Goal: Task Accomplishment & Management: Complete application form

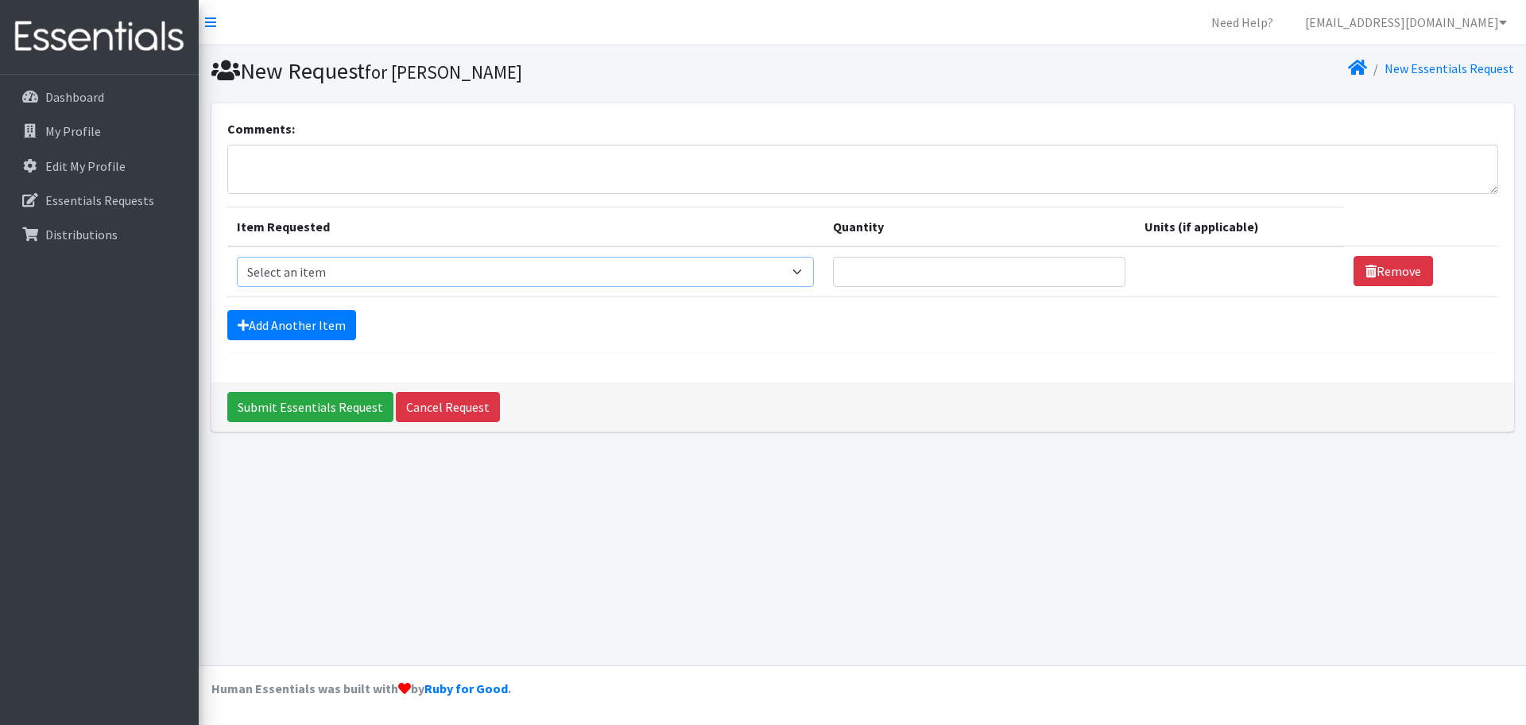
click at [389, 280] on select "Select an item # of Children this order will serve # of Individuals Living in H…" at bounding box center [525, 272] width 577 height 30
select select "13431"
click at [237, 257] on select "Select an item # of Children this order will serve # of Individuals Living in H…" at bounding box center [525, 272] width 577 height 30
click at [882, 265] on input "Quantity" at bounding box center [979, 272] width 292 height 30
type input "53"
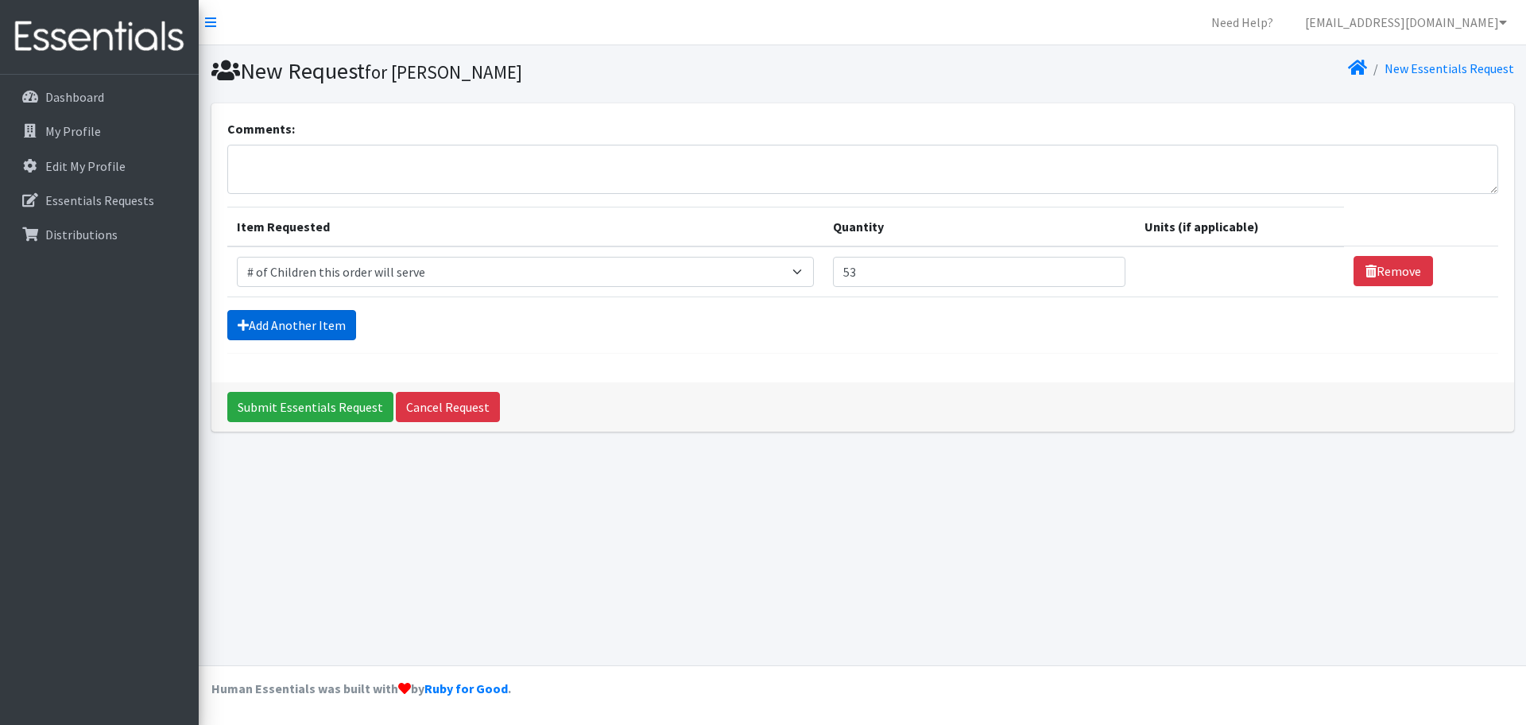
click at [310, 333] on link "Add Another Item" at bounding box center [291, 325] width 129 height 30
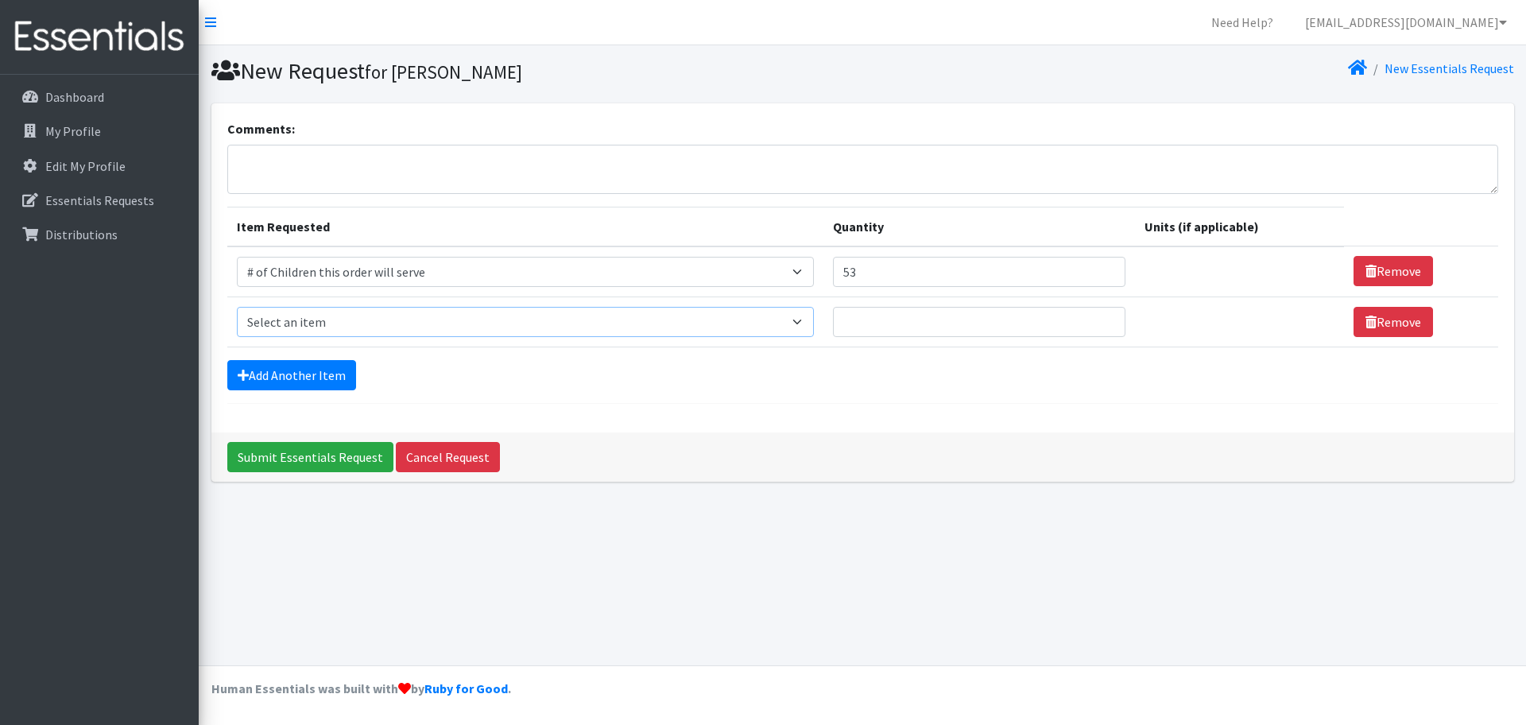
click at [332, 331] on select "Select an item # of Children this order will serve # of Individuals Living in H…" at bounding box center [525, 322] width 577 height 30
select select "6076"
click at [237, 307] on select "Select an item # of Children this order will serve # of Individuals Living in H…" at bounding box center [525, 322] width 577 height 30
click at [965, 335] on input "Quantity" at bounding box center [979, 322] width 292 height 30
type input "3"
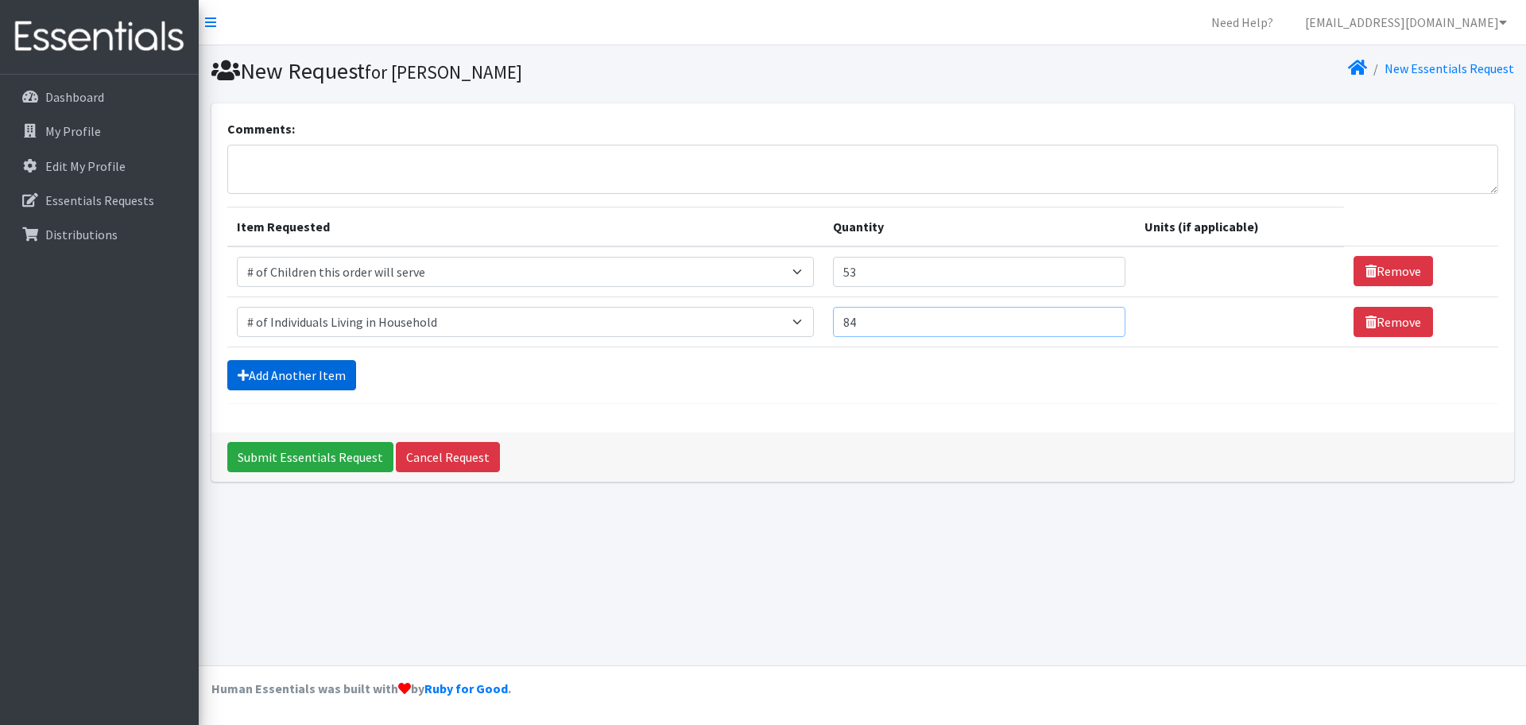
type input "84"
click at [256, 386] on link "Add Another Item" at bounding box center [291, 375] width 129 height 30
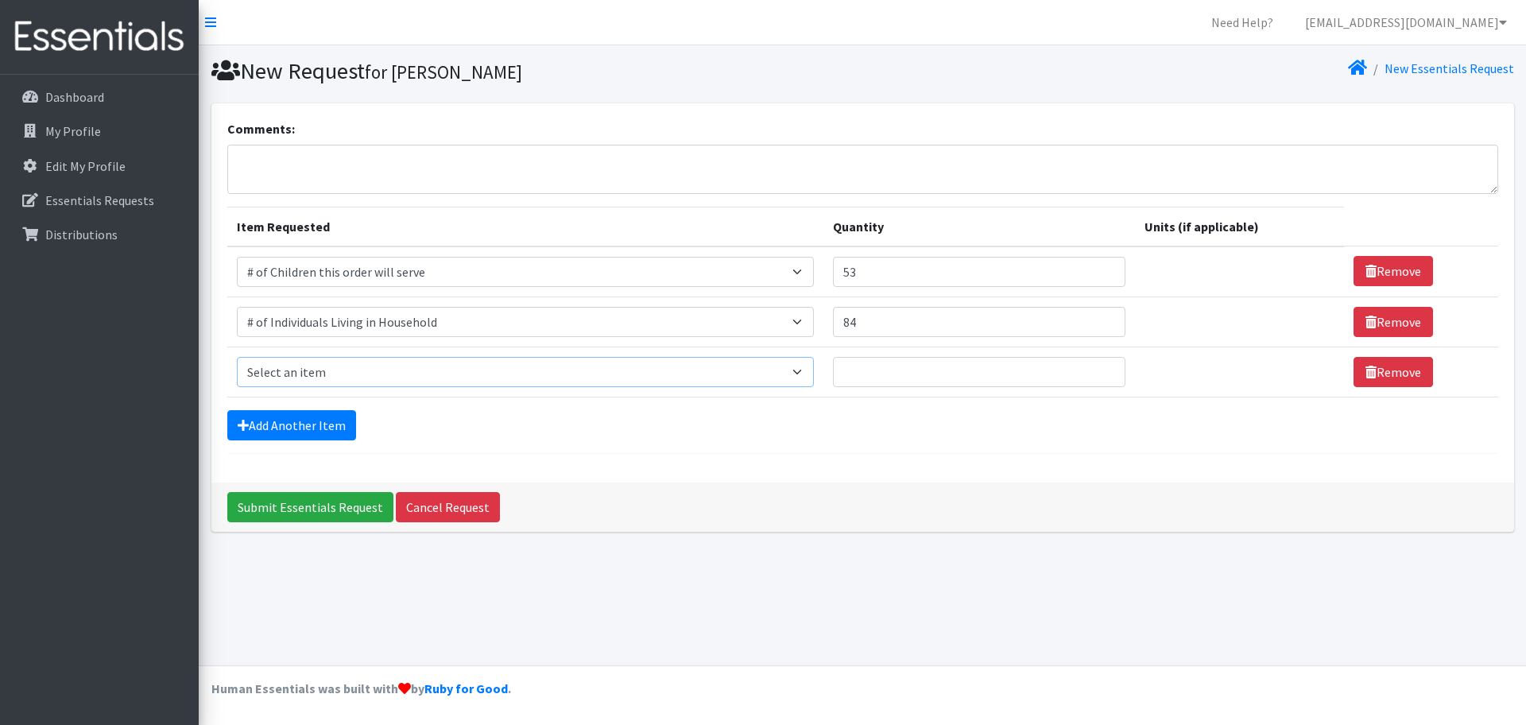
click at [293, 385] on select "Select an item # of Children this order will serve # of Individuals Living in H…" at bounding box center [525, 372] width 577 height 30
drag, startPoint x: 889, startPoint y: 99, endPoint x: 892, endPoint y: 90, distance: 9.3
click at [890, 99] on section "New Request for Kerry Lenhart New Essentials Request" at bounding box center [862, 74] width 1327 height 58
drag, startPoint x: 525, startPoint y: 360, endPoint x: 522, endPoint y: 345, distance: 15.4
click at [522, 345] on tbody "Item Requested Select an item # of Children this order will serve # of Individu…" at bounding box center [862, 321] width 1271 height 151
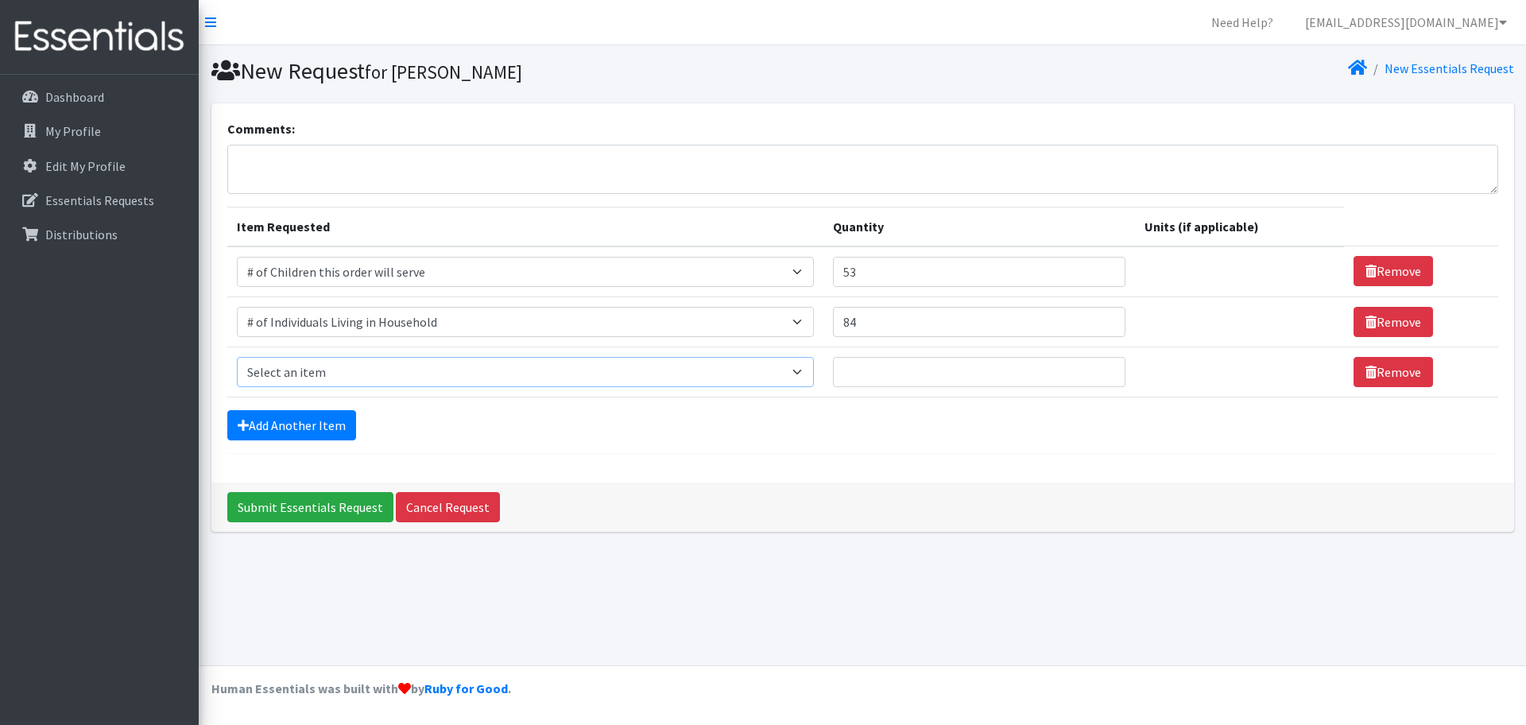
select select "1944"
click at [237, 357] on select "Select an item # of Children this order will serve # of Individuals Living in H…" at bounding box center [525, 372] width 577 height 30
click at [893, 367] on input "Quantity" at bounding box center [979, 372] width 292 height 30
type input "25"
click at [306, 424] on link "Add Another Item" at bounding box center [291, 425] width 129 height 30
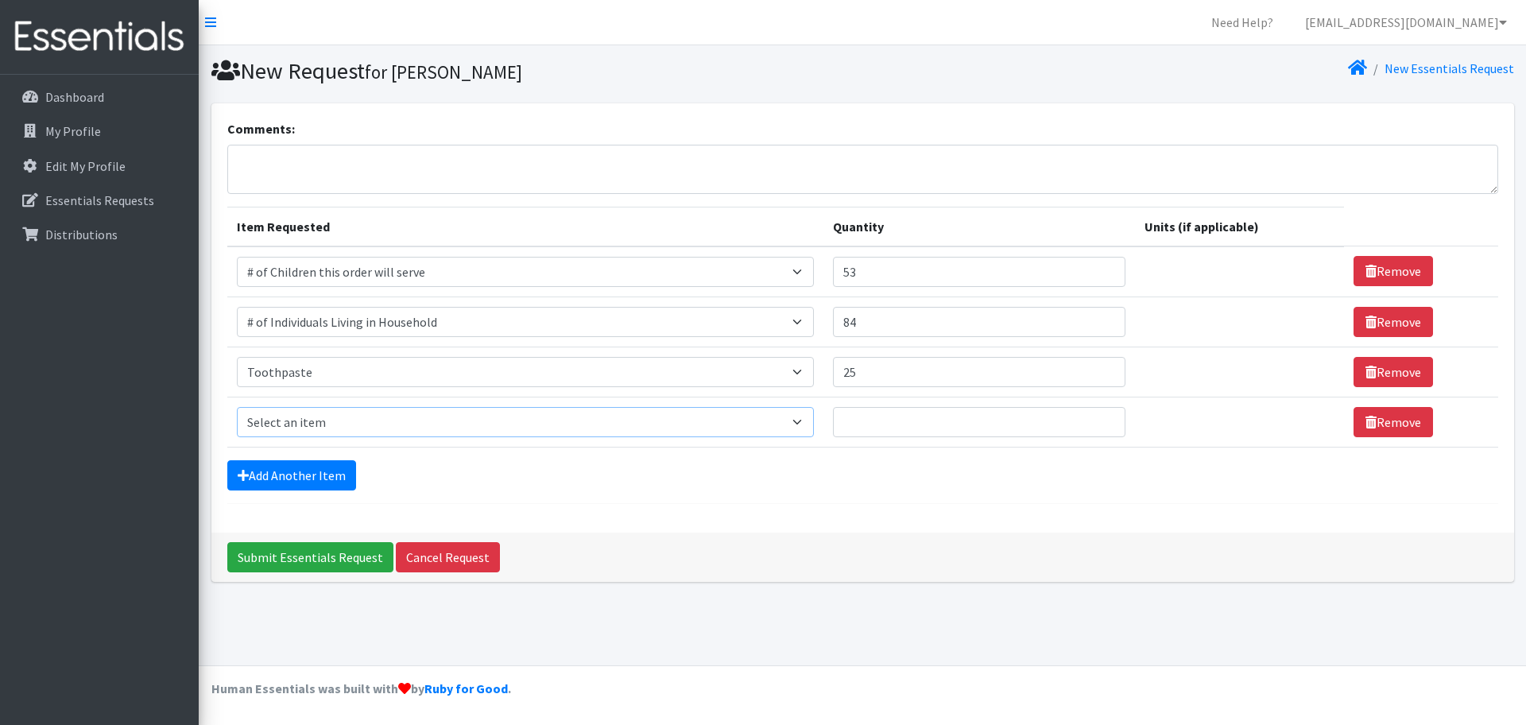
click at [305, 421] on select "Select an item # of Children this order will serve # of Individuals Living in H…" at bounding box center [525, 422] width 577 height 30
select select "1944"
click at [237, 407] on select "Select an item # of Children this order will serve # of Individuals Living in H…" at bounding box center [525, 422] width 577 height 30
click at [864, 425] on input "Quantity" at bounding box center [979, 422] width 292 height 30
type input "25"
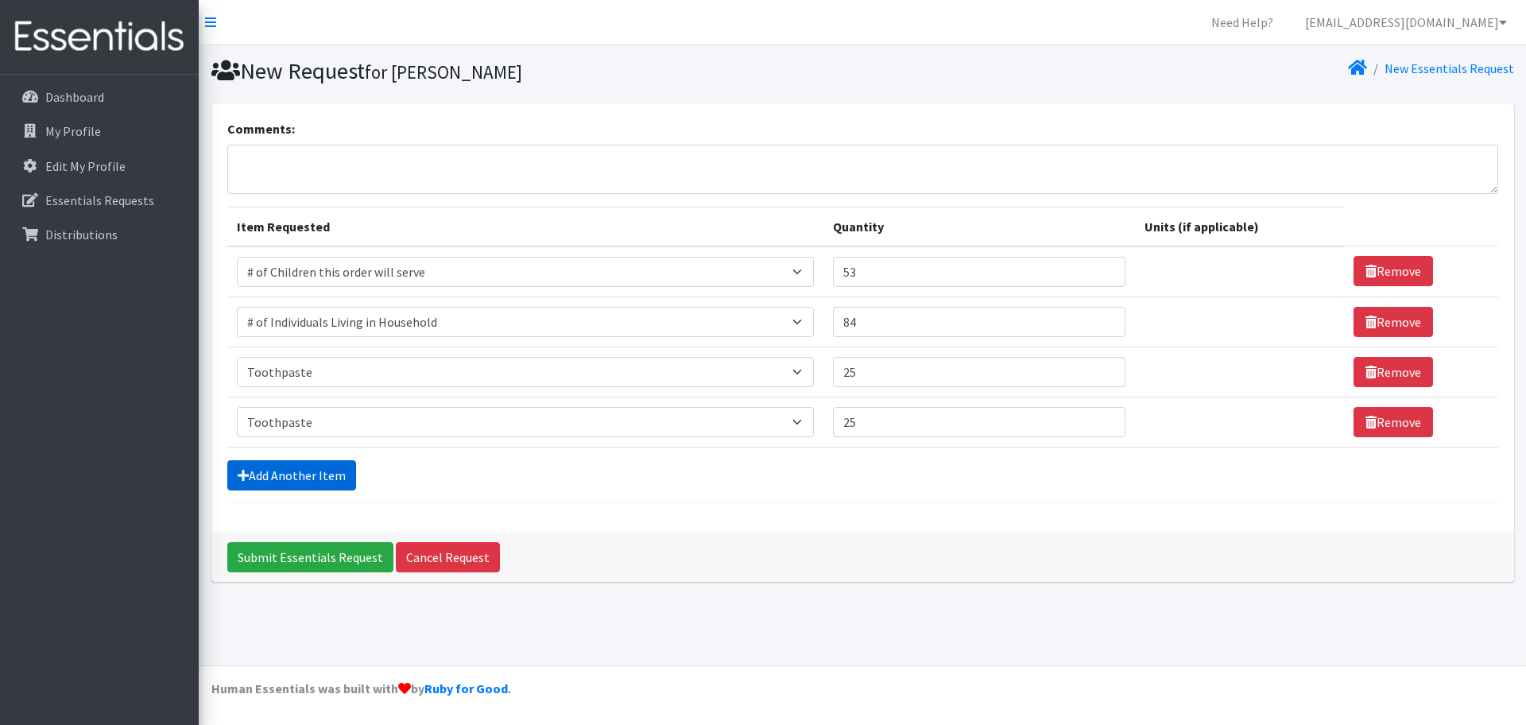
click at [288, 469] on link "Add Another Item" at bounding box center [291, 475] width 129 height 30
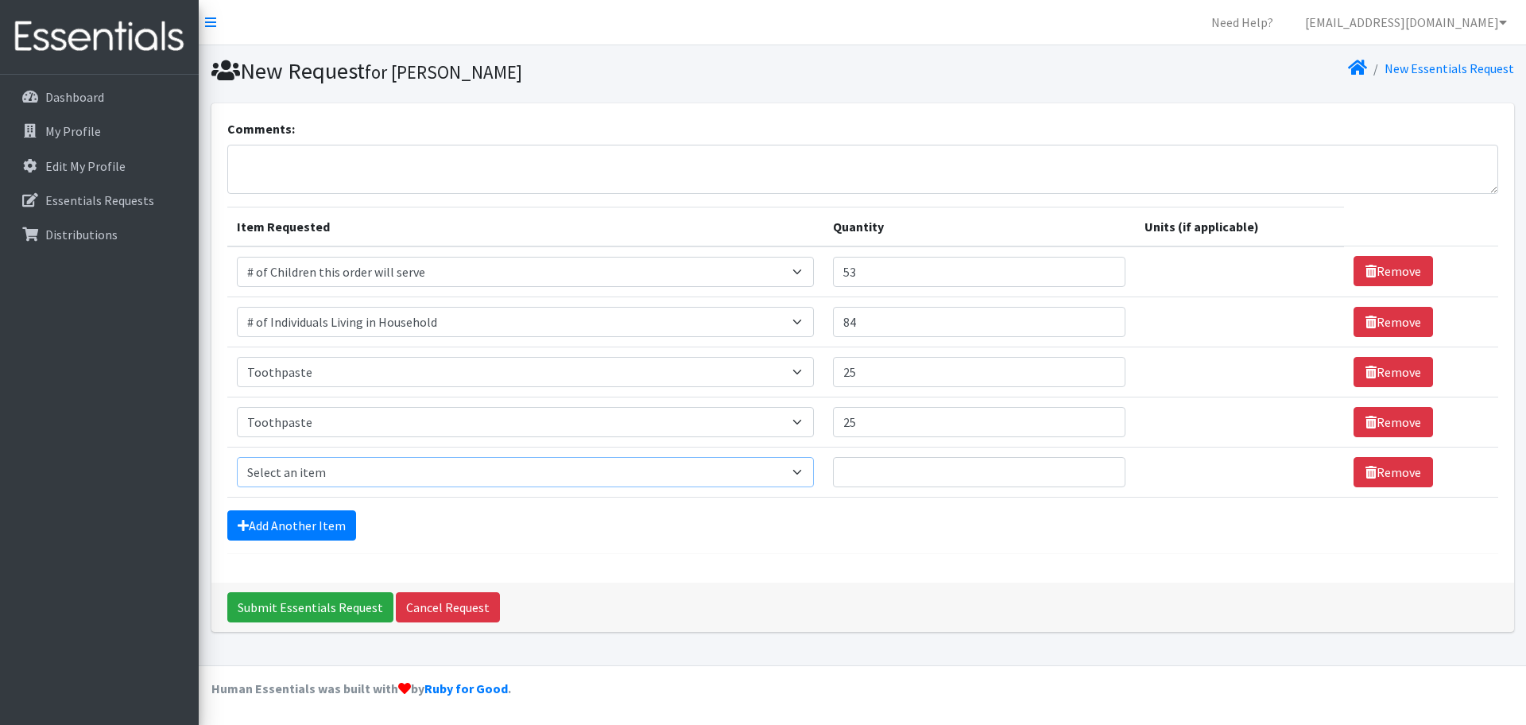
click at [298, 462] on select "Select an item # of Children this order will serve # of Individuals Living in H…" at bounding box center [525, 472] width 577 height 30
select select "1929"
click at [237, 457] on select "Select an item # of Children this order will serve # of Individuals Living in H…" at bounding box center [525, 472] width 577 height 30
click at [918, 474] on input "Quantity" at bounding box center [979, 472] width 292 height 30
type input "15"
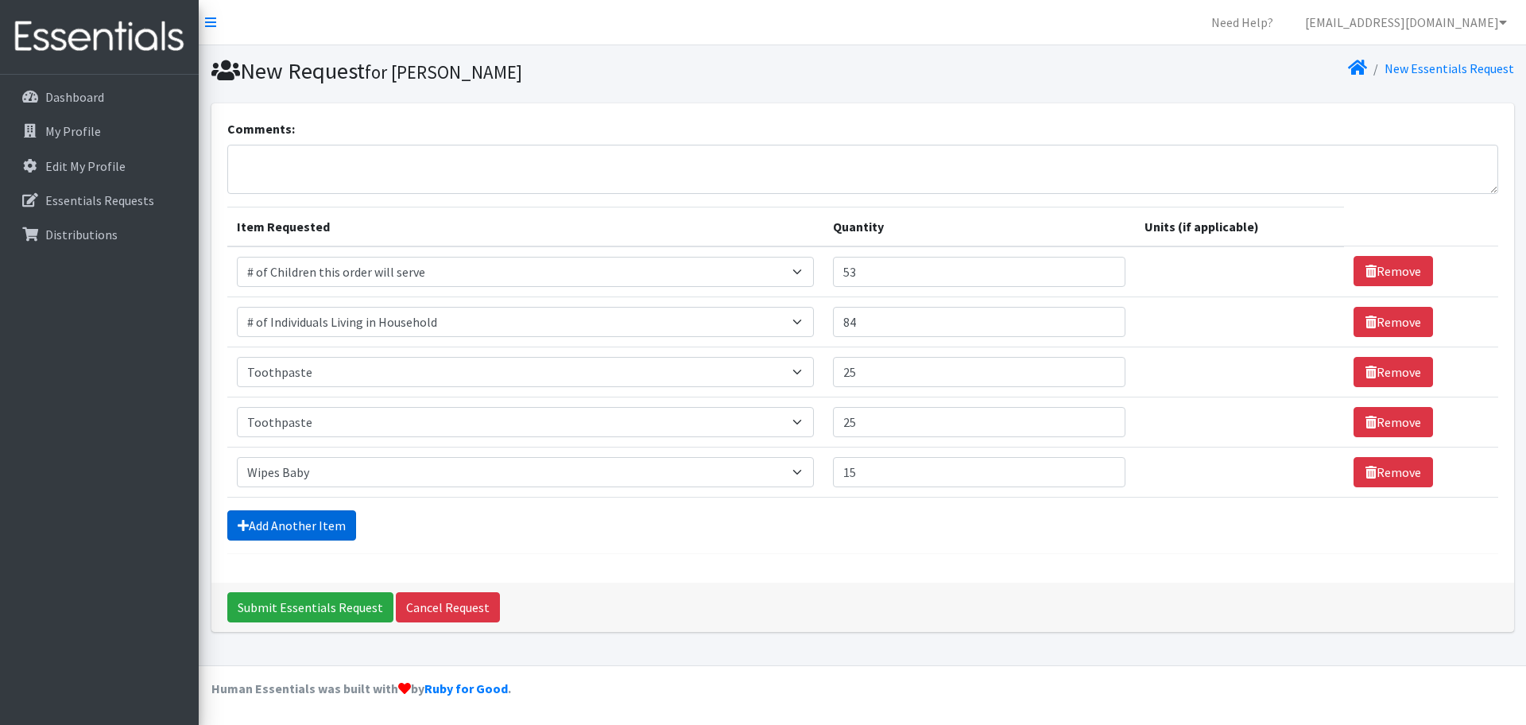
click at [308, 528] on link "Add Another Item" at bounding box center [291, 525] width 129 height 30
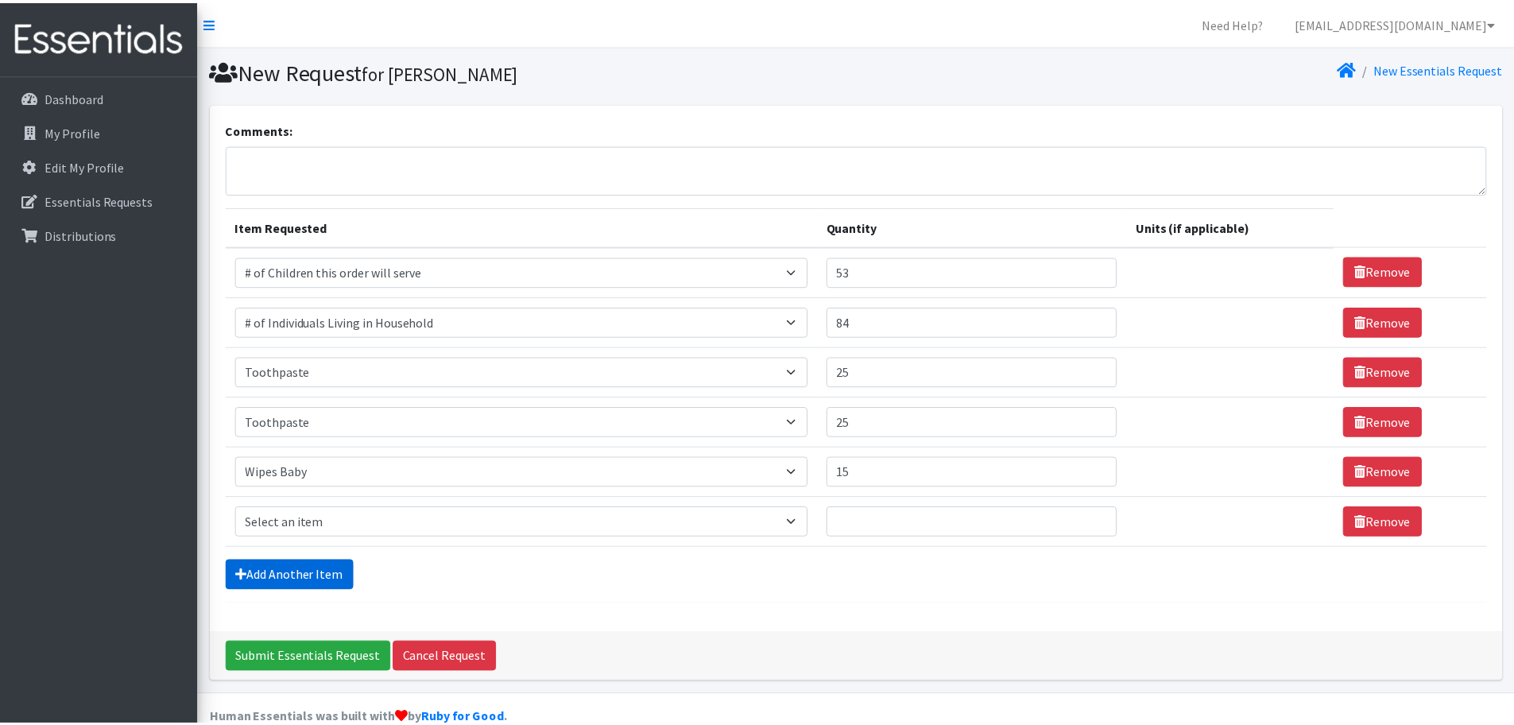
scroll to position [29, 0]
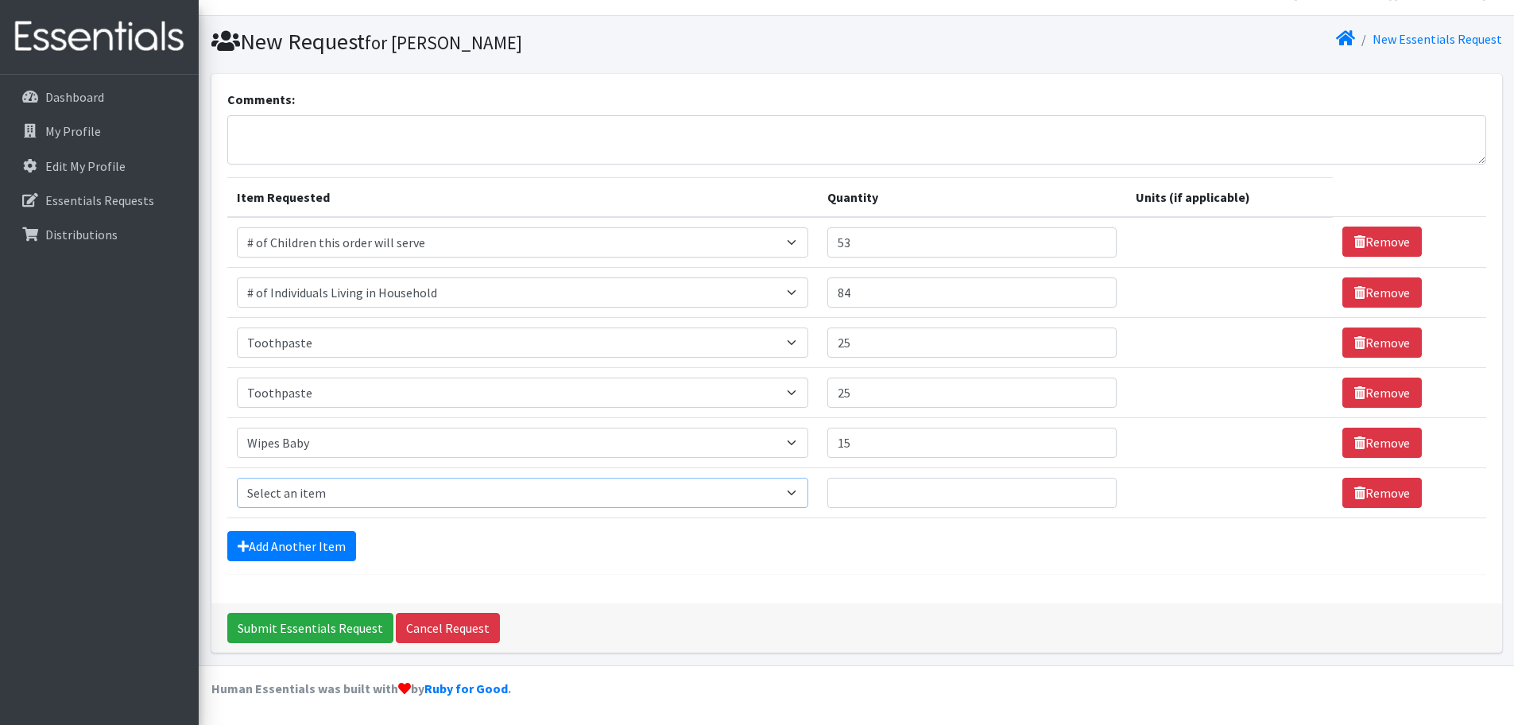
click at [357, 501] on select "Select an item # of Children this order will serve # of Individuals Living in H…" at bounding box center [522, 493] width 571 height 30
select select "6264"
click at [237, 478] on select "Select an item # of Children this order will serve # of Individuals Living in H…" at bounding box center [522, 493] width 571 height 30
drag, startPoint x: 862, startPoint y: 489, endPoint x: 867, endPoint y: 482, distance: 8.4
click at [862, 489] on input "Quantity" at bounding box center [972, 493] width 290 height 30
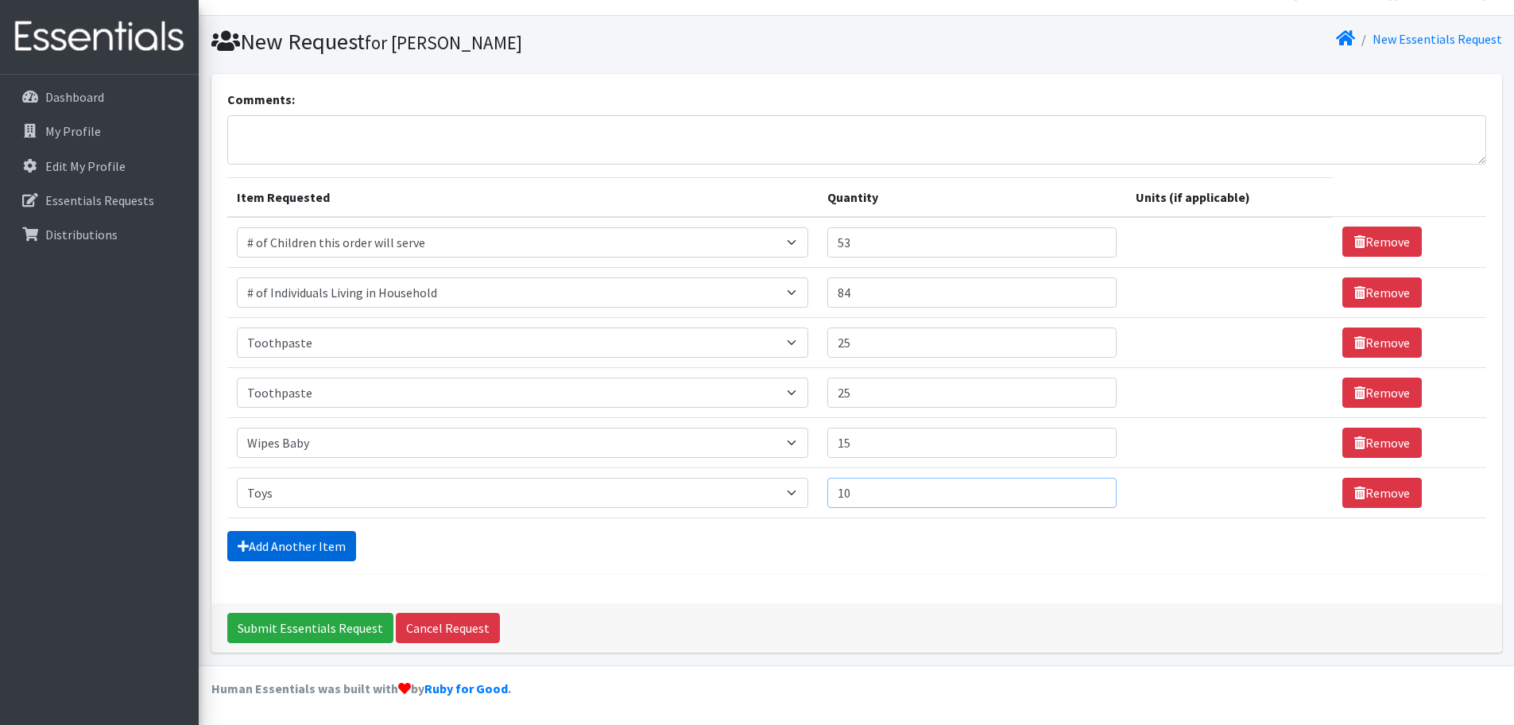
type input "10"
click at [303, 548] on link "Add Another Item" at bounding box center [291, 546] width 129 height 30
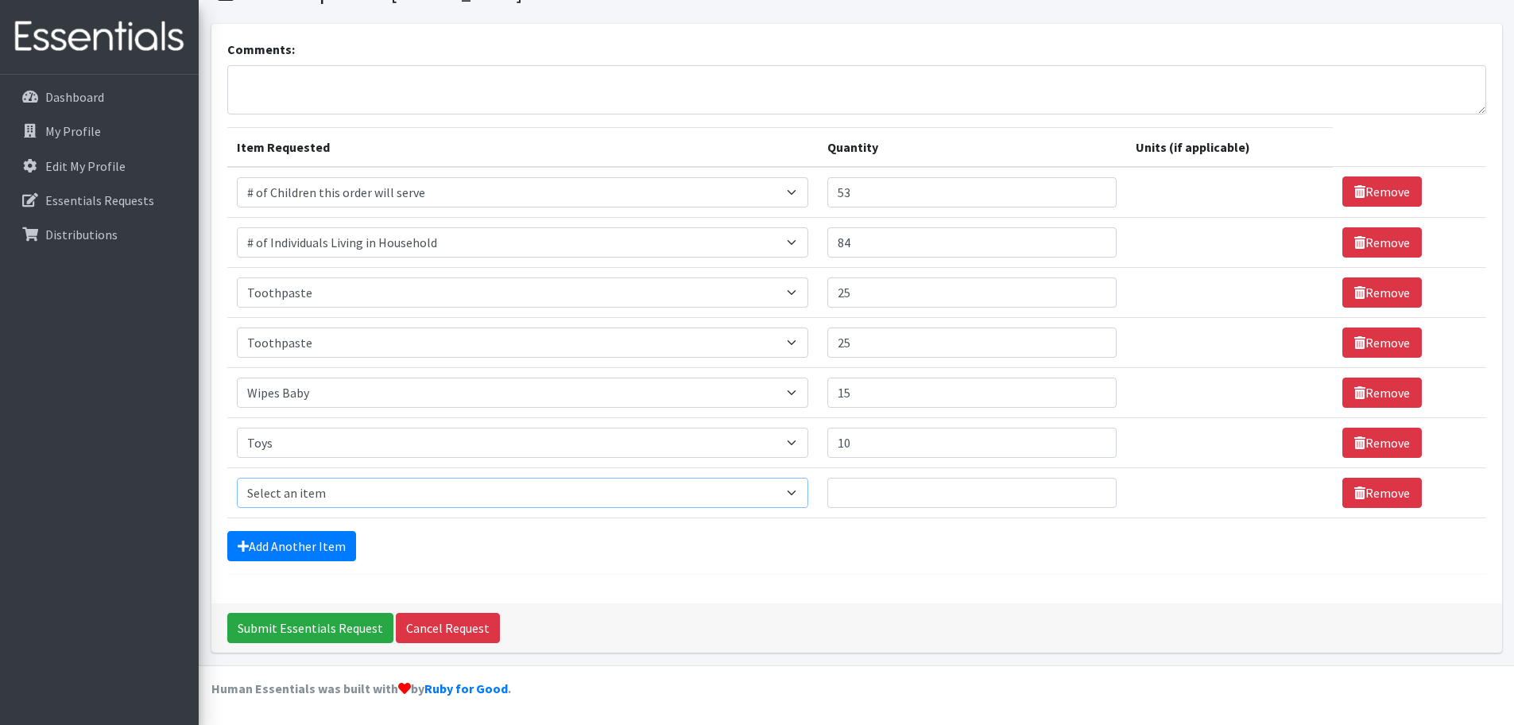
click at [322, 499] on select "Select an item # of Children this order will serve # of Individuals Living in H…" at bounding box center [522, 493] width 571 height 30
select select "11425"
click at [237, 478] on select "Select an item # of Children this order will serve # of Individuals Living in H…" at bounding box center [522, 493] width 571 height 30
click at [893, 486] on input "Quantity" at bounding box center [972, 493] width 290 height 30
type input "1"
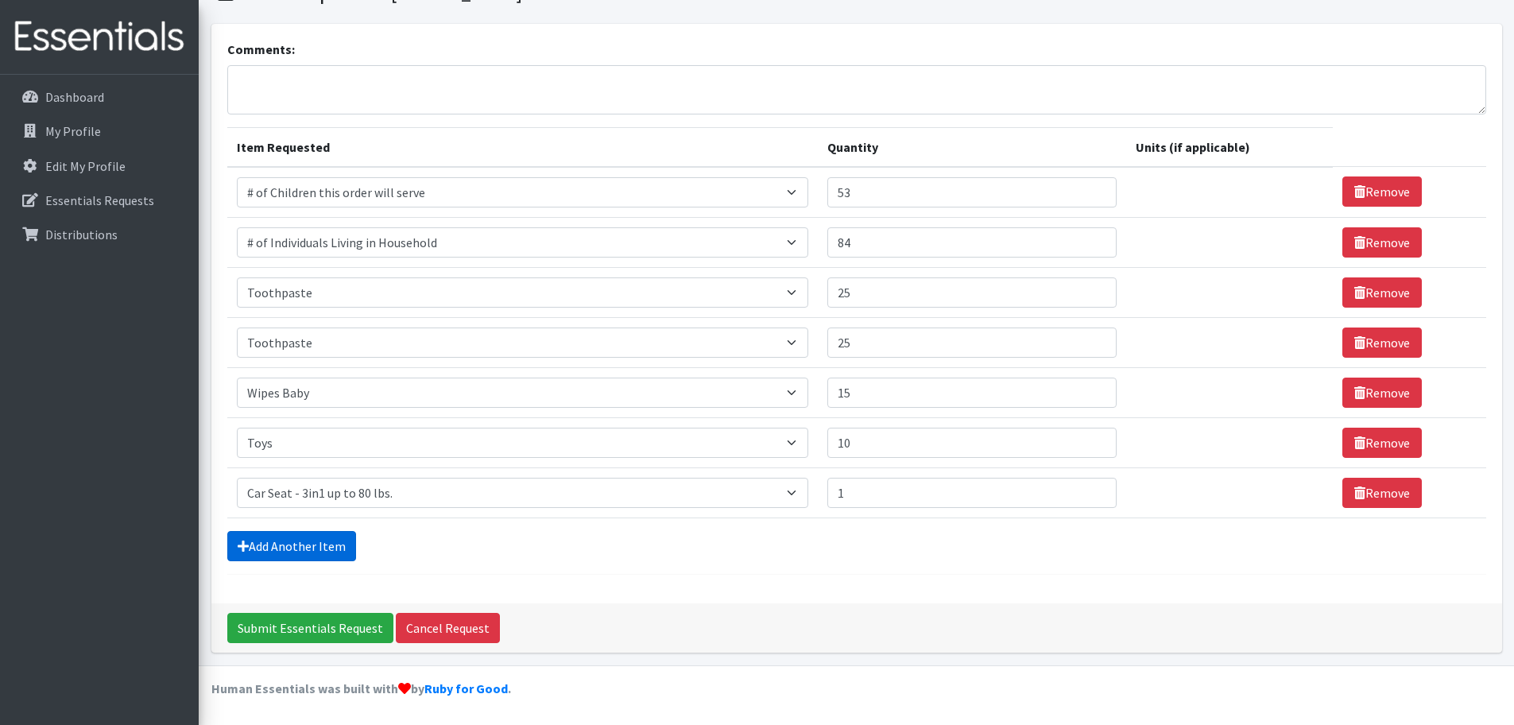
click at [309, 558] on link "Add Another Item" at bounding box center [291, 546] width 129 height 30
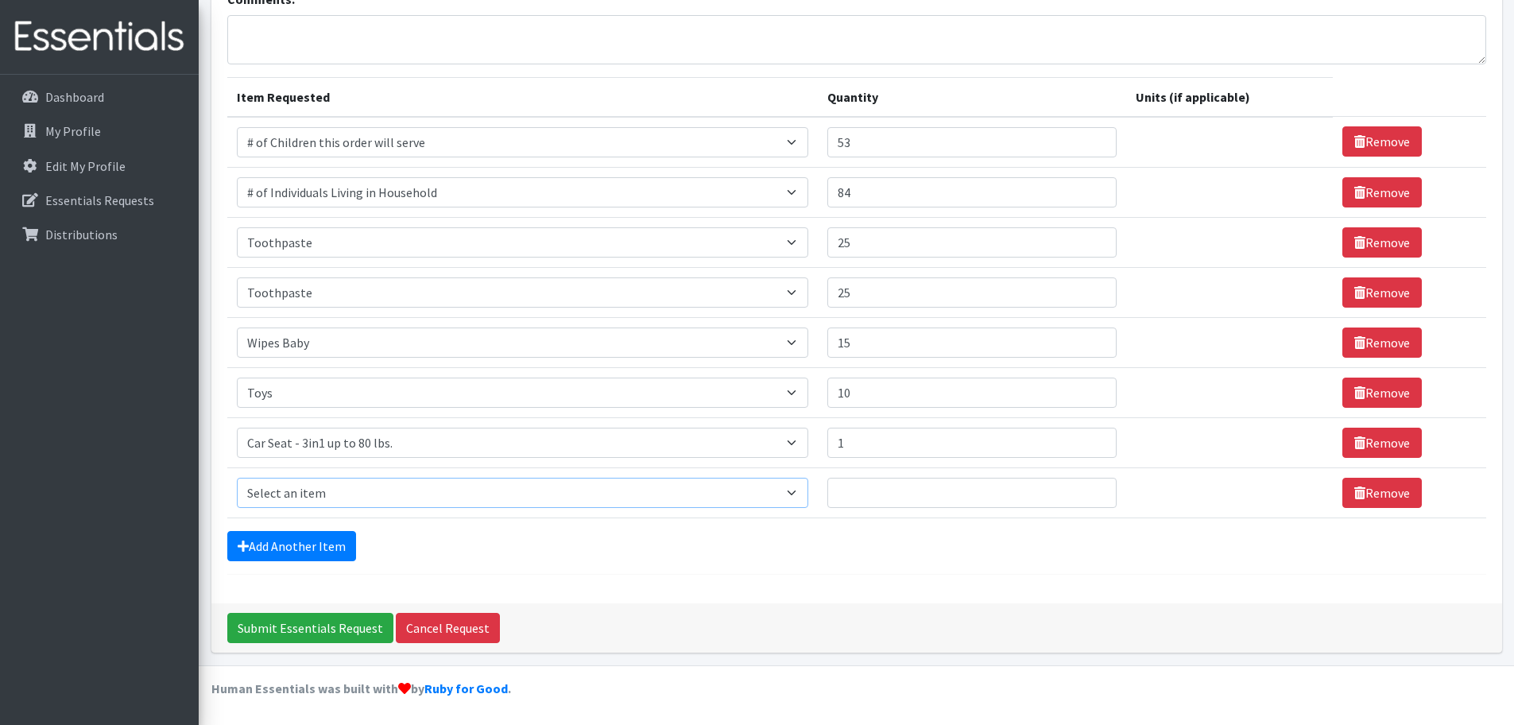
click at [348, 500] on select "Select an item # of Children this order will serve # of Individuals Living in H…" at bounding box center [522, 493] width 571 height 30
drag, startPoint x: 865, startPoint y: 461, endPoint x: 865, endPoint y: 448, distance: 12.7
click at [865, 452] on td "Quantity 1" at bounding box center [972, 442] width 309 height 50
click at [865, 448] on input "1" at bounding box center [972, 443] width 290 height 30
type input "2"
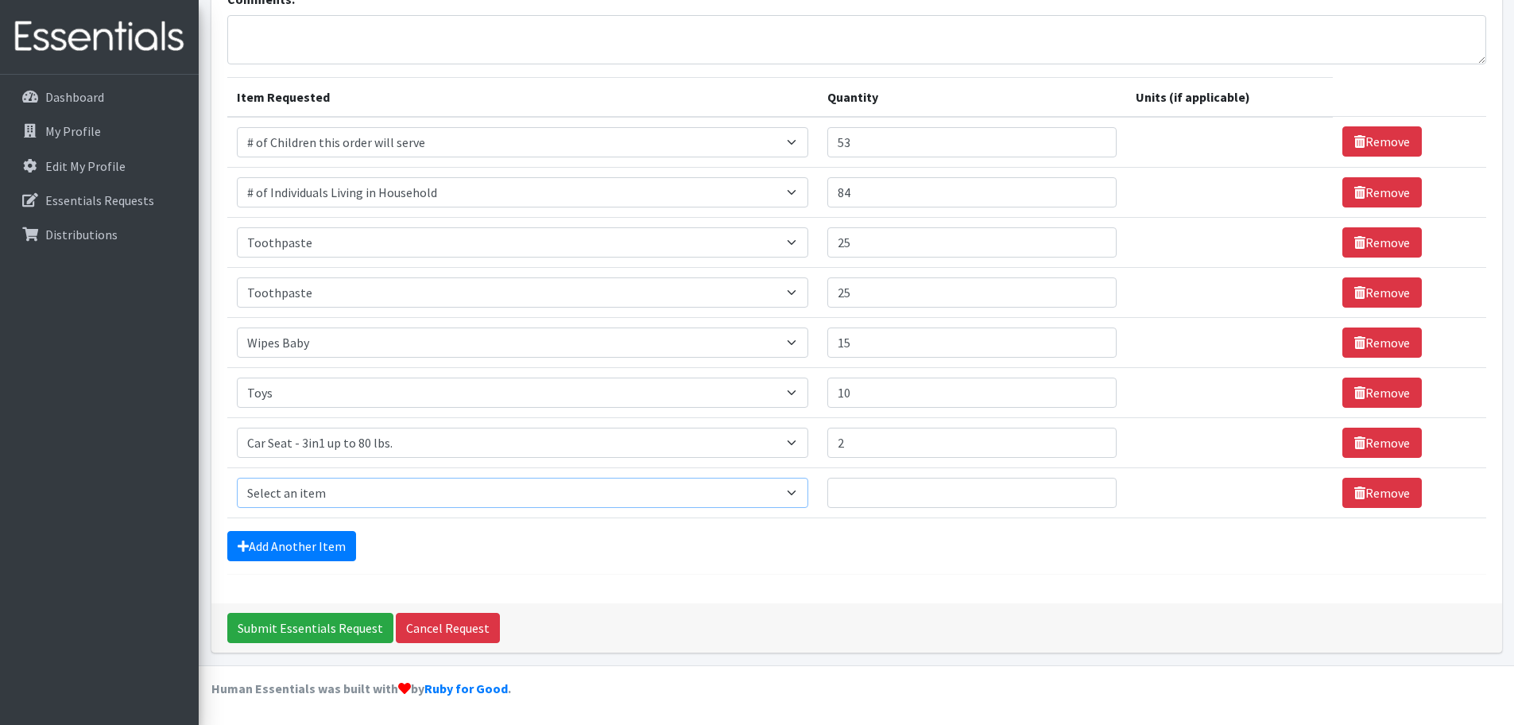
click at [294, 498] on select "Select an item # of Children this order will serve # of Individuals Living in H…" at bounding box center [522, 493] width 571 height 30
select select "5721"
click at [237, 478] on select "Select an item # of Children this order will serve # of Individuals Living in H…" at bounding box center [522, 493] width 571 height 30
click at [479, 498] on select "Select an item # of Children this order will serve # of Individuals Living in H…" at bounding box center [522, 493] width 571 height 30
click at [292, 549] on link "Add Another Item" at bounding box center [291, 546] width 129 height 30
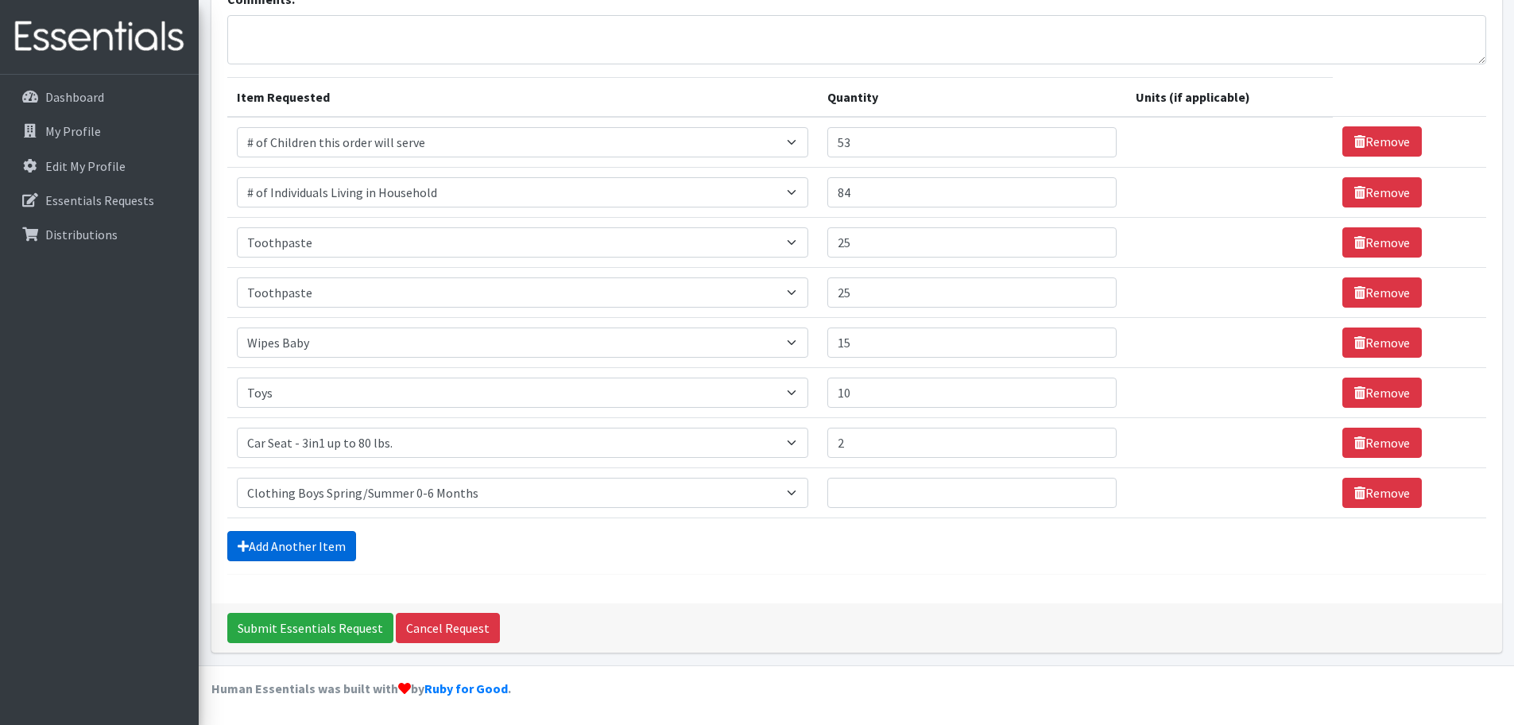
scroll to position [180, 0]
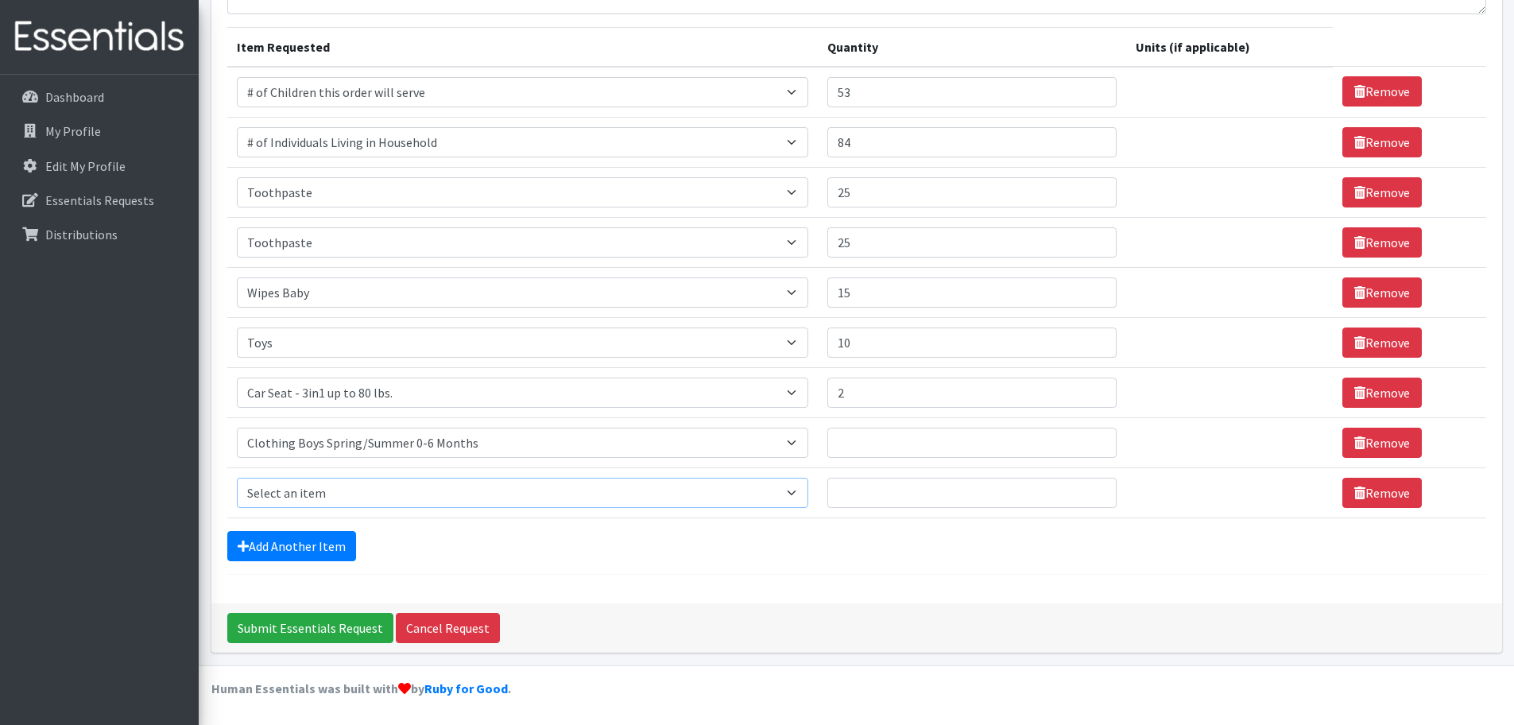
click at [343, 485] on select "Select an item # of Children this order will serve # of Individuals Living in H…" at bounding box center [522, 493] width 571 height 30
select select "1936"
click at [237, 478] on select "Select an item # of Children this order will serve # of Individuals Living in H…" at bounding box center [522, 493] width 571 height 30
click at [864, 474] on td "Quantity" at bounding box center [972, 492] width 309 height 50
click at [863, 480] on input "Quantity" at bounding box center [972, 493] width 290 height 30
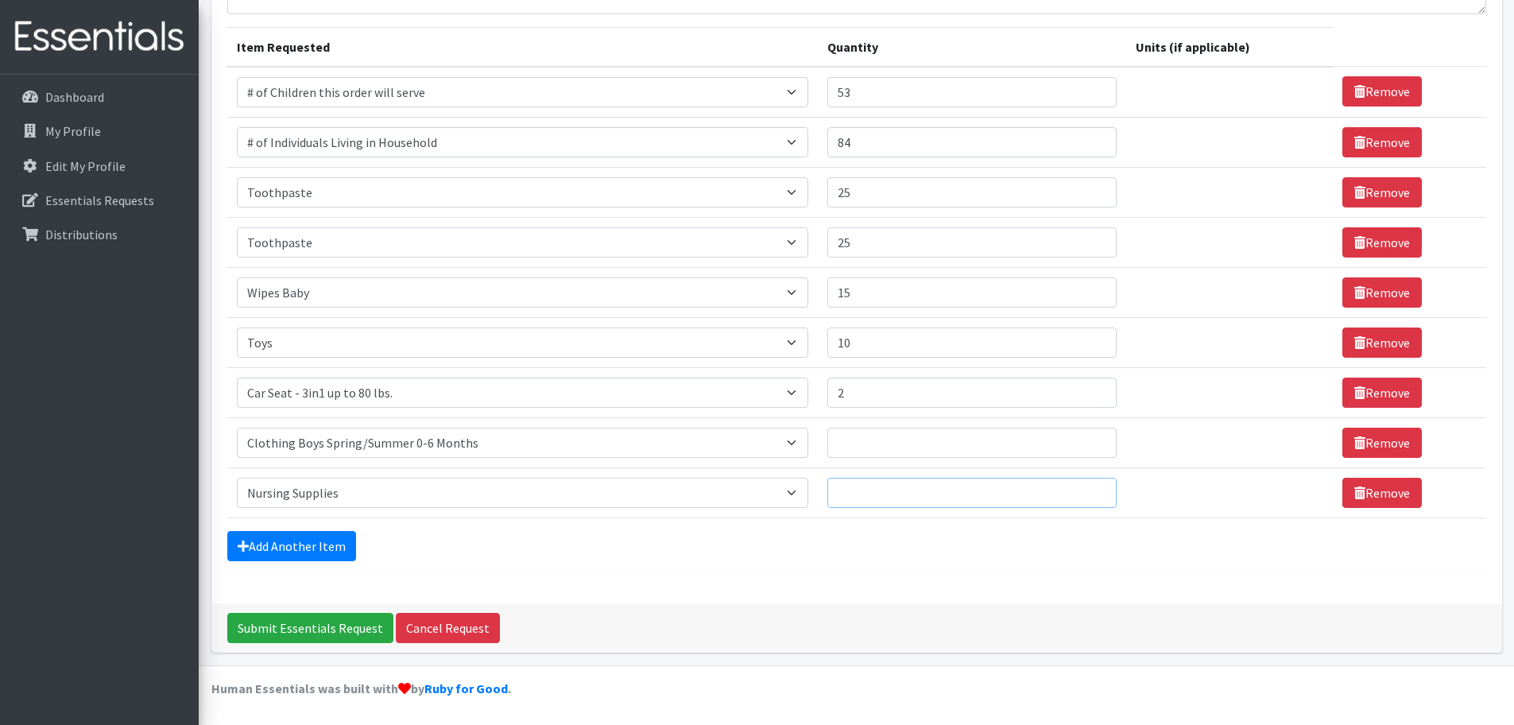
type input "5"
type input "7"
click at [865, 458] on td "Quantity" at bounding box center [972, 442] width 309 height 50
click at [867, 451] on input "Quantity" at bounding box center [972, 443] width 290 height 30
click at [1344, 446] on link "Remove" at bounding box center [1381, 443] width 79 height 30
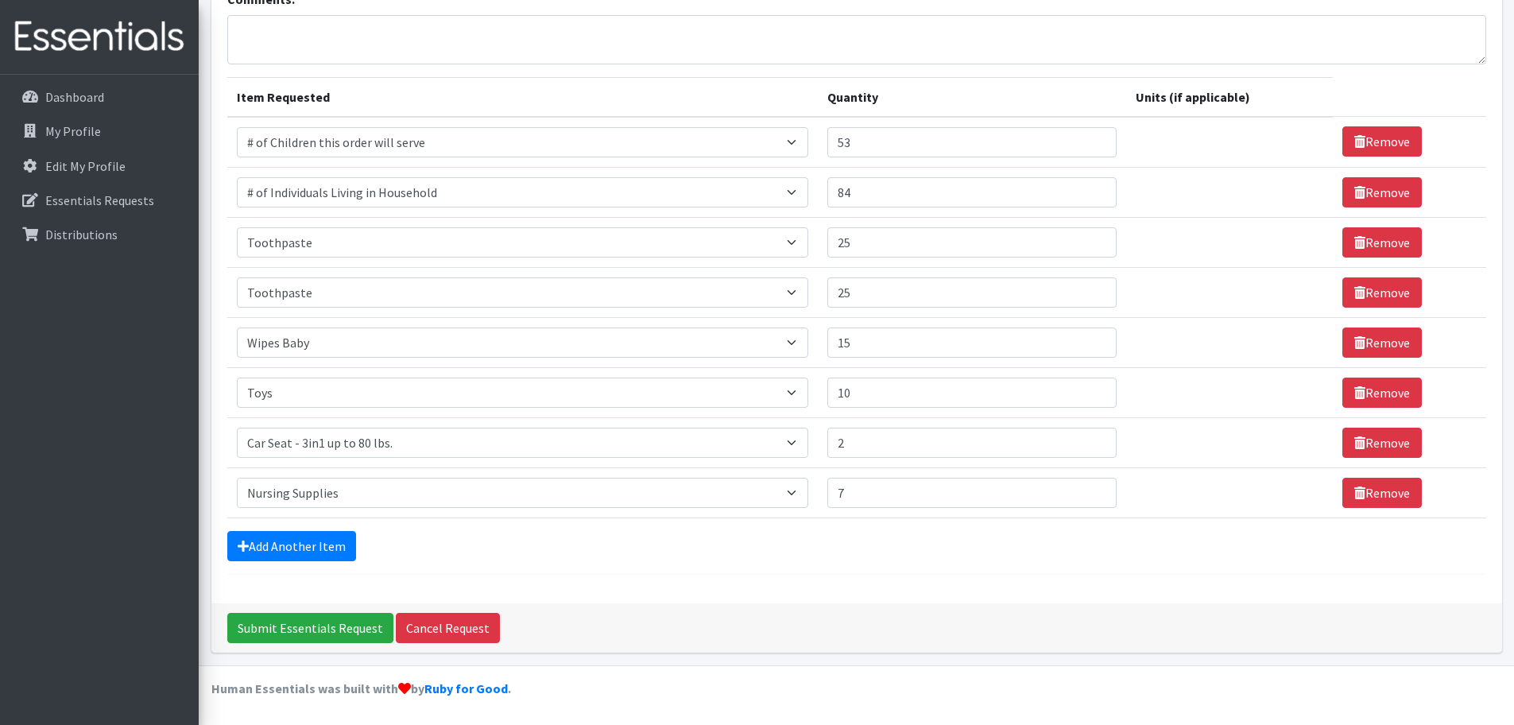
scroll to position [0, 0]
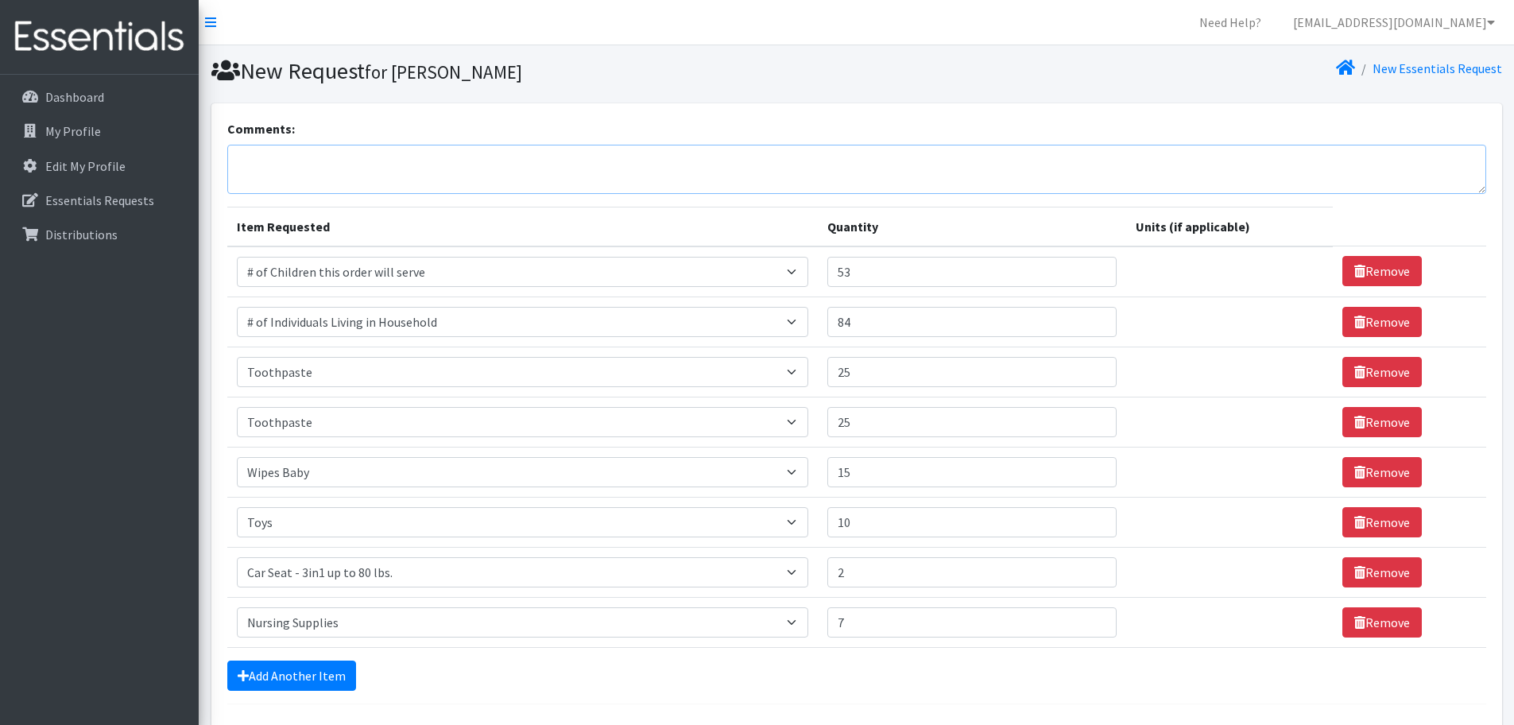
click at [335, 167] on textarea "Comments:" at bounding box center [856, 169] width 1259 height 49
type textarea "Nursing supplies: if available, can I get nipple cream?"
click at [325, 670] on link "Add Another Item" at bounding box center [291, 675] width 129 height 30
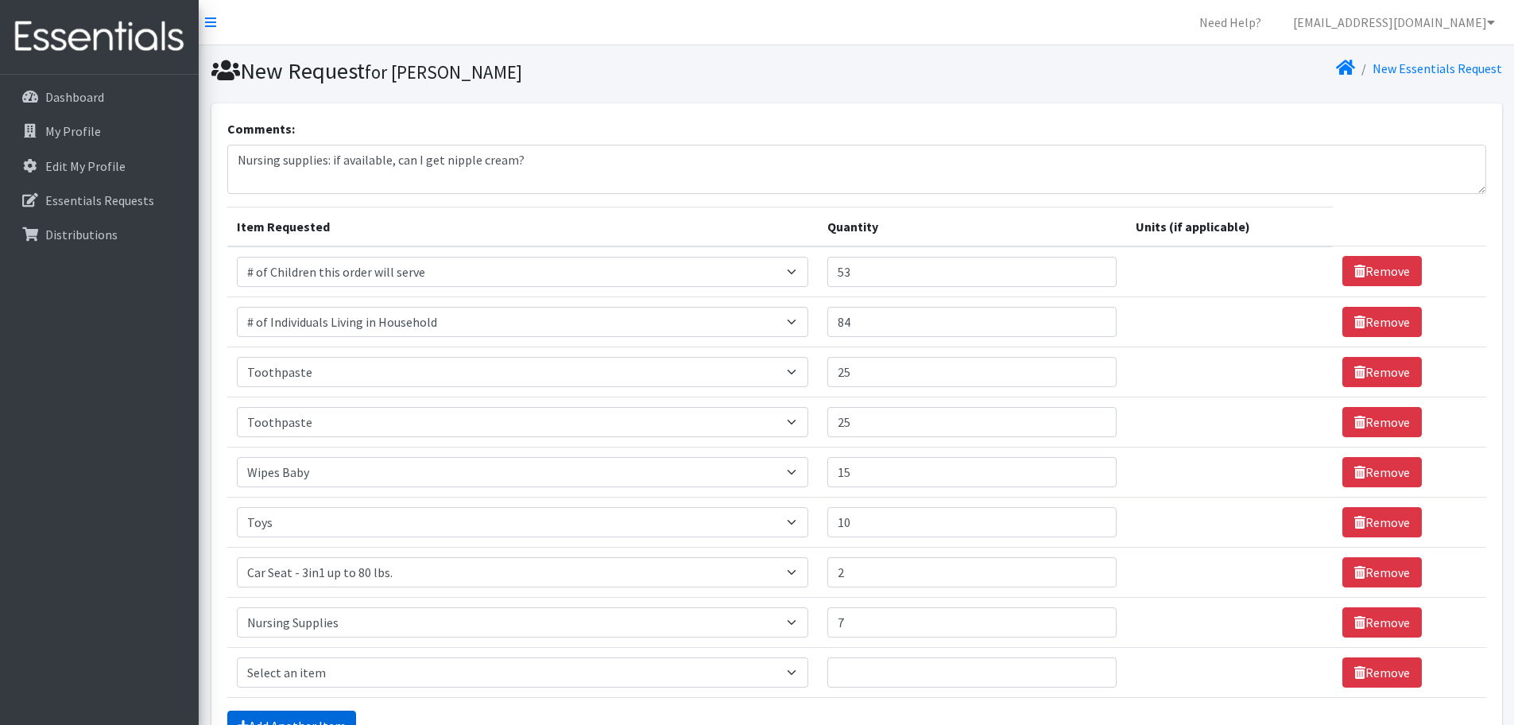
scroll to position [180, 0]
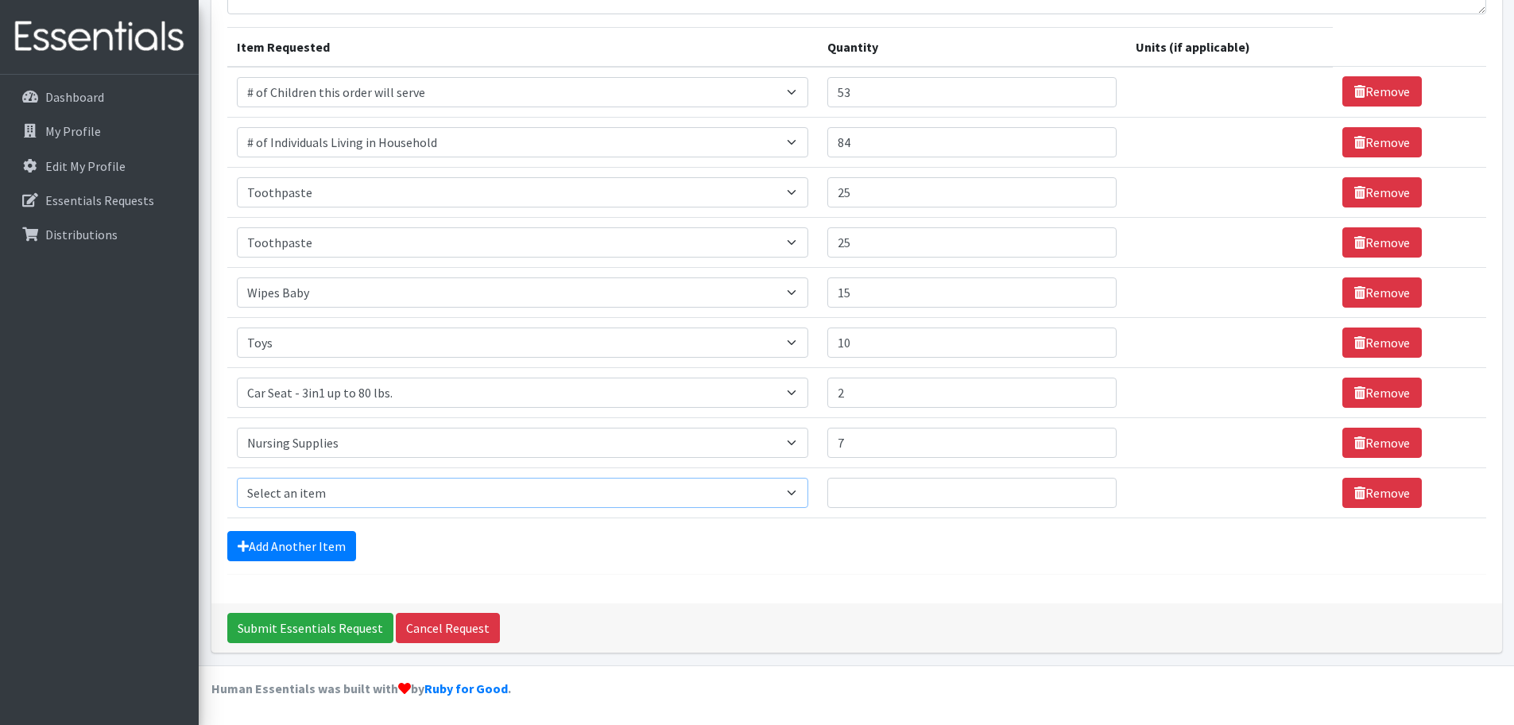
click at [403, 482] on select "Select an item # of Children this order will serve # of Individuals Living in H…" at bounding box center [522, 493] width 571 height 30
click at [300, 499] on select "Select an item # of Children this order will serve # of Individuals Living in H…" at bounding box center [522, 493] width 571 height 30
select select "5764"
click at [237, 478] on select "Select an item # of Children this order will serve # of Individuals Living in H…" at bounding box center [522, 493] width 571 height 30
click at [884, 487] on input "Quantity" at bounding box center [972, 493] width 290 height 30
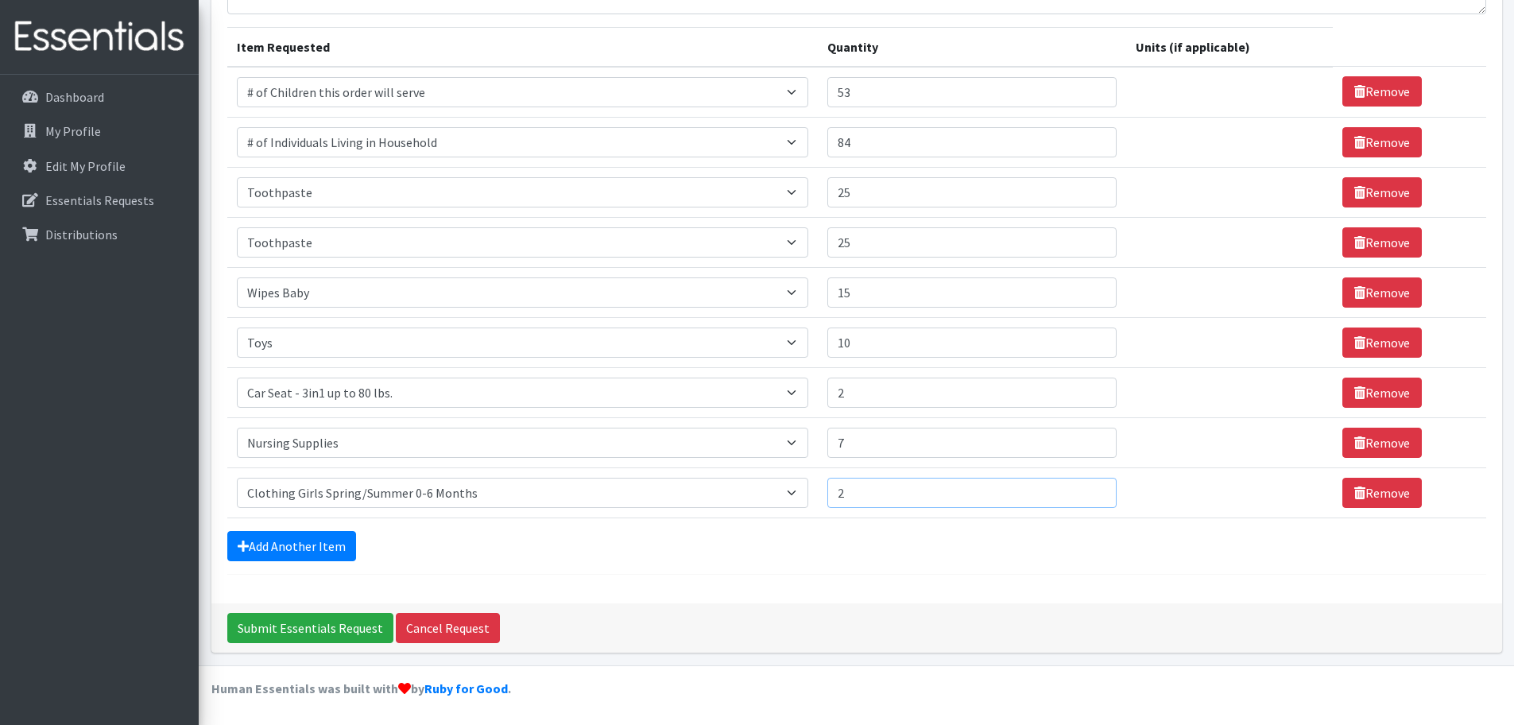
type input "2"
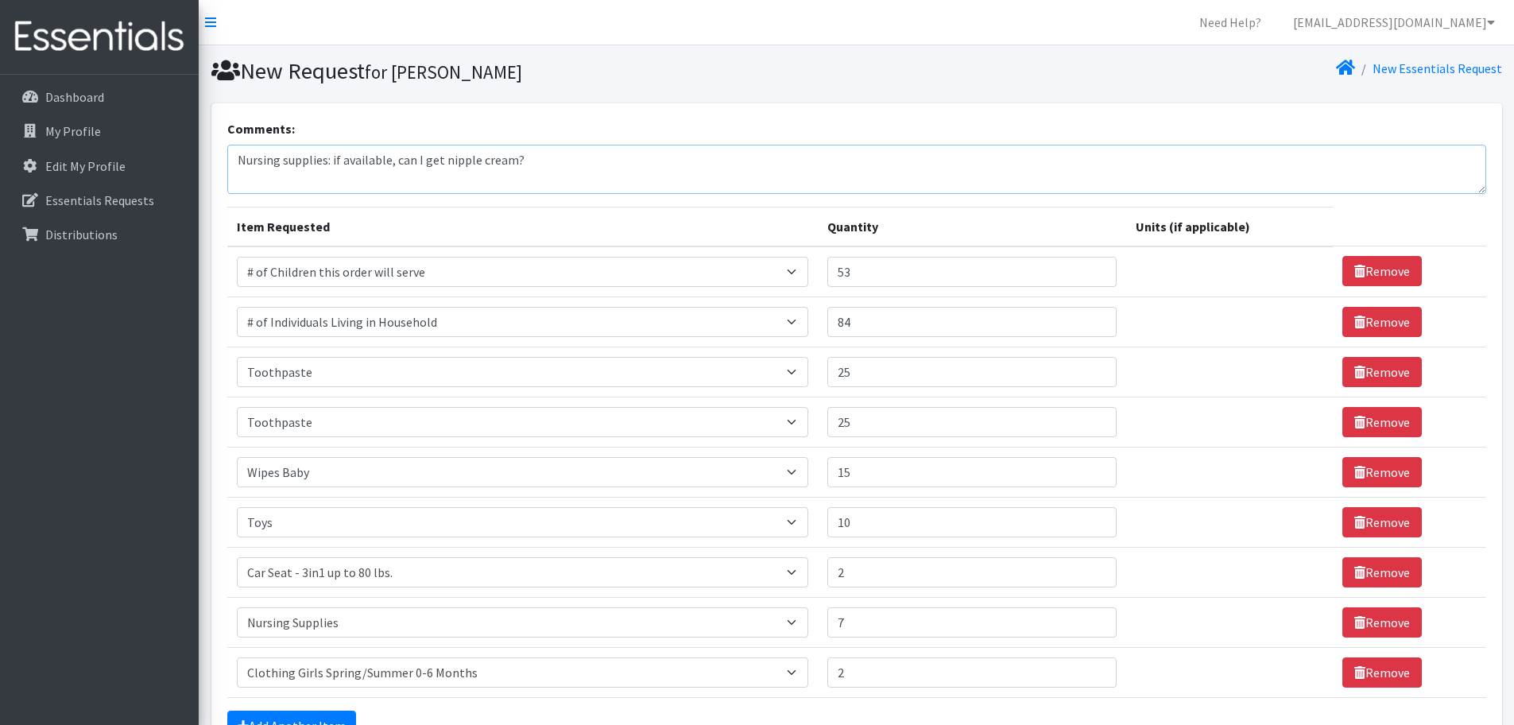
click at [526, 169] on textarea "Nursing supplies: if available, can I get nipple cream?" at bounding box center [856, 169] width 1259 height 49
click at [241, 180] on textarea "Nursing supplies: if available, can I get nipple cream? 0-6 month" at bounding box center [856, 169] width 1259 height 49
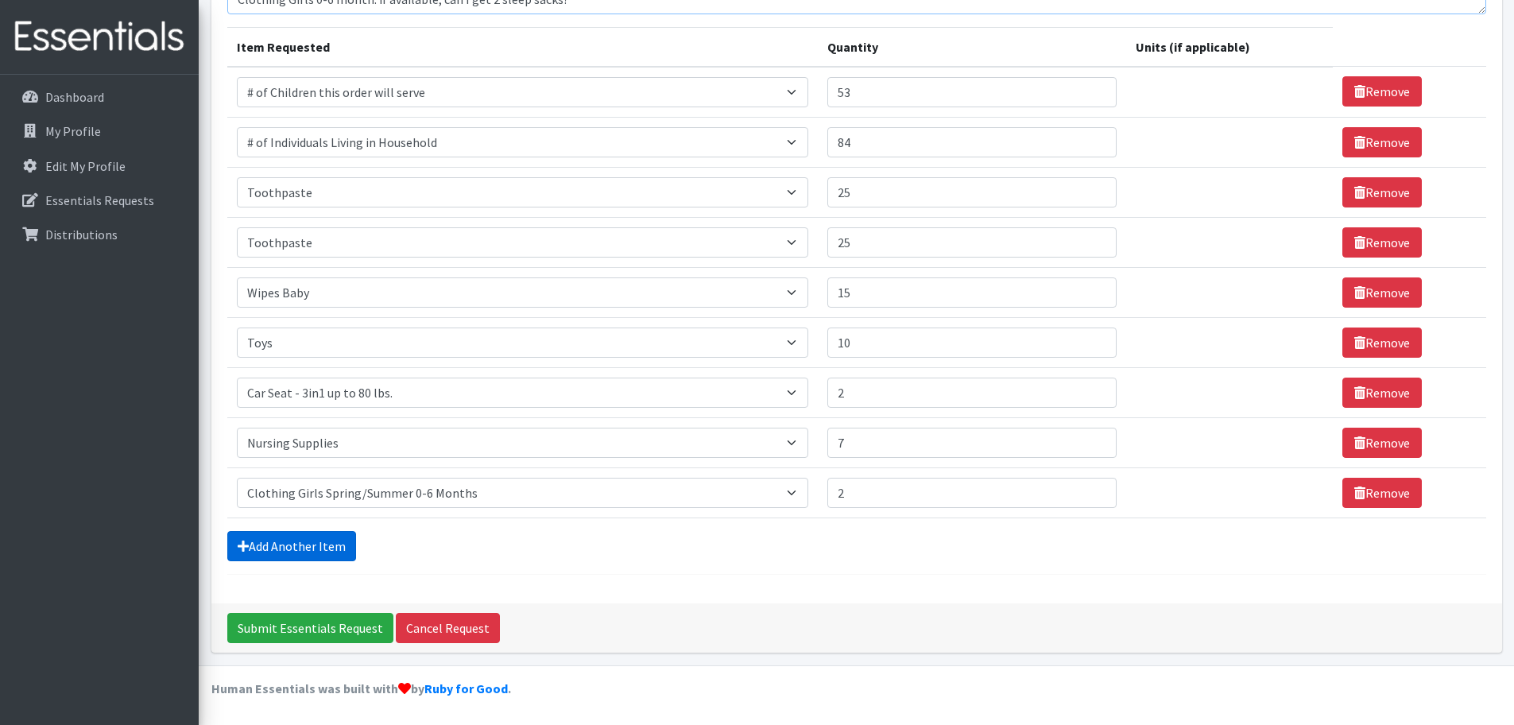
type textarea "Nursing supplies: if available, can I get nipple cream? Clothing Girls 0-6 mont…"
click at [318, 538] on link "Add Another Item" at bounding box center [291, 546] width 129 height 30
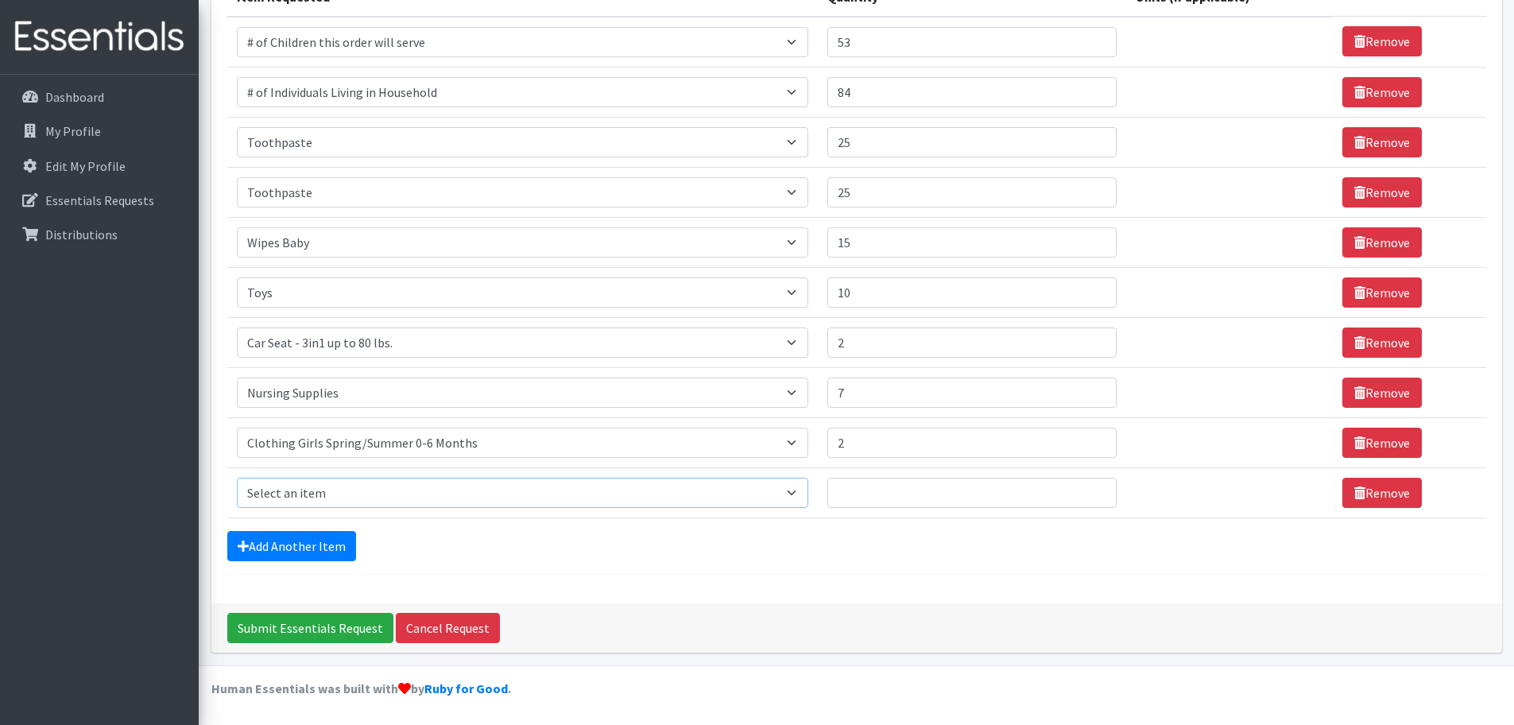
click at [345, 498] on select "Select an item # of Children this order will serve # of Individuals Living in H…" at bounding box center [522, 493] width 571 height 30
select select "5721"
click at [237, 478] on select "Select an item # of Children this order will serve # of Individuals Living in H…" at bounding box center [522, 493] width 571 height 30
click at [285, 558] on link "Add Another Item" at bounding box center [291, 546] width 129 height 30
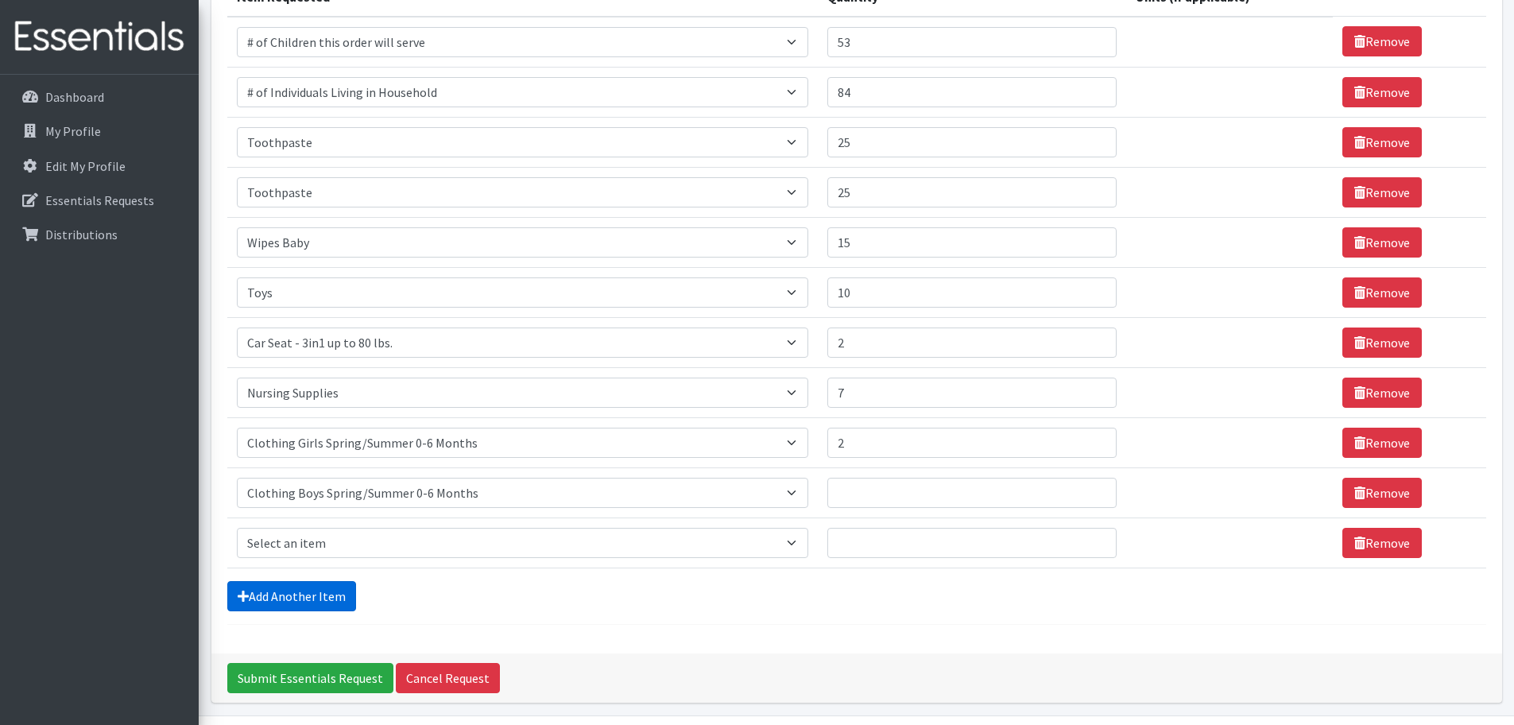
scroll to position [280, 0]
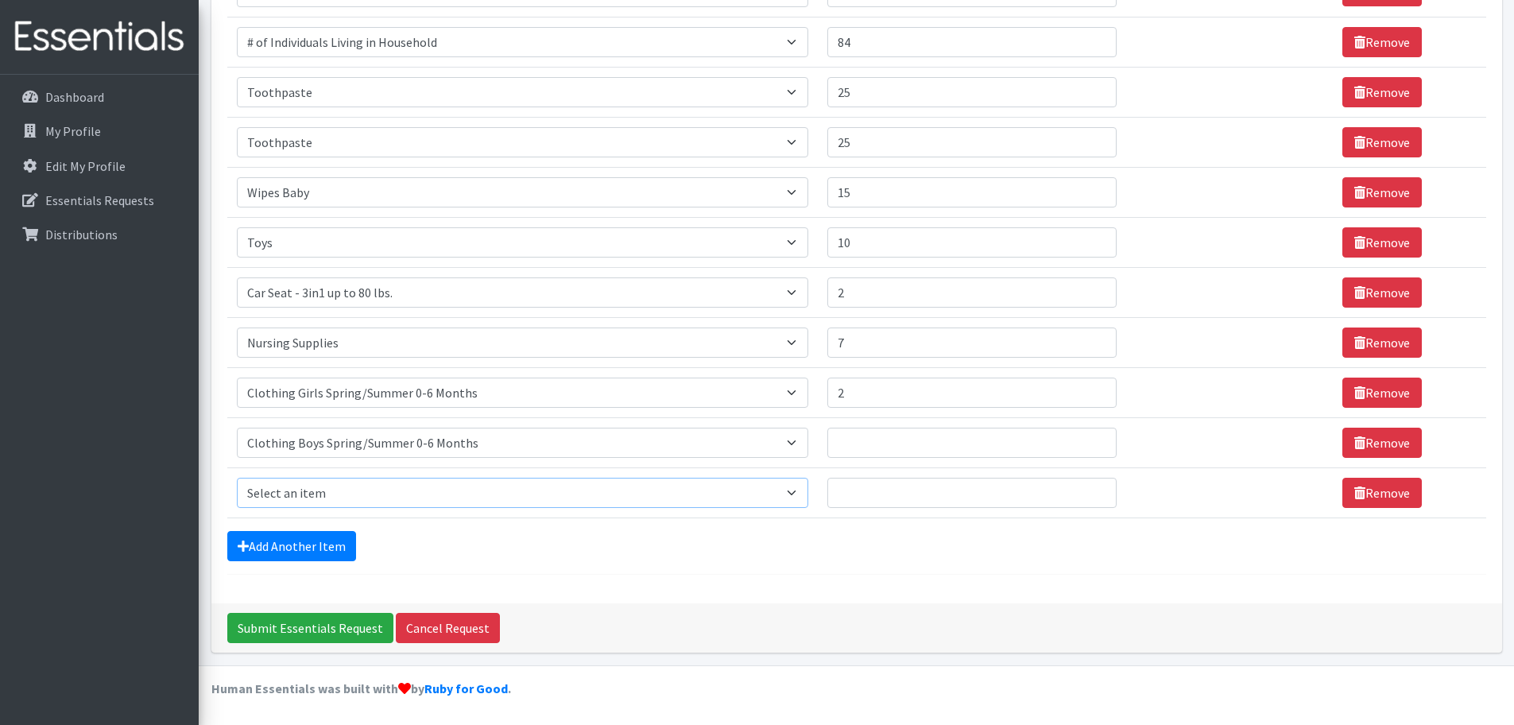
click at [343, 479] on select "Select an item # of Children this order will serve # of Individuals Living in H…" at bounding box center [522, 493] width 571 height 30
select select "5764"
click at [237, 478] on select "Select an item # of Children this order will serve # of Individuals Living in H…" at bounding box center [522, 493] width 571 height 30
click at [866, 447] on input "Quantity" at bounding box center [972, 443] width 290 height 30
type input "1"
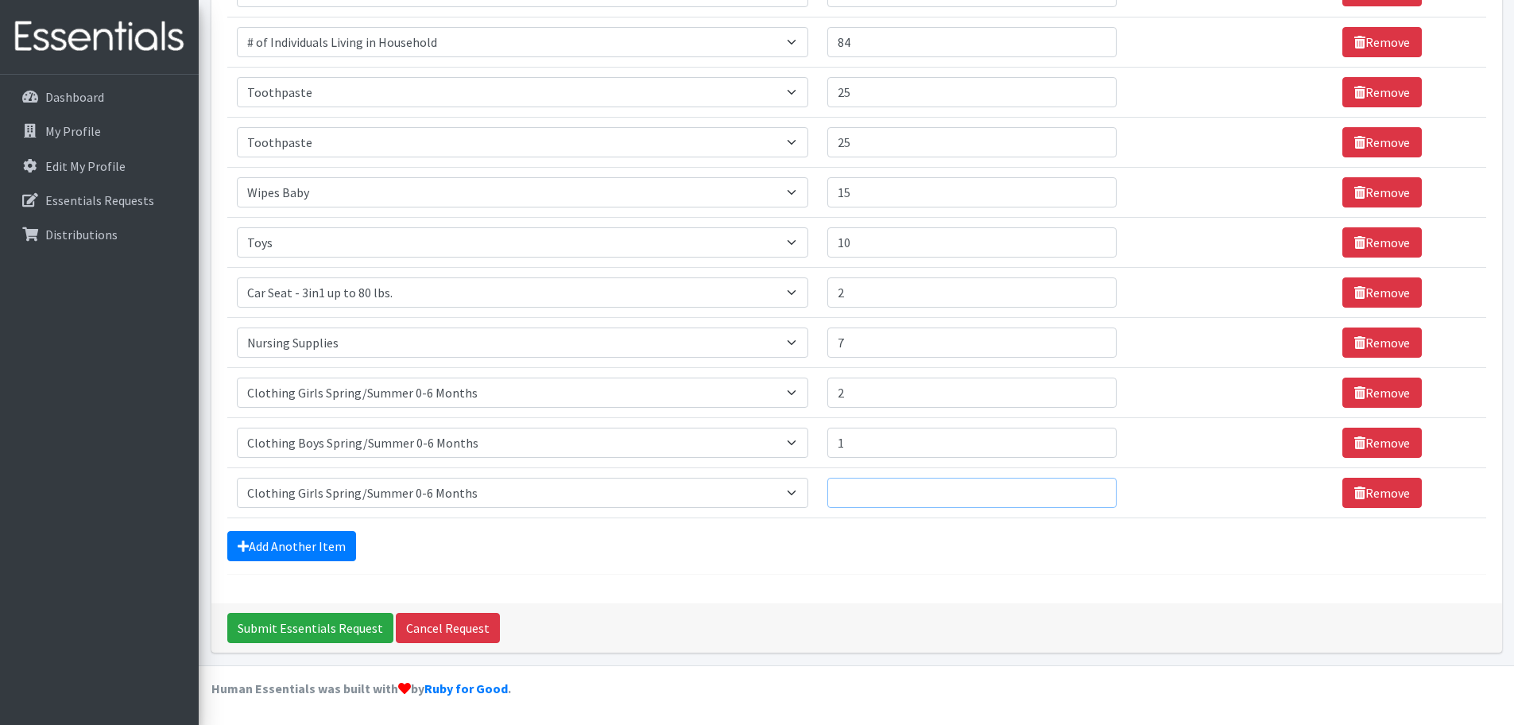
click at [877, 484] on input "Quantity" at bounding box center [972, 493] width 290 height 30
type input "1"
click at [641, 575] on div "Comments: Nursing supplies: if available, can I get nipple cream? Clothing Girl…" at bounding box center [856, 214] width 1291 height 780
click at [861, 501] on input "1" at bounding box center [972, 493] width 290 height 30
click at [1404, 488] on link "Remove" at bounding box center [1381, 493] width 79 height 30
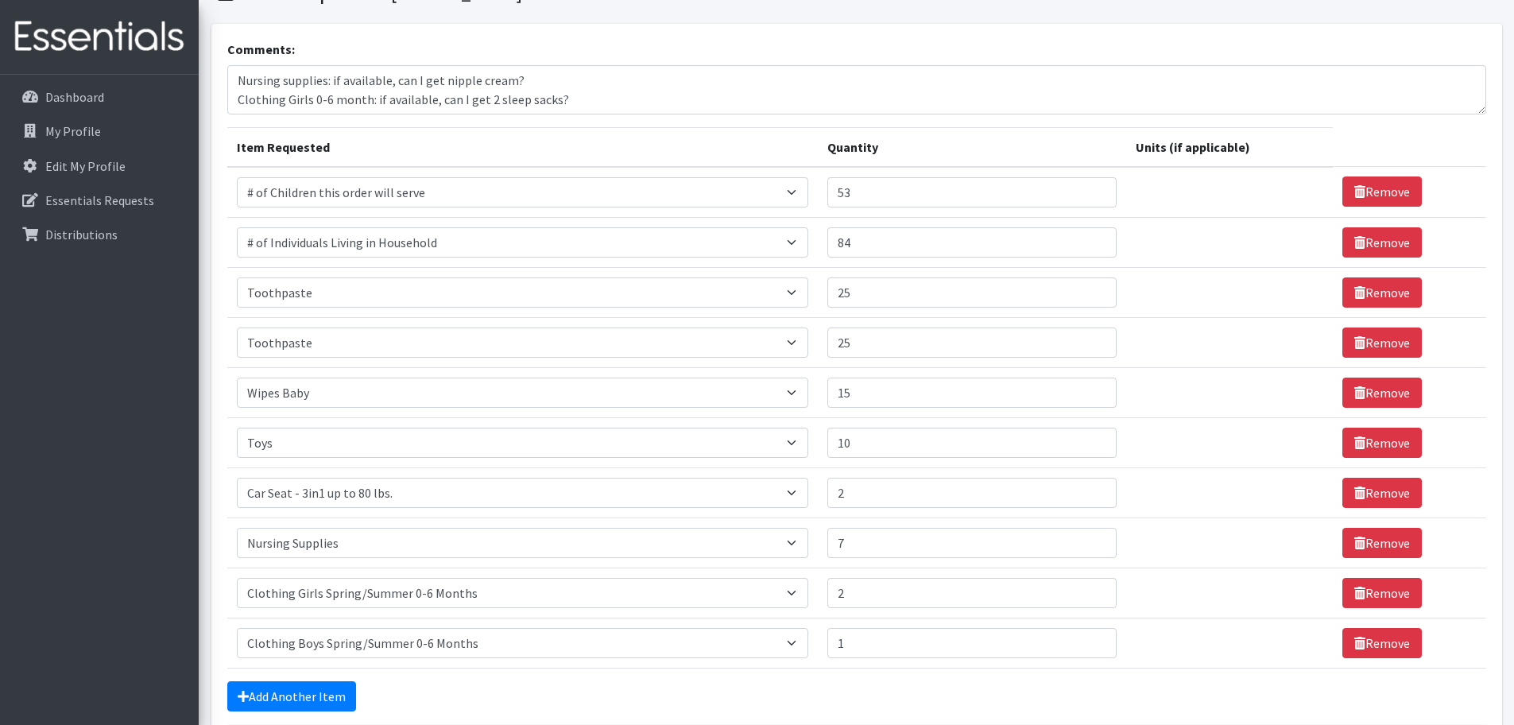
scroll to position [0, 0]
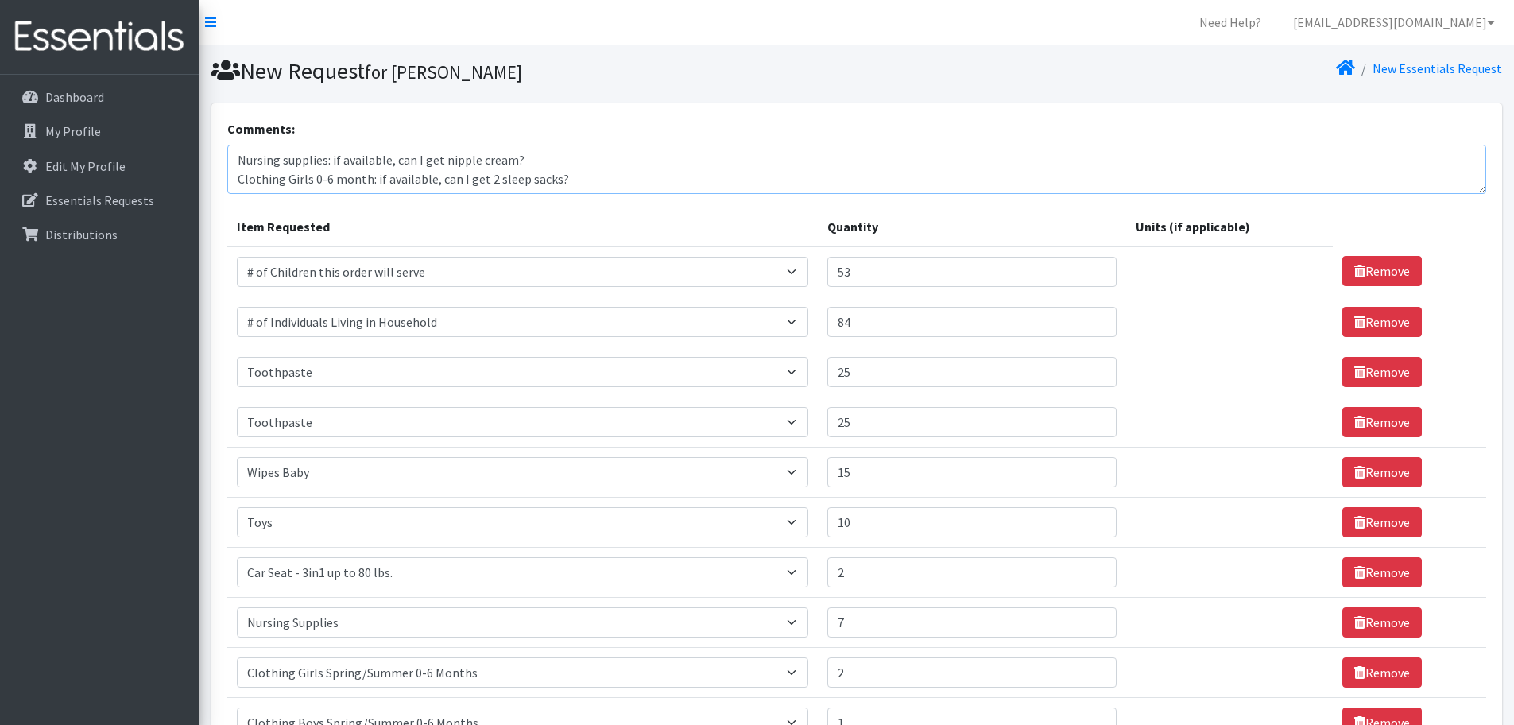
click at [567, 184] on textarea "Nursing supplies: if available, can I get nipple cream? Clothing Girls 0-6 mont…" at bounding box center [856, 169] width 1259 height 49
click at [486, 168] on textarea "Nursing supplies: if available, can I get nipple cream? Clothing Girls 0-6 mont…" at bounding box center [856, 169] width 1259 height 49
click at [545, 165] on textarea "Nursing supplies: if available, can I get nipple cream? Clothing Girls 0-6 mont…" at bounding box center [856, 169] width 1259 height 49
click at [234, 186] on textarea "Nursing supplies: if available, can I get nipple cream? Clothing Girls 0-6 mont…" at bounding box center [856, 169] width 1259 height 49
click at [669, 168] on textarea "Nursing supplies: if available, can I get nipple cream? Clothing Girls 0-6 mont…" at bounding box center [856, 169] width 1259 height 49
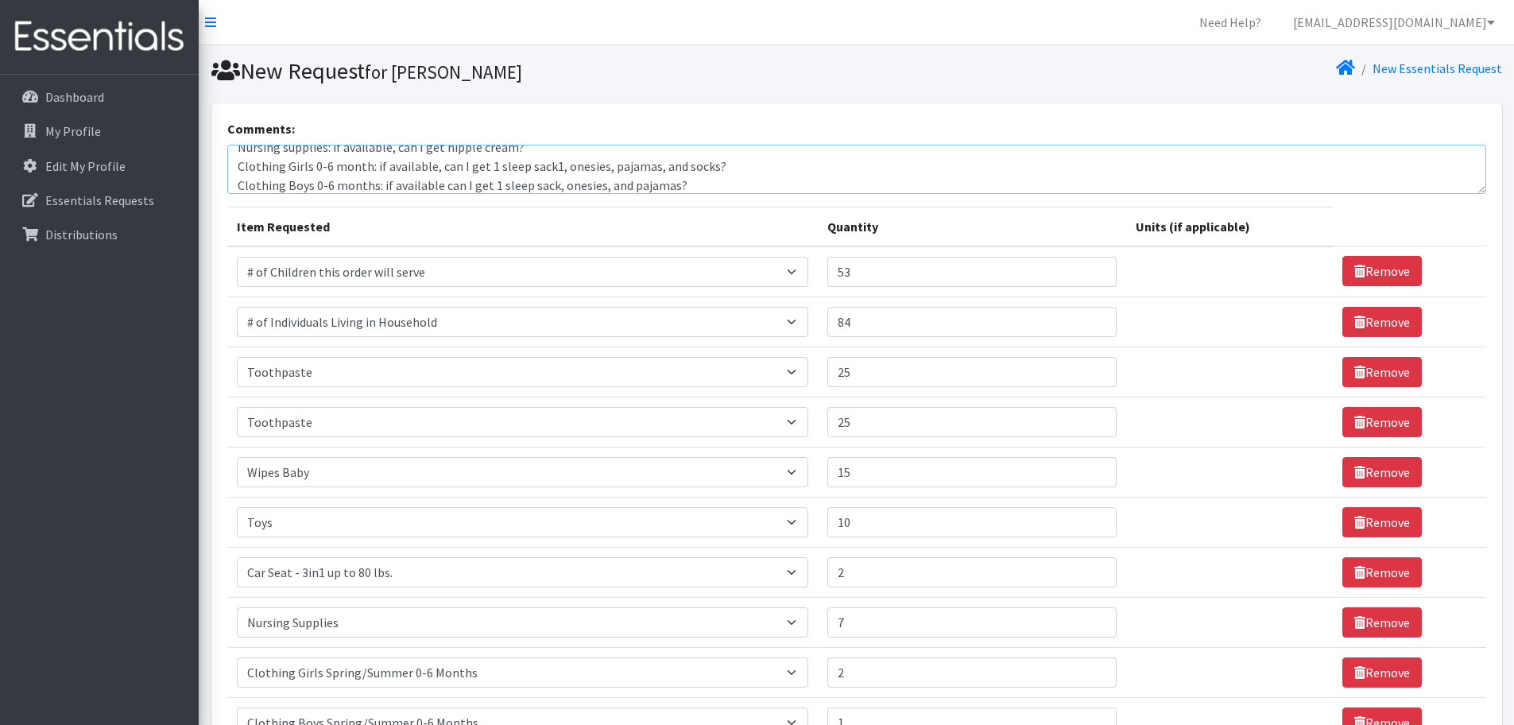
type textarea "Nursing supplies: if available, can I get nipple cream? Clothing Girls 0-6 mont…"
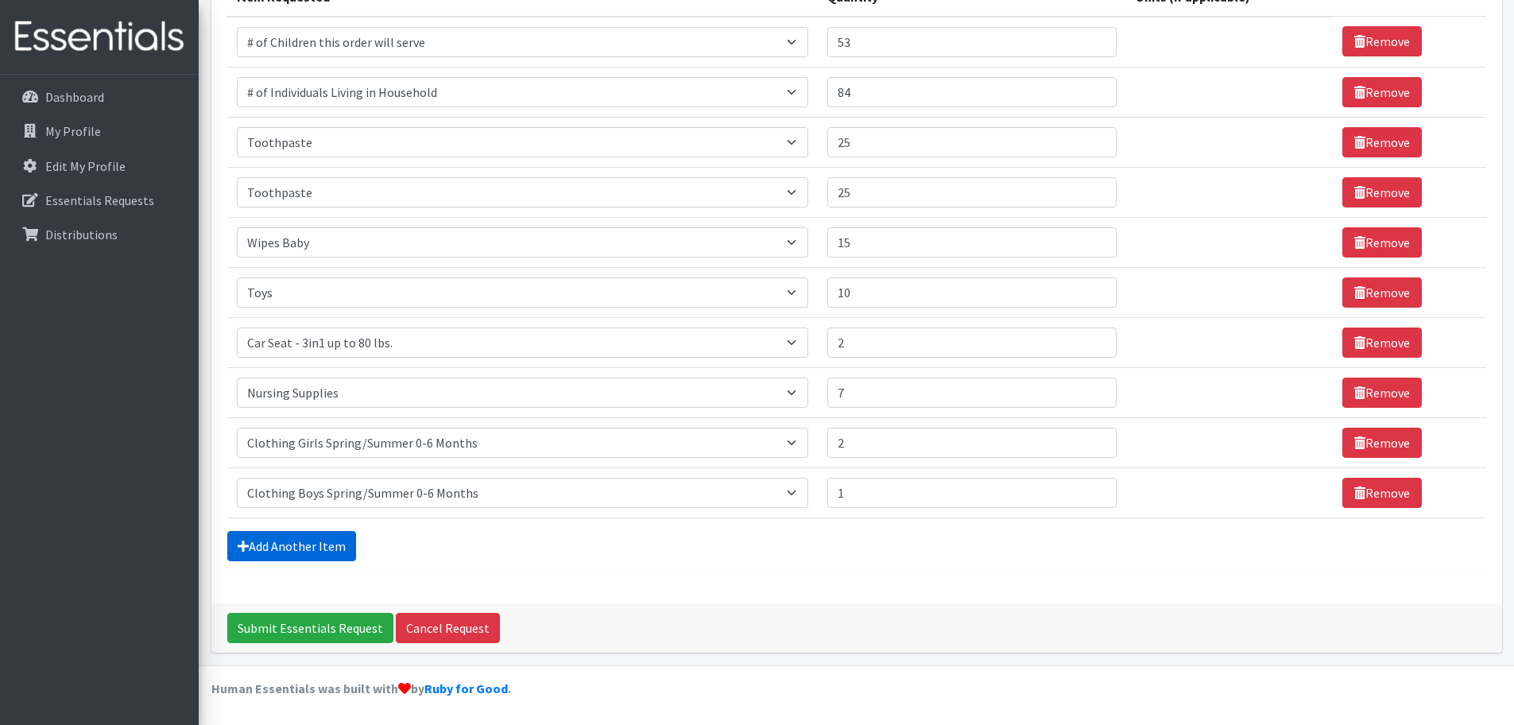
click at [311, 545] on link "Add Another Item" at bounding box center [291, 546] width 129 height 30
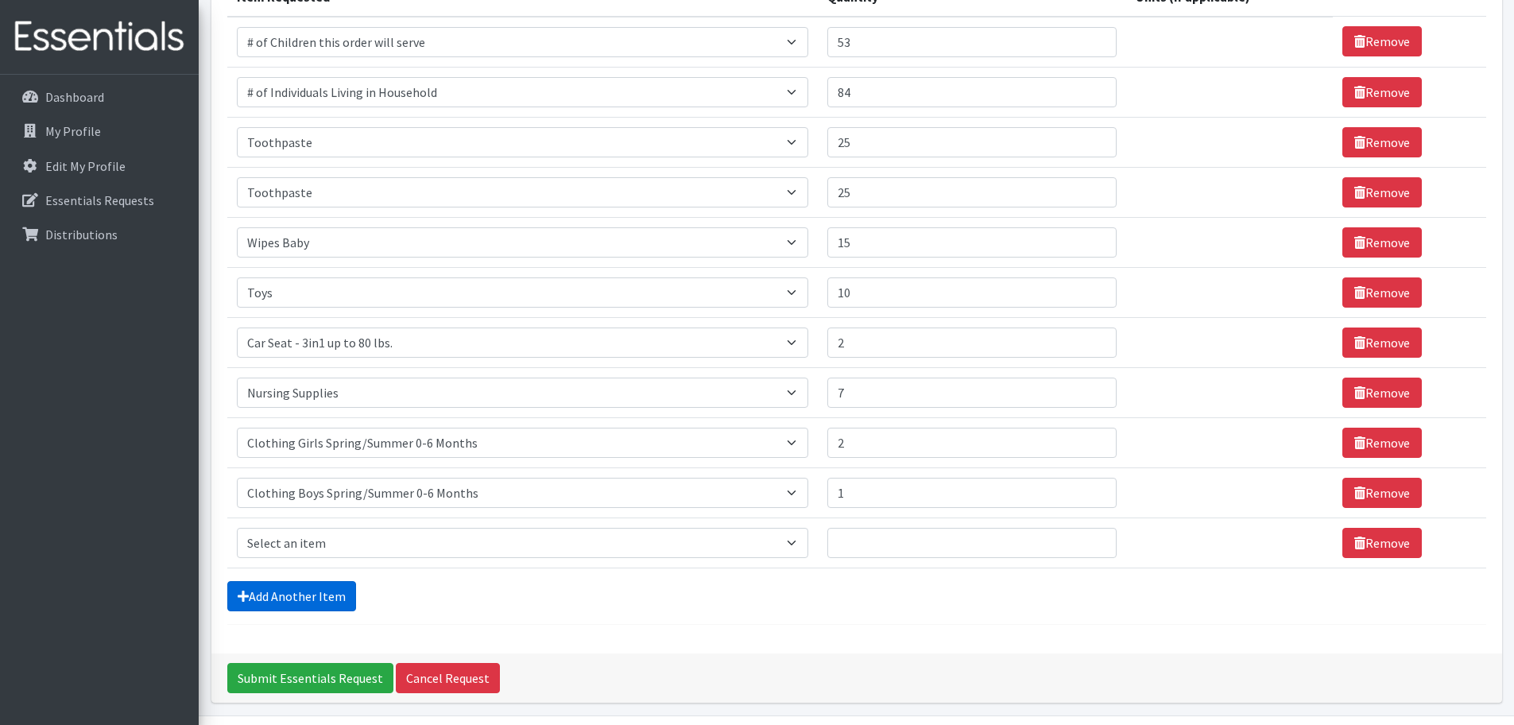
scroll to position [280, 0]
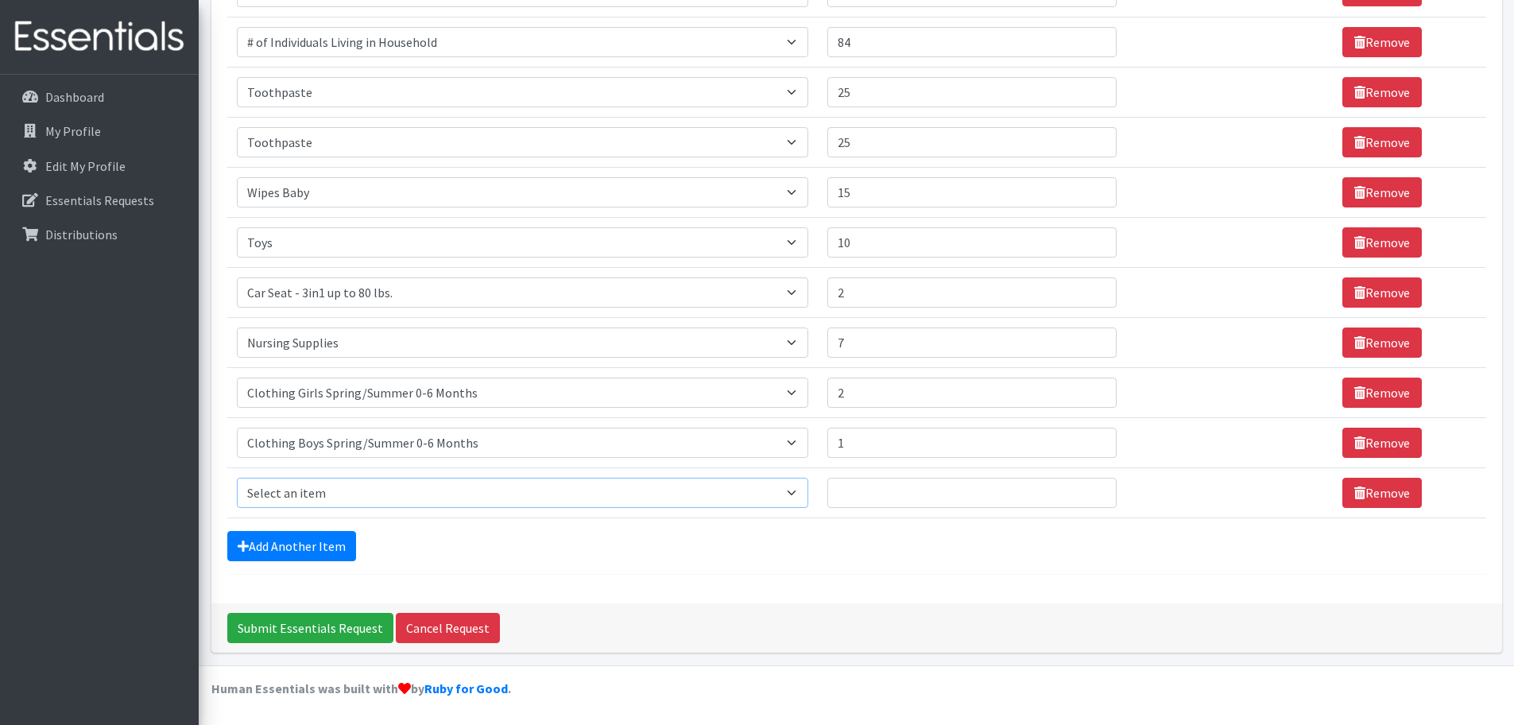
click at [383, 488] on select "Select an item # of Children this order will serve # of Individuals Living in H…" at bounding box center [522, 493] width 571 height 30
select select "6668"
click at [237, 478] on select "Select an item # of Children this order will serve # of Individuals Living in H…" at bounding box center [522, 493] width 571 height 30
click at [864, 479] on input "Quantity" at bounding box center [972, 493] width 290 height 30
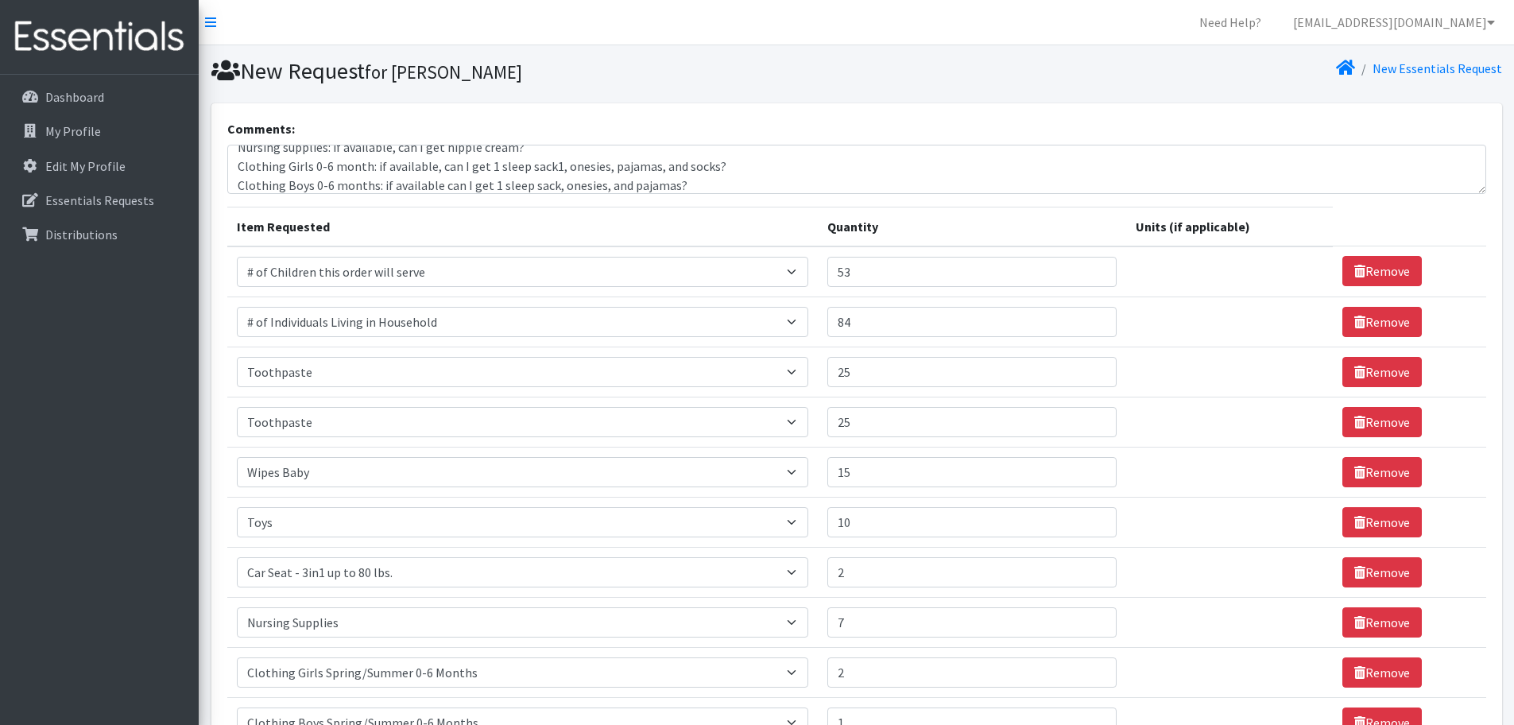
type input "2"
click at [698, 184] on textarea "Nursing supplies: if available, can I get nipple cream? Clothing Girls 0-6 mont…" at bounding box center [856, 169] width 1259 height 49
type textarea "Nursing supplies: if available, can I get nipple cream? Clothing Girls 0-6 mont…"
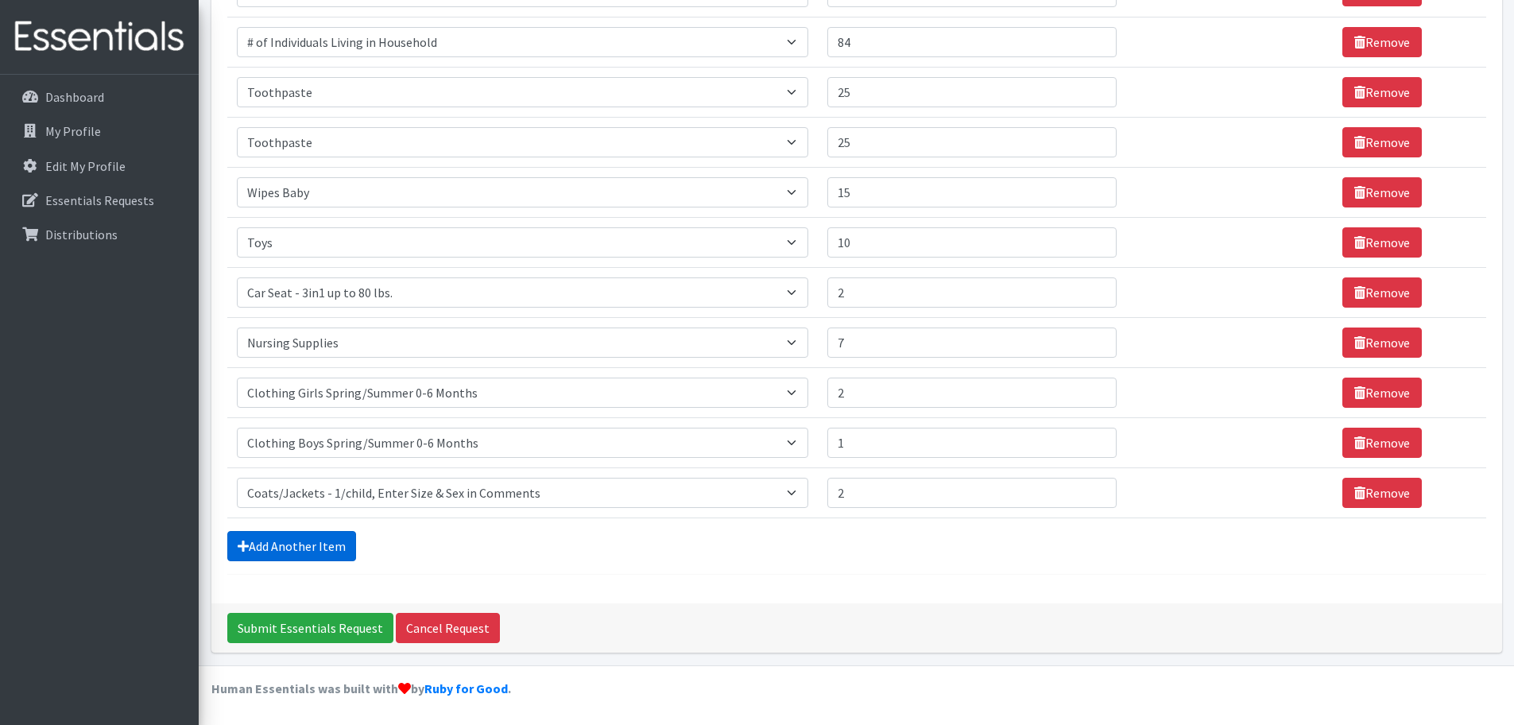
click at [317, 549] on link "Add Another Item" at bounding box center [291, 546] width 129 height 30
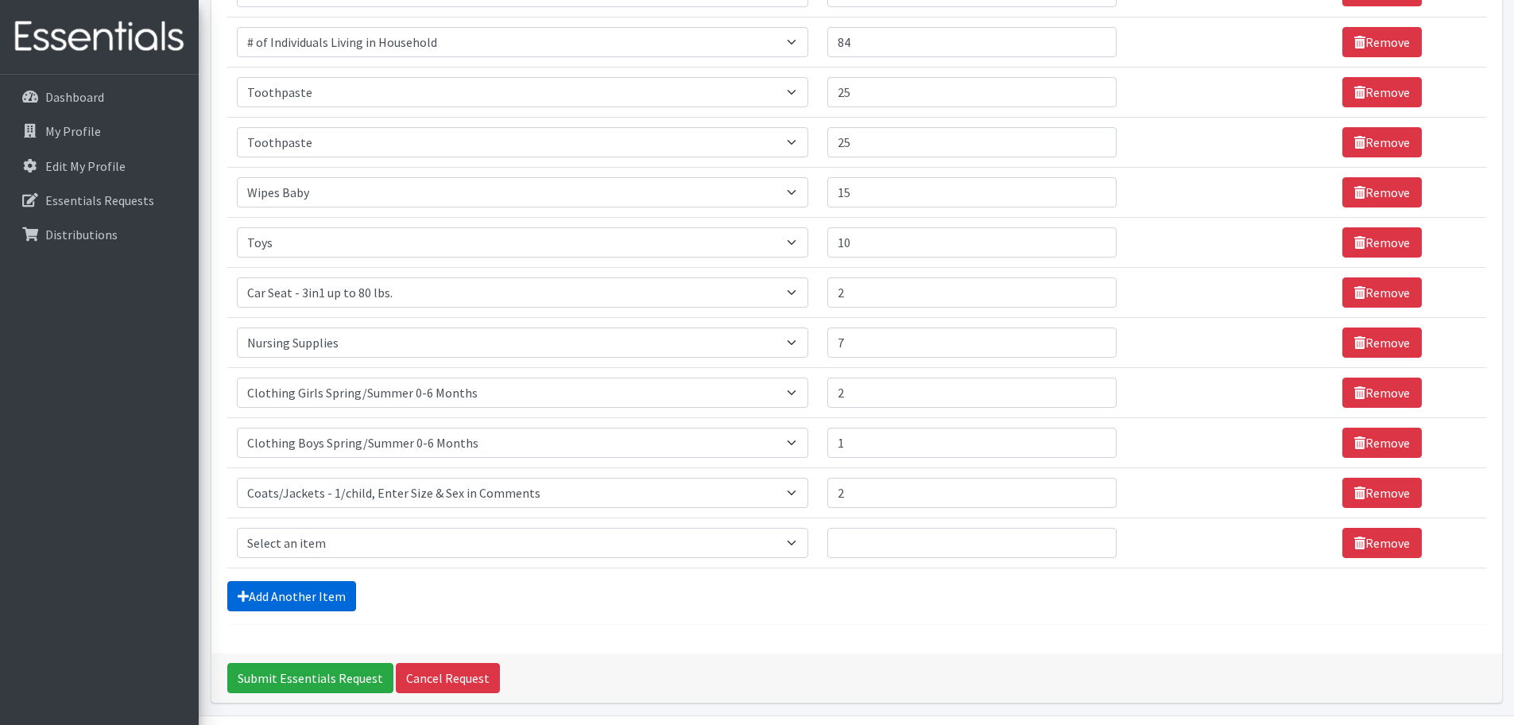
scroll to position [330, 0]
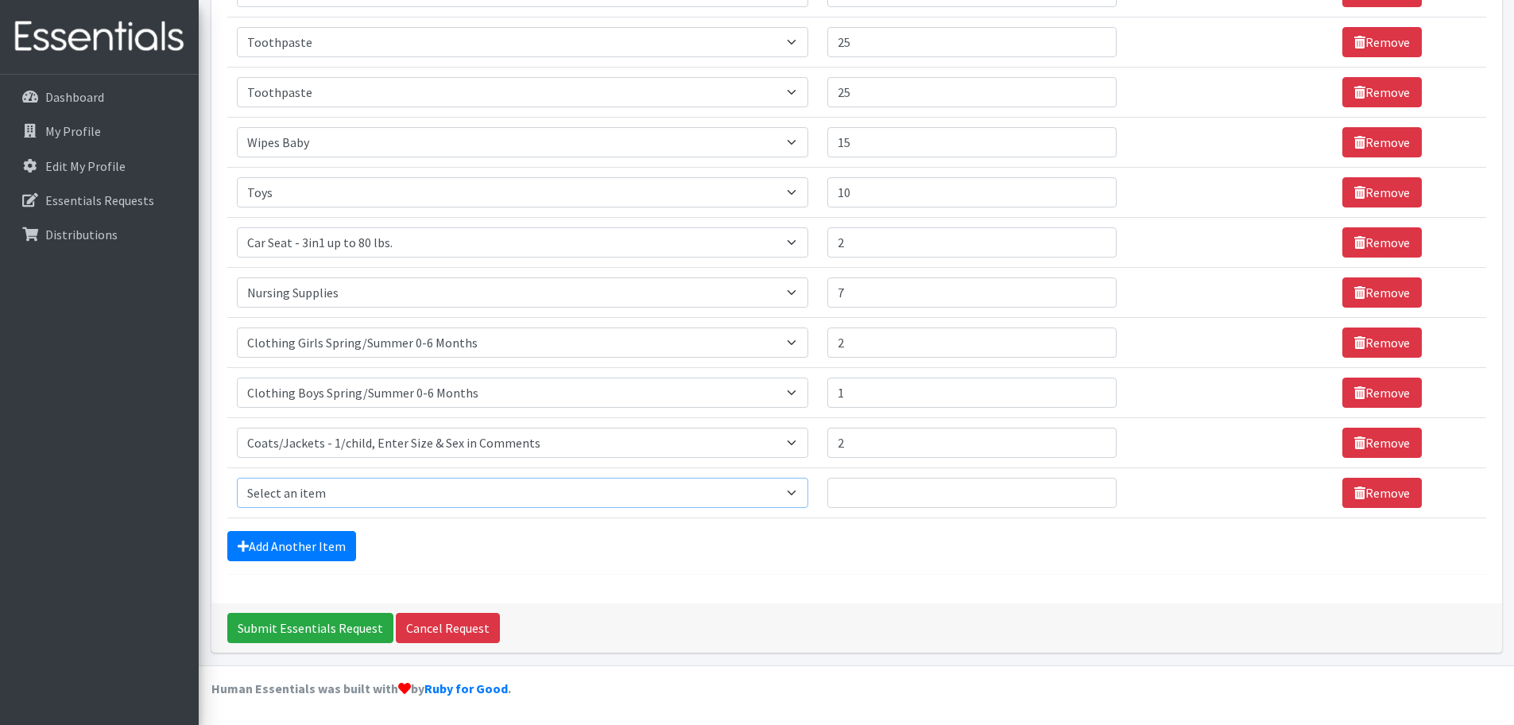
drag, startPoint x: 388, startPoint y: 494, endPoint x: 391, endPoint y: 485, distance: 10.1
click at [388, 494] on select "Select an item # of Children this order will serve # of Individuals Living in H…" at bounding box center [522, 493] width 571 height 30
select select "2005"
click at [237, 478] on select "Select an item # of Children this order will serve # of Individuals Living in H…" at bounding box center [522, 493] width 571 height 30
click at [939, 498] on input "Quantity" at bounding box center [972, 493] width 290 height 30
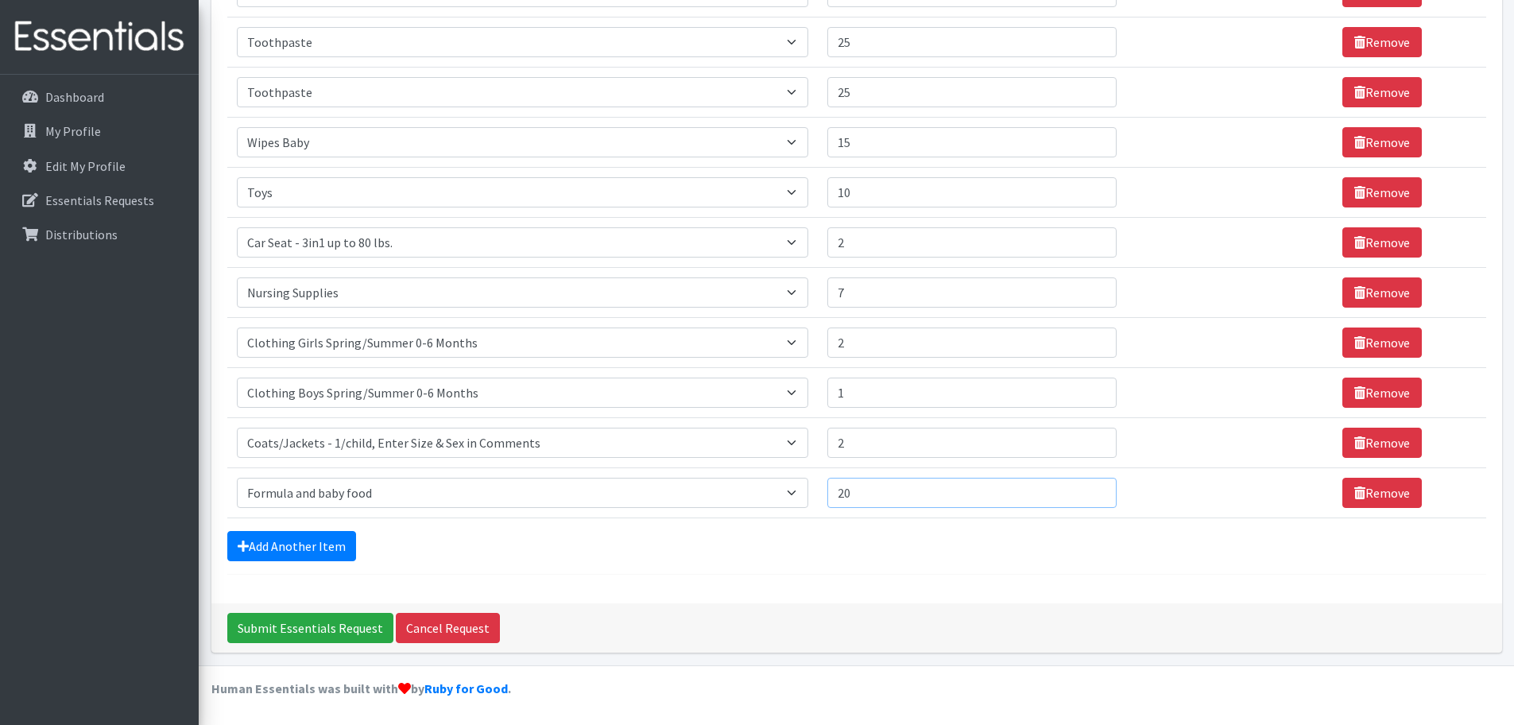
scroll to position [0, 0]
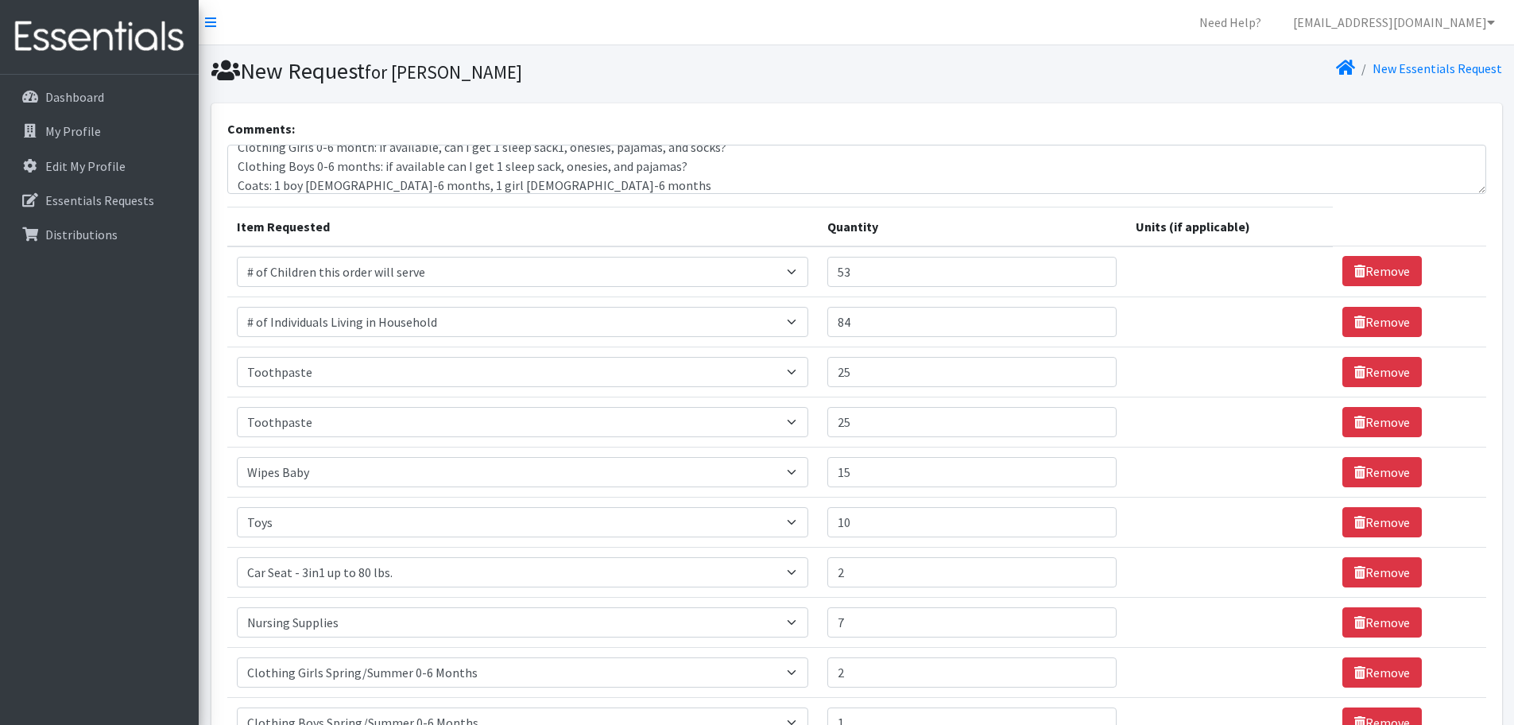
type input "20"
click at [469, 187] on textarea "Nursing supplies: if available, can I get nipple cream? Clothing Girls 0-6 mont…" at bounding box center [856, 169] width 1259 height 49
paste textarea "Similac Total Comfort"
paste textarea "Enfamil Gentle Ease"
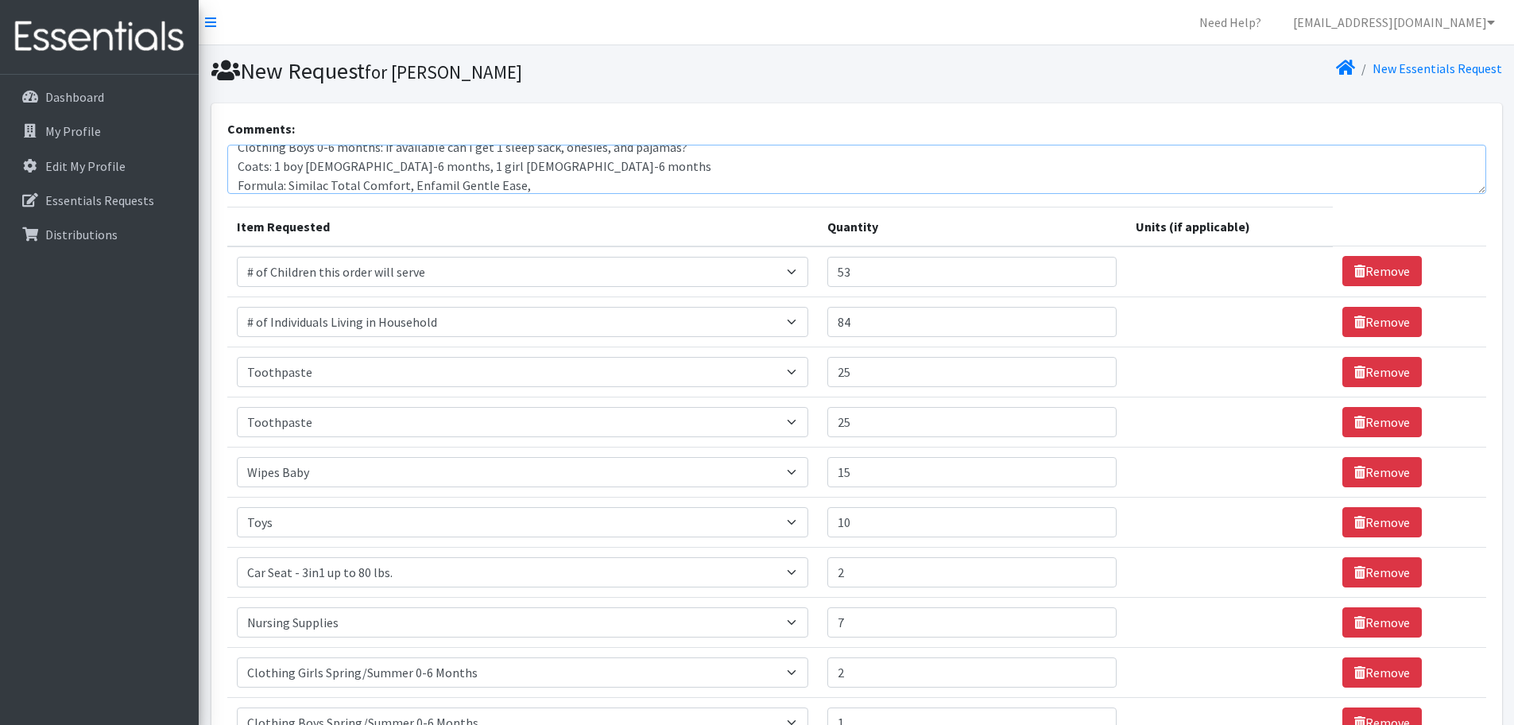
paste textarea "Similac Alimentum"
paste textarea "Enfamil Sensitive"
paste textarea "Enfamil Neuropro"
paste textarea "Similac 360 Total Care Sensitive"
paste textarea "Prosobee plant based"
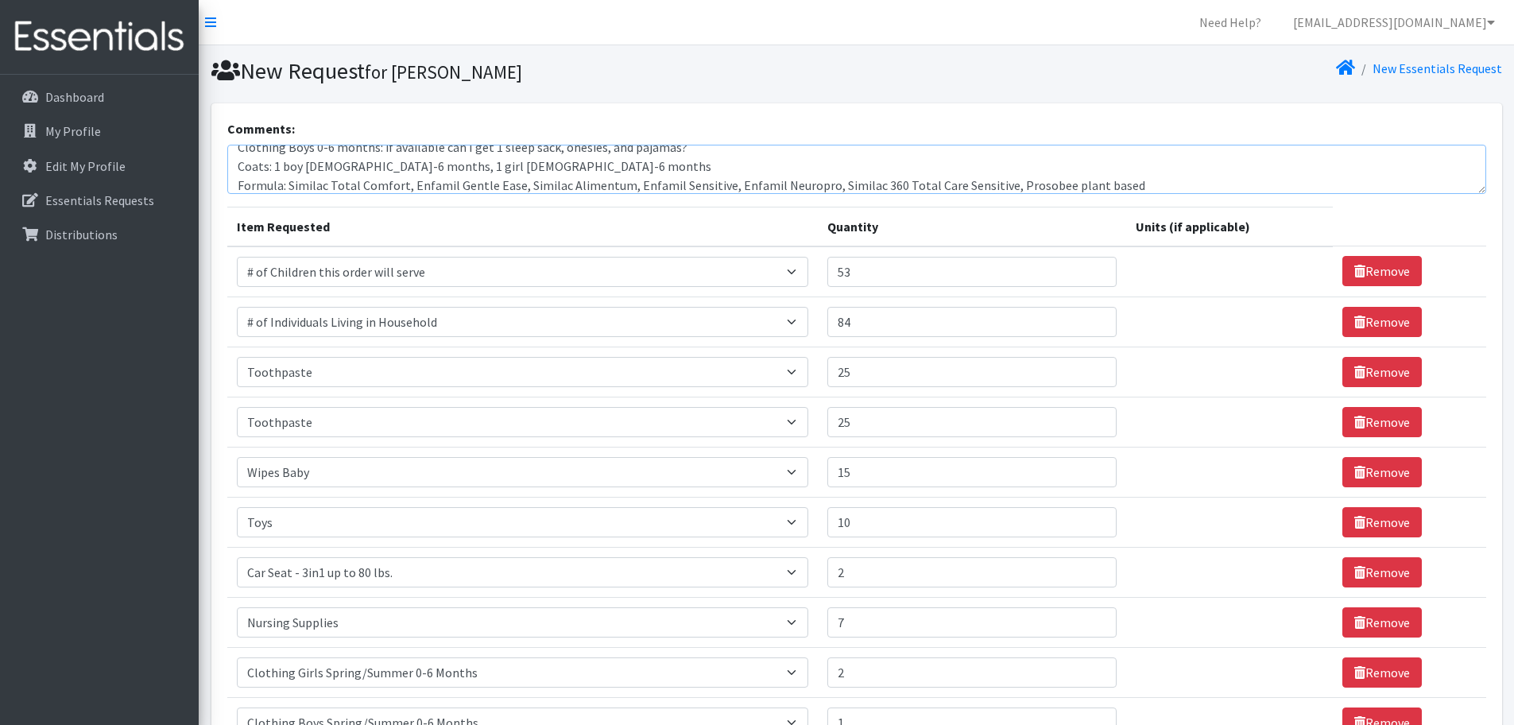
click at [288, 188] on textarea "Nursing supplies: if available, can I get nipple cream? Clothing Girls 0-6 mont…" at bounding box center [856, 169] width 1259 height 49
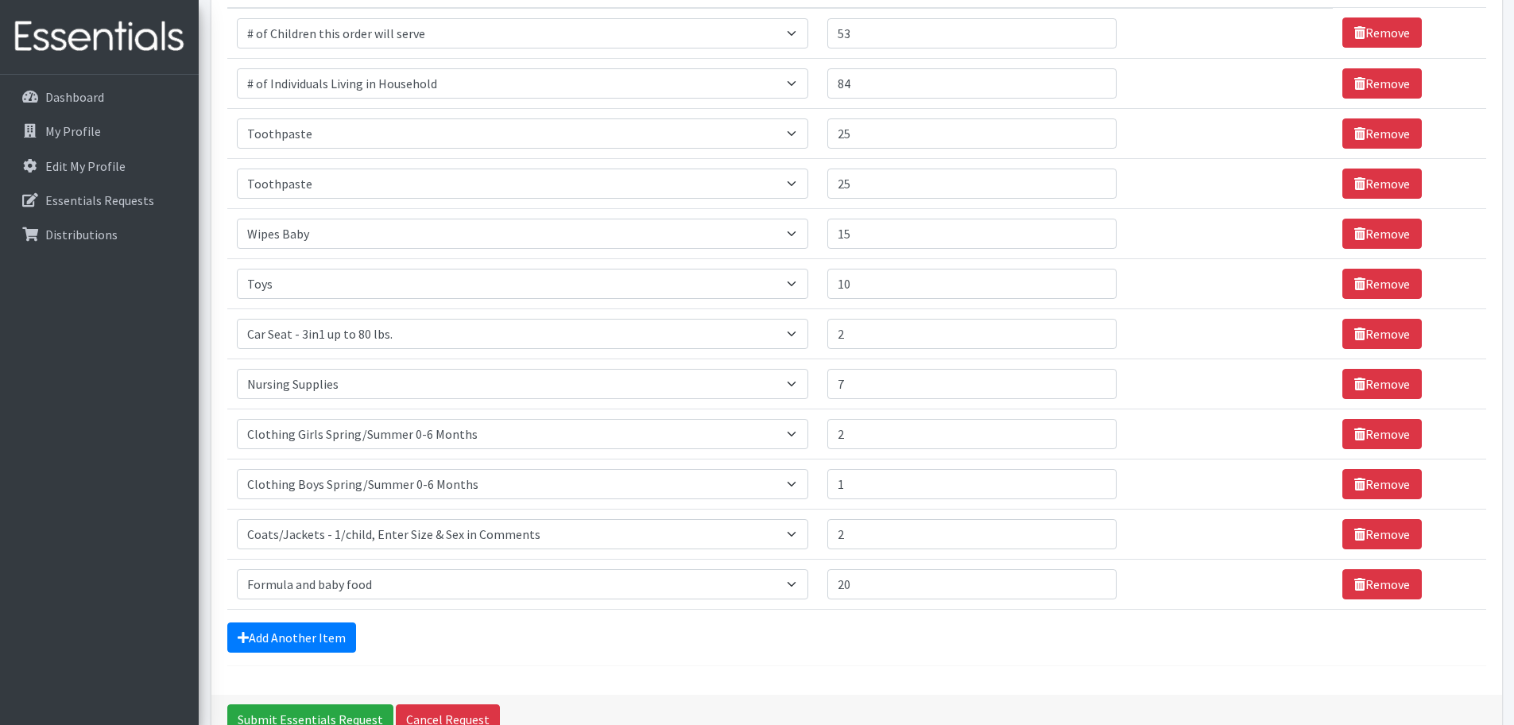
scroll to position [318, 0]
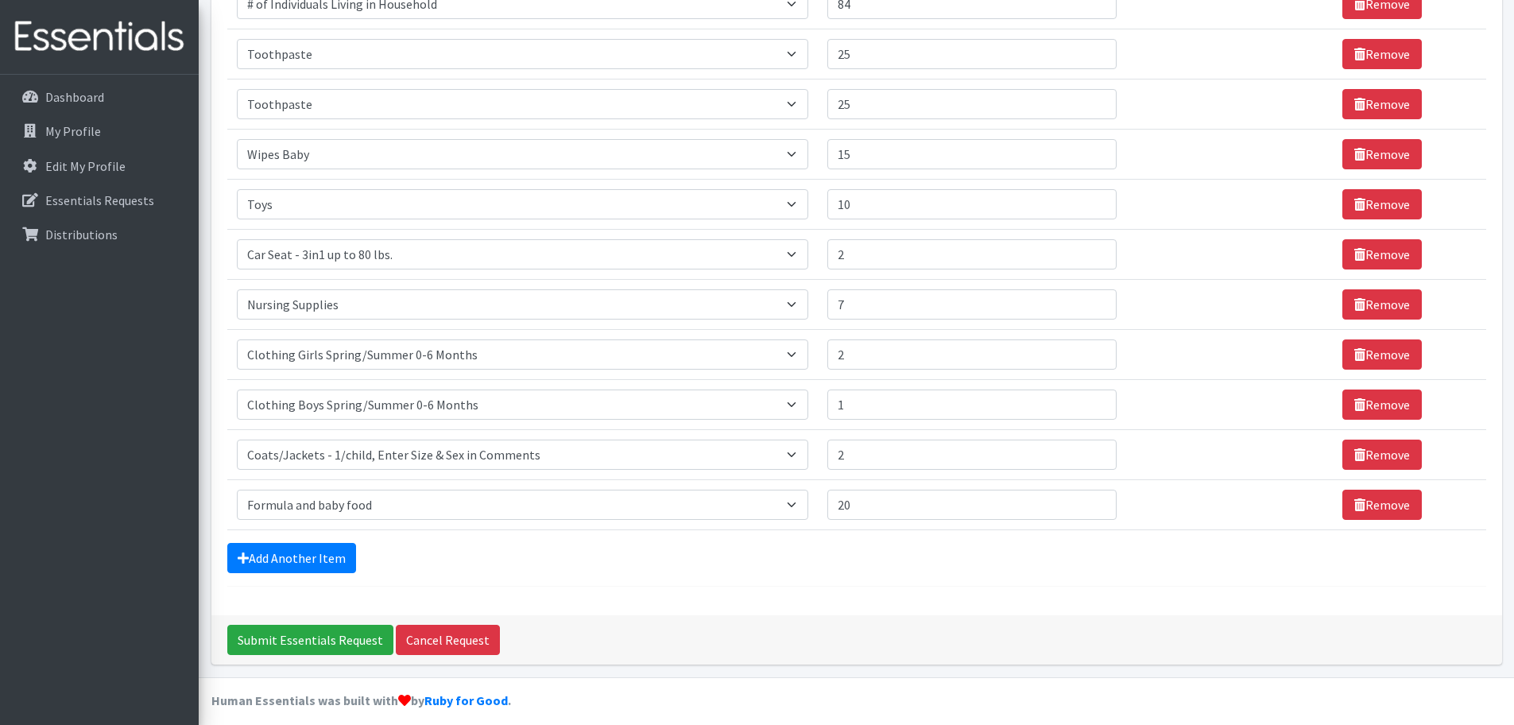
type textarea "Nursing supplies: if available, can I get nipple cream? Clothing Girls 0-6 mont…"
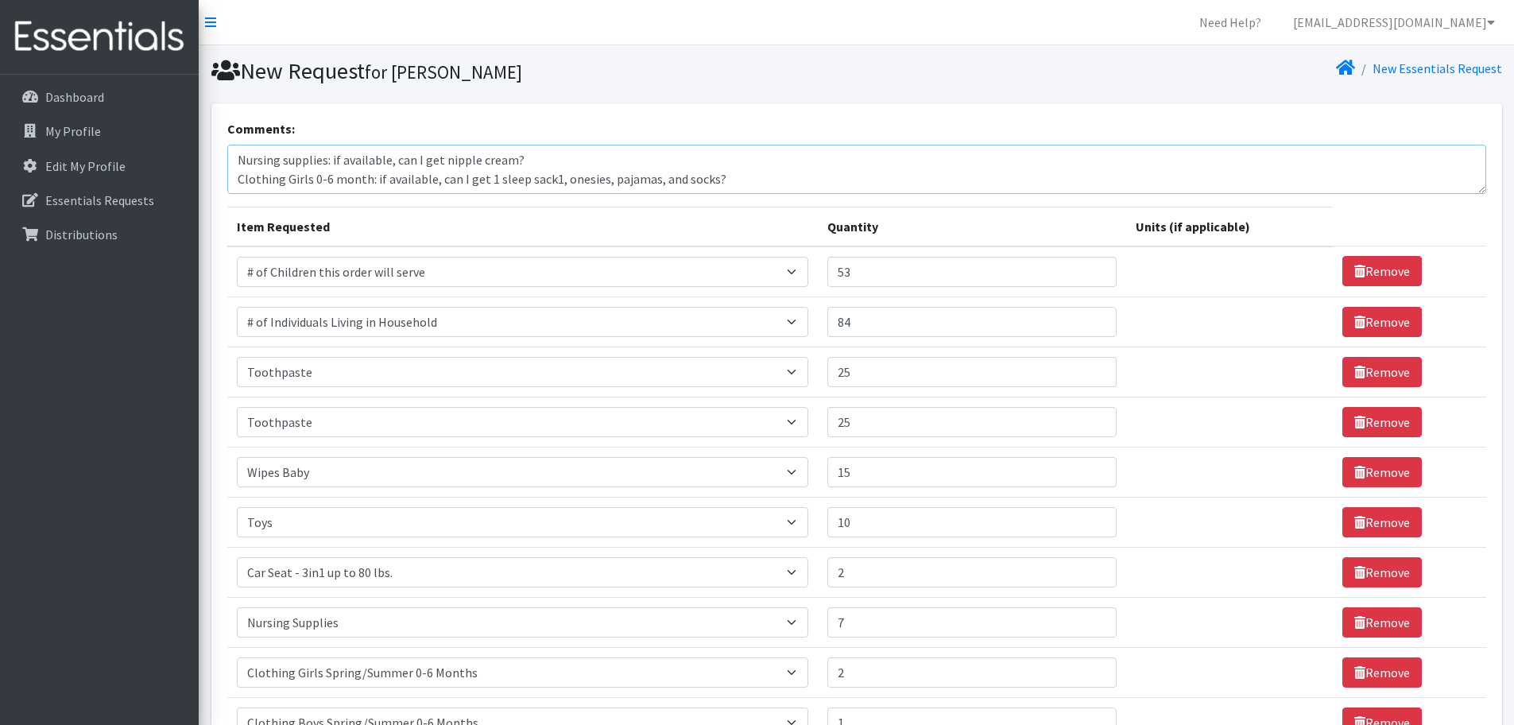
scroll to position [57, 0]
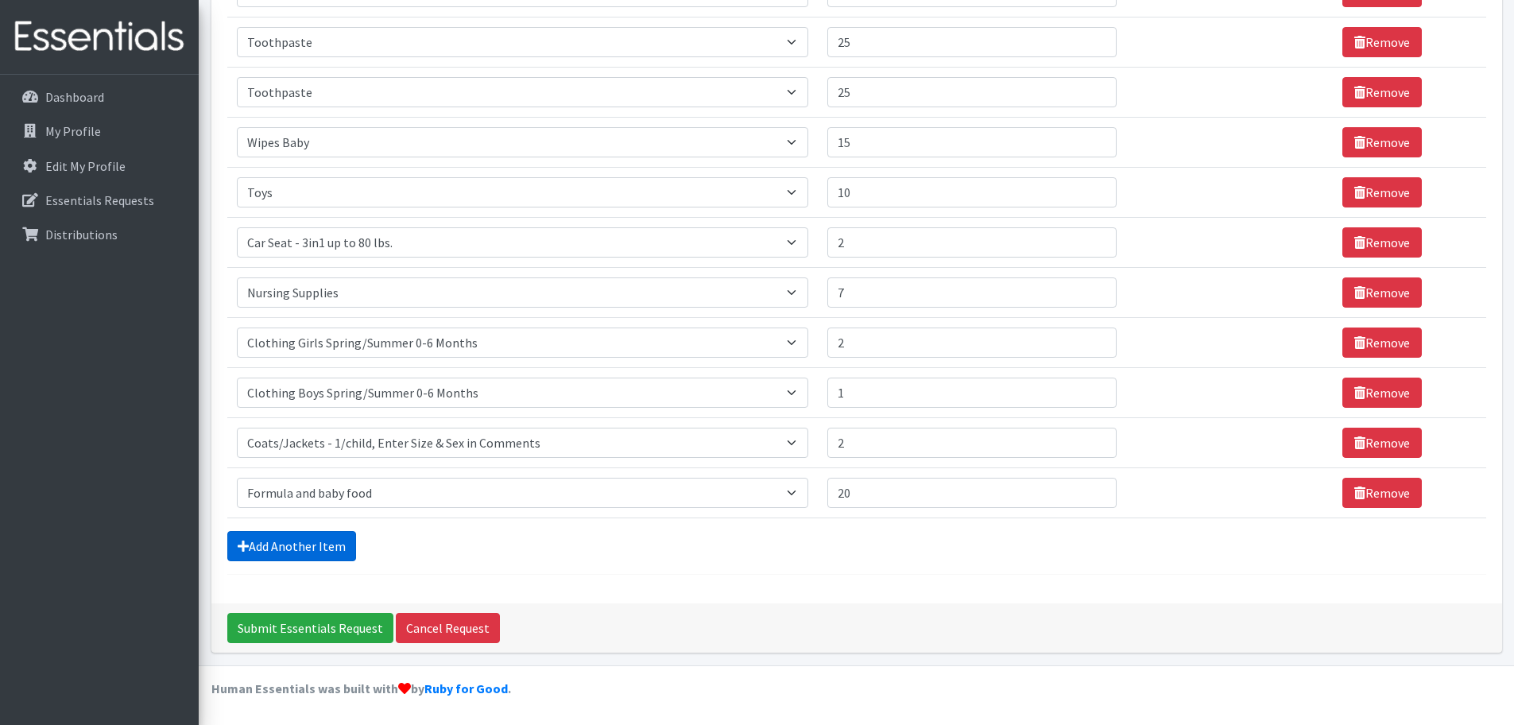
click at [319, 543] on link "Add Another Item" at bounding box center [291, 546] width 129 height 30
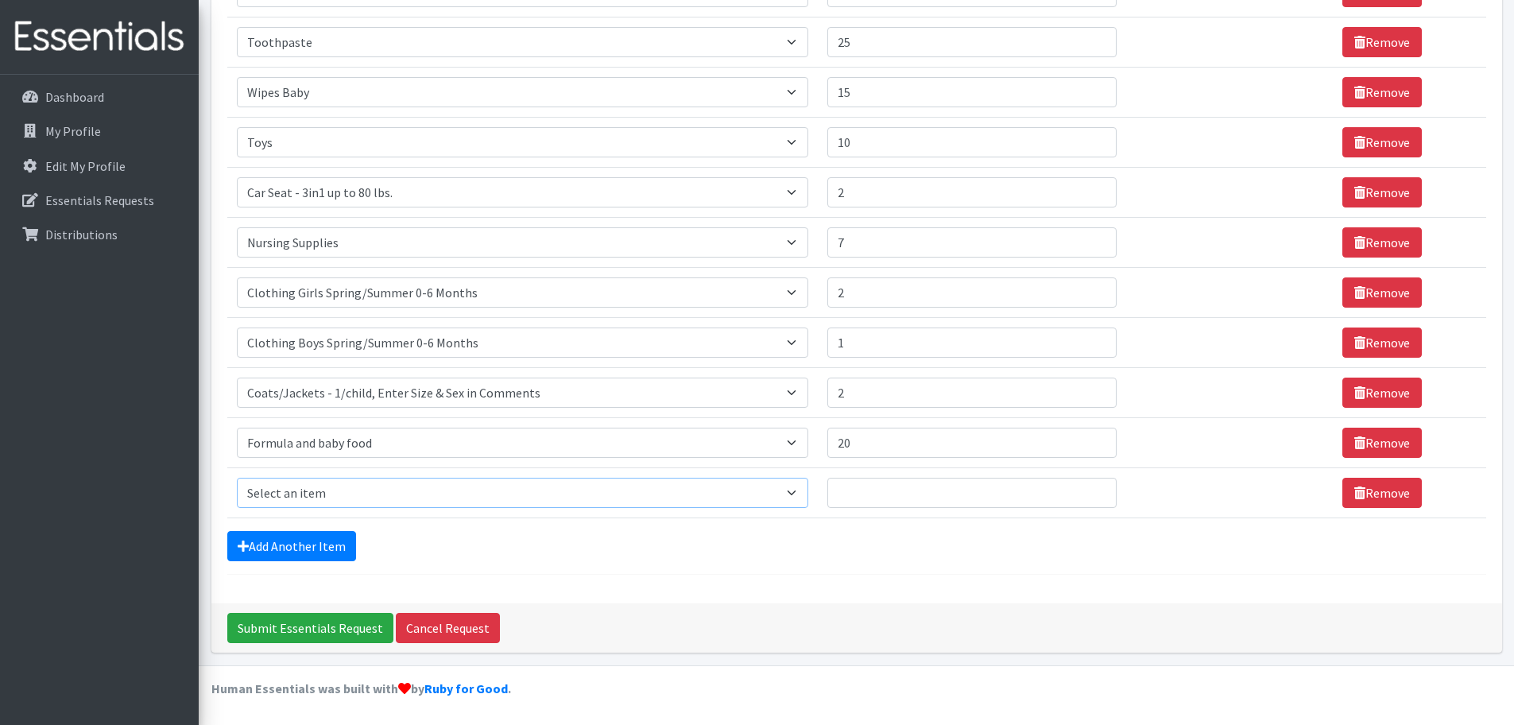
click at [326, 495] on select "Select an item # of Children this order will serve # of Individuals Living in H…" at bounding box center [522, 493] width 571 height 30
select select "1974"
click at [237, 478] on select "Select an item # of Children this order will serve # of Individuals Living in H…" at bounding box center [522, 493] width 571 height 30
click at [944, 490] on input "Quantity" at bounding box center [972, 493] width 290 height 30
type input "15"
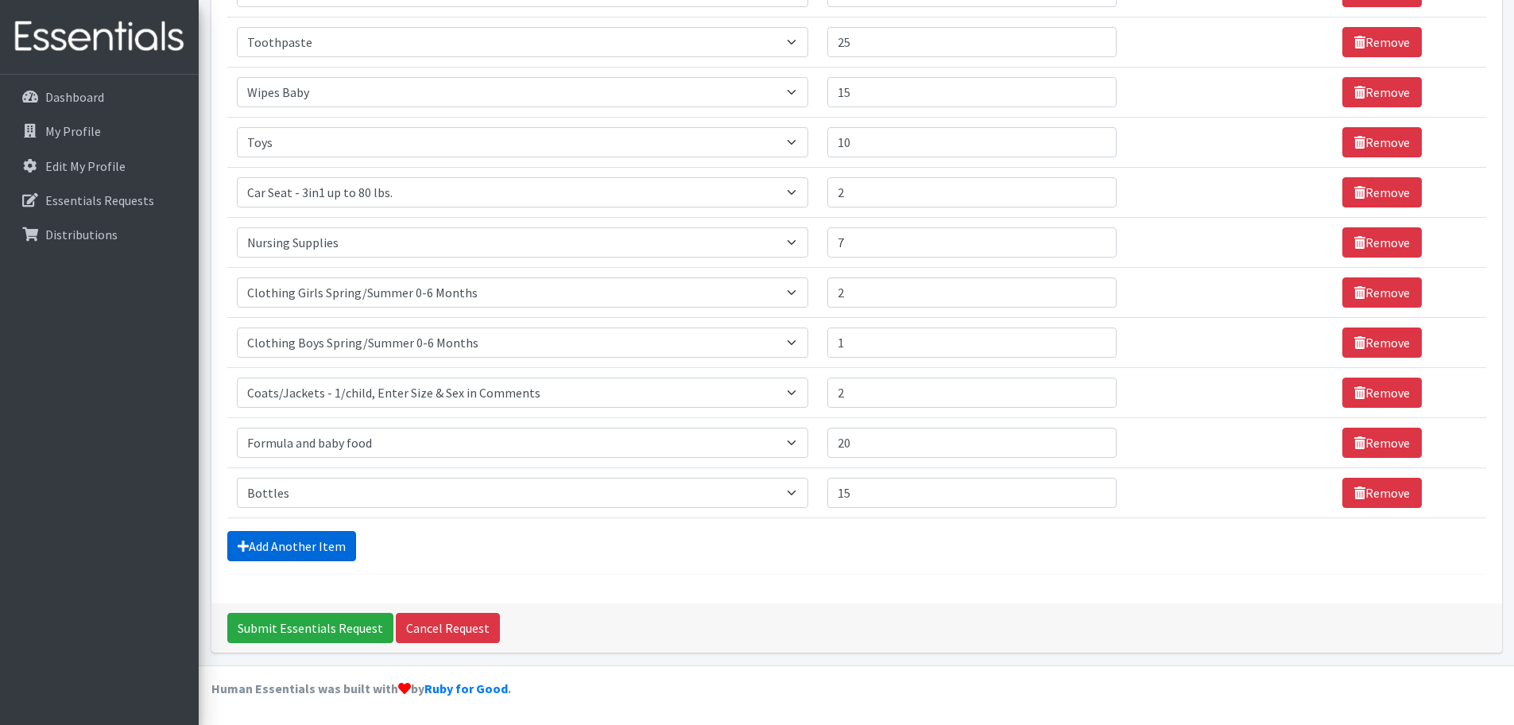
click at [290, 548] on link "Add Another Item" at bounding box center [291, 546] width 129 height 30
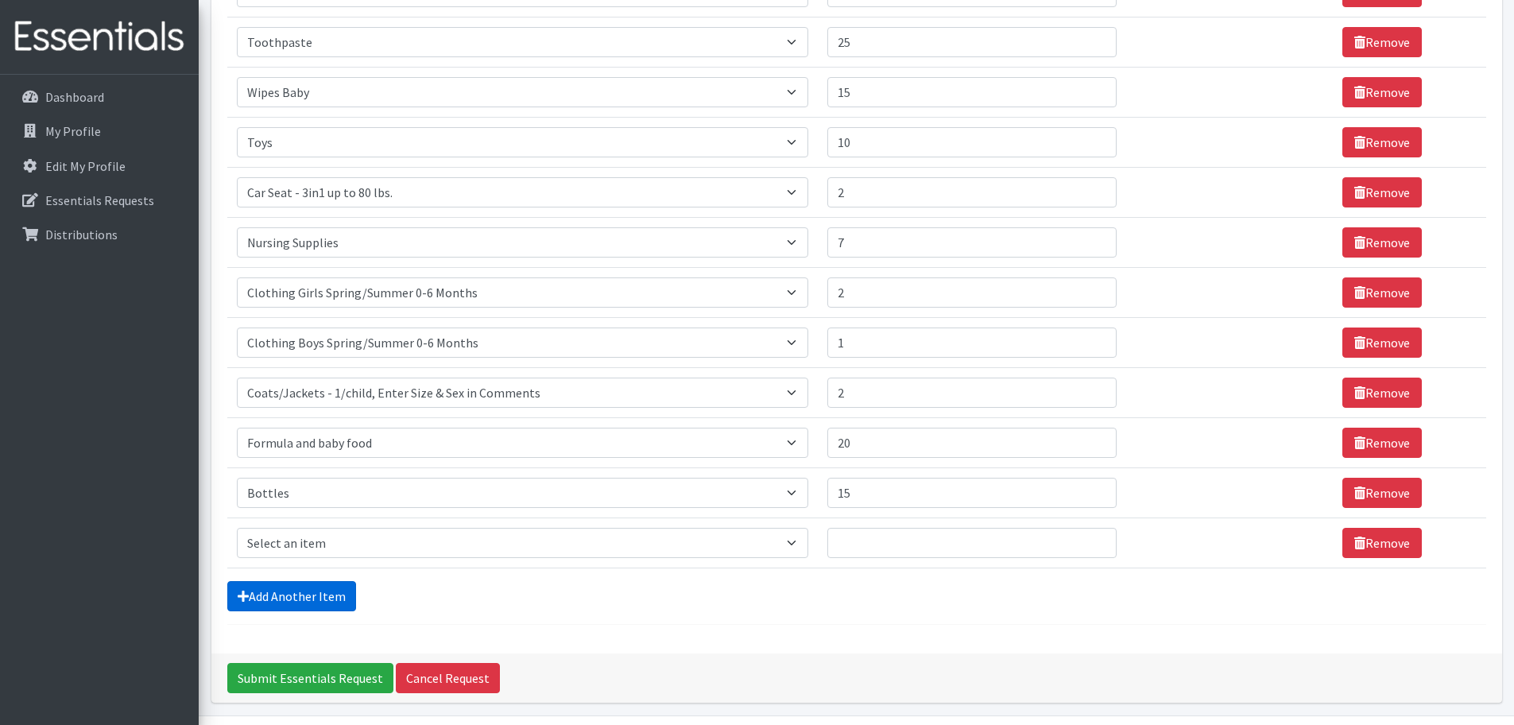
scroll to position [430, 0]
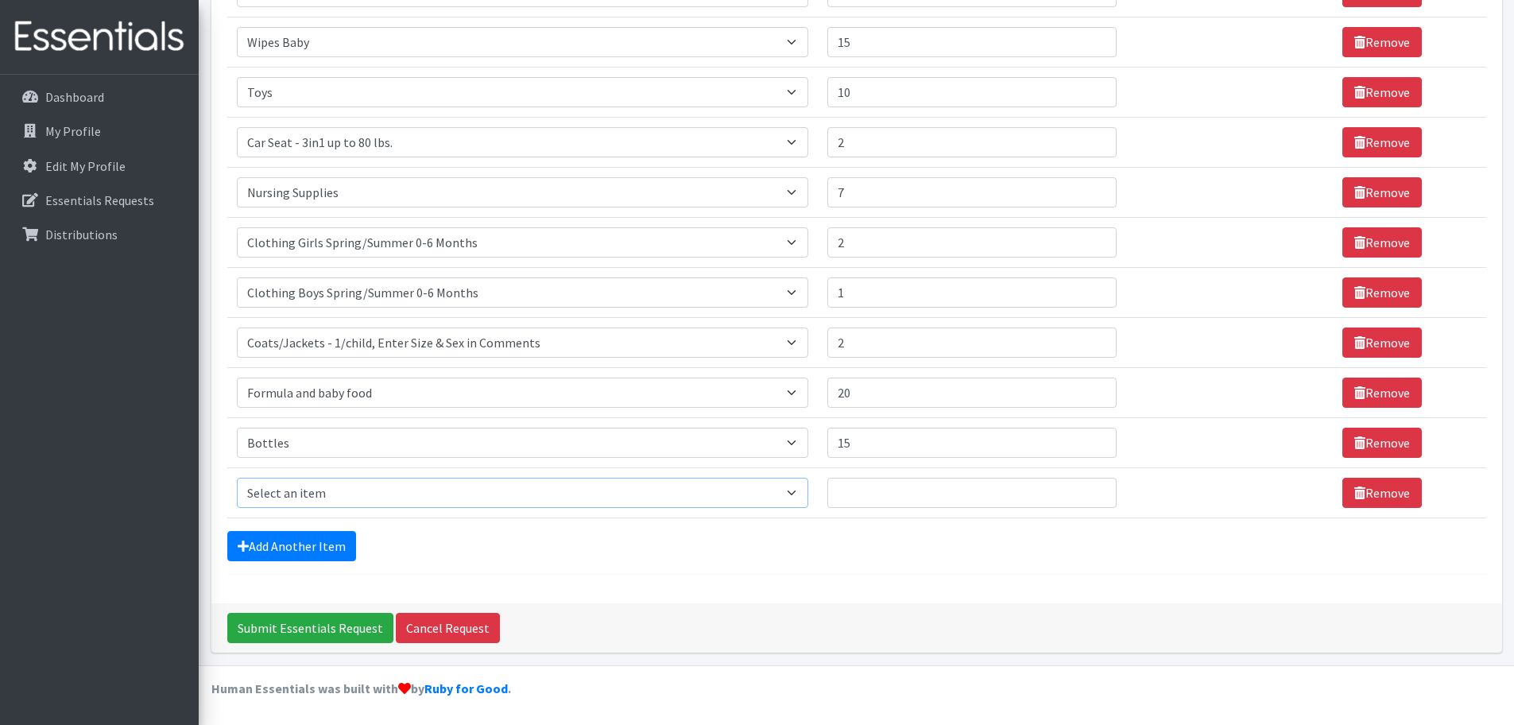
click at [341, 495] on select "Select an item # of Children this order will serve # of Individuals Living in H…" at bounding box center [522, 493] width 571 height 30
select select "1933"
click at [237, 478] on select "Select an item # of Children this order will serve # of Individuals Living in H…" at bounding box center [522, 493] width 571 height 30
click at [866, 485] on input "Quantity" at bounding box center [972, 493] width 290 height 30
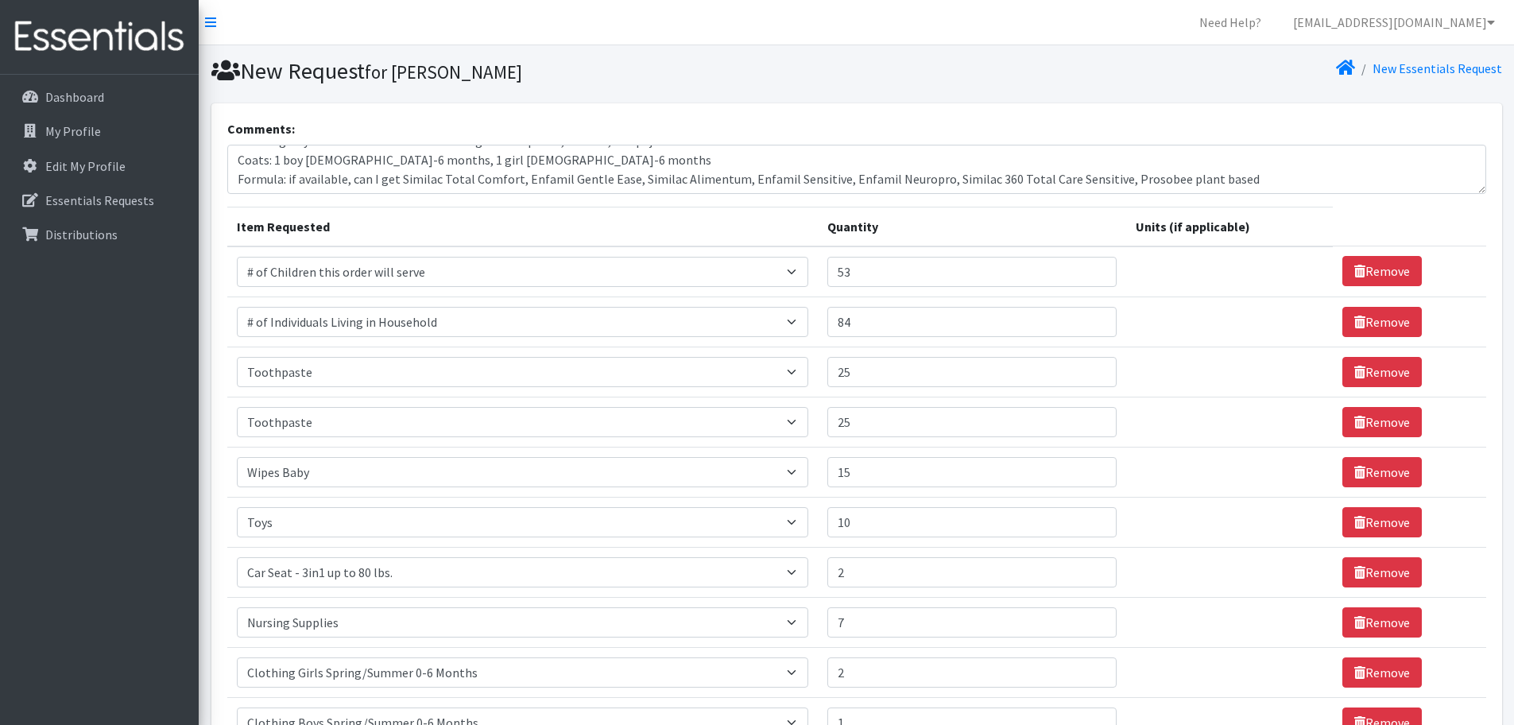
scroll to position [397, 0]
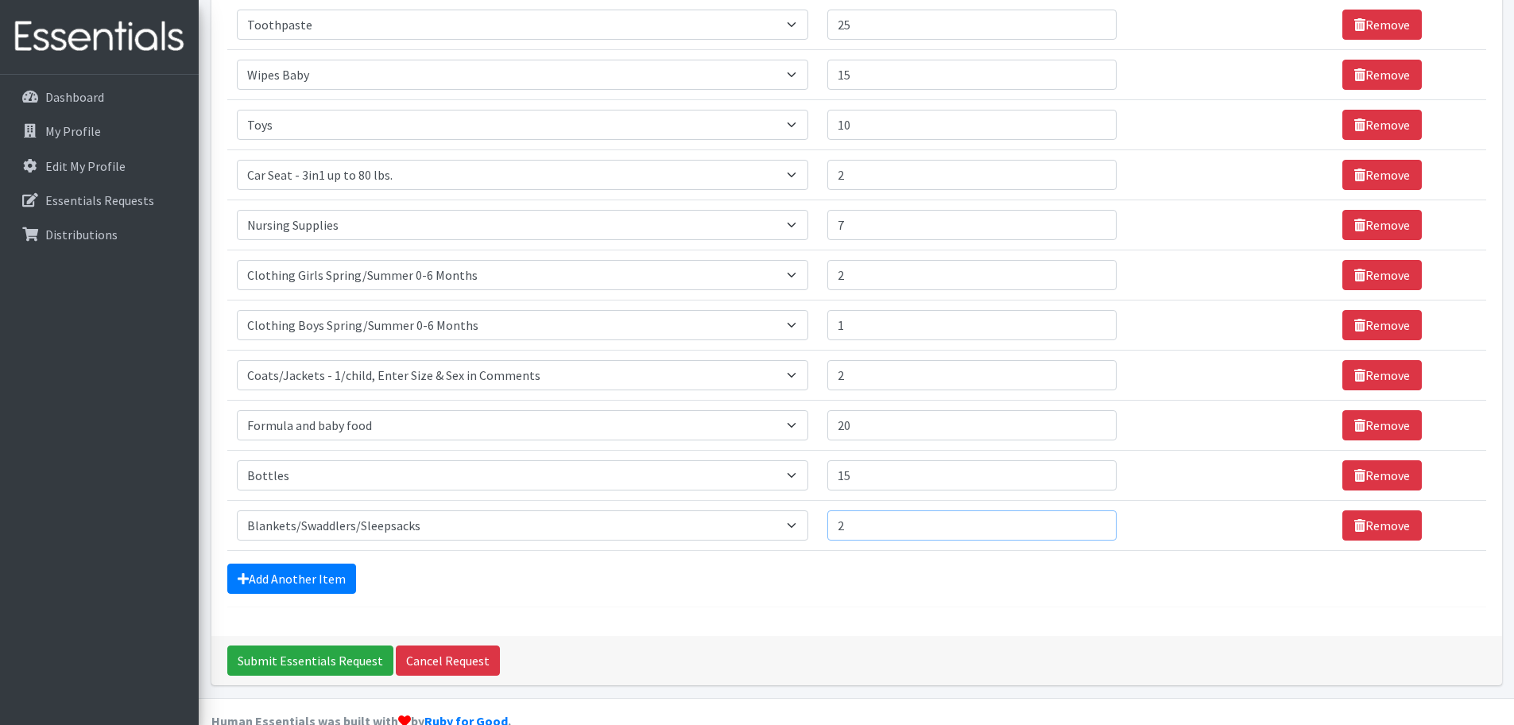
type input "2"
click at [1333, 533] on td "Remove" at bounding box center [1409, 525] width 153 height 50
click at [1342, 525] on link "Remove" at bounding box center [1381, 525] width 79 height 30
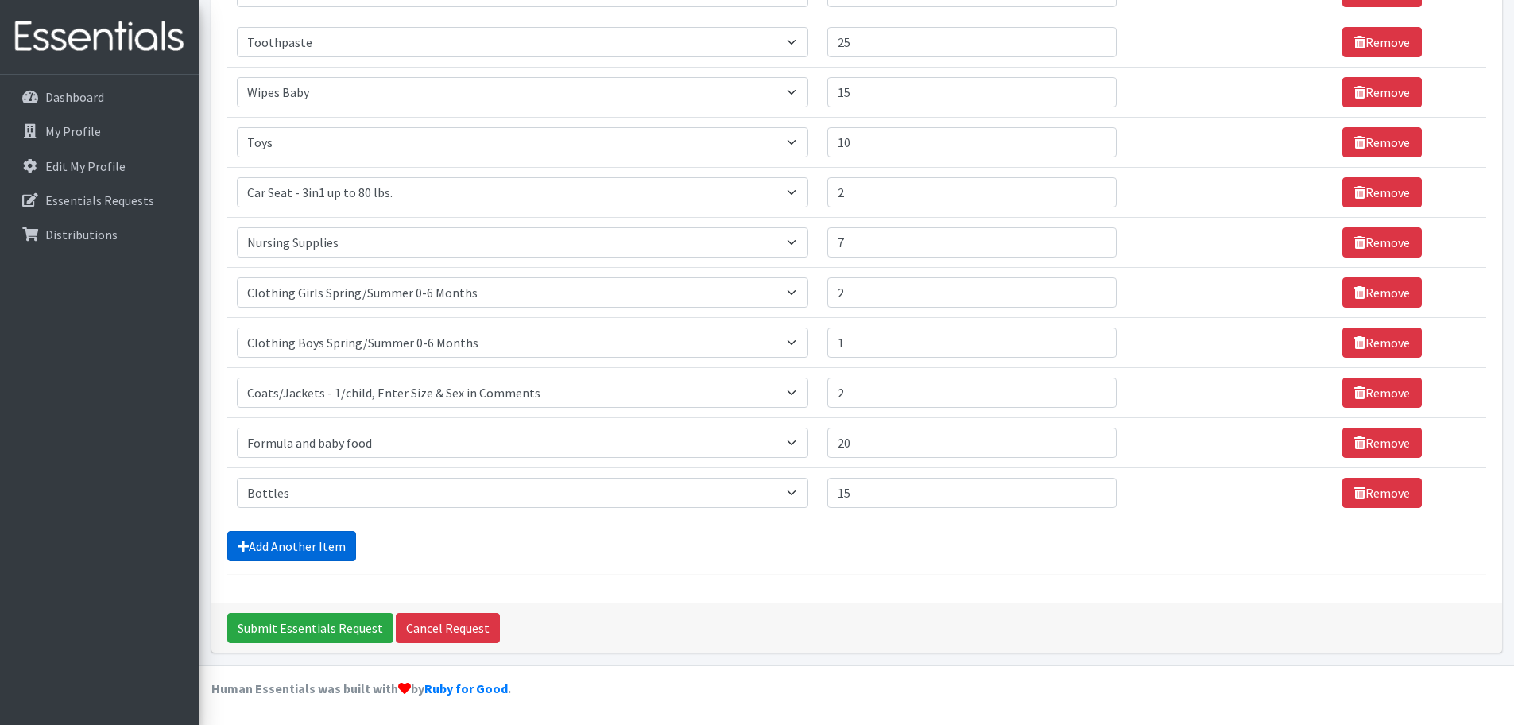
click at [319, 556] on link "Add Another Item" at bounding box center [291, 546] width 129 height 30
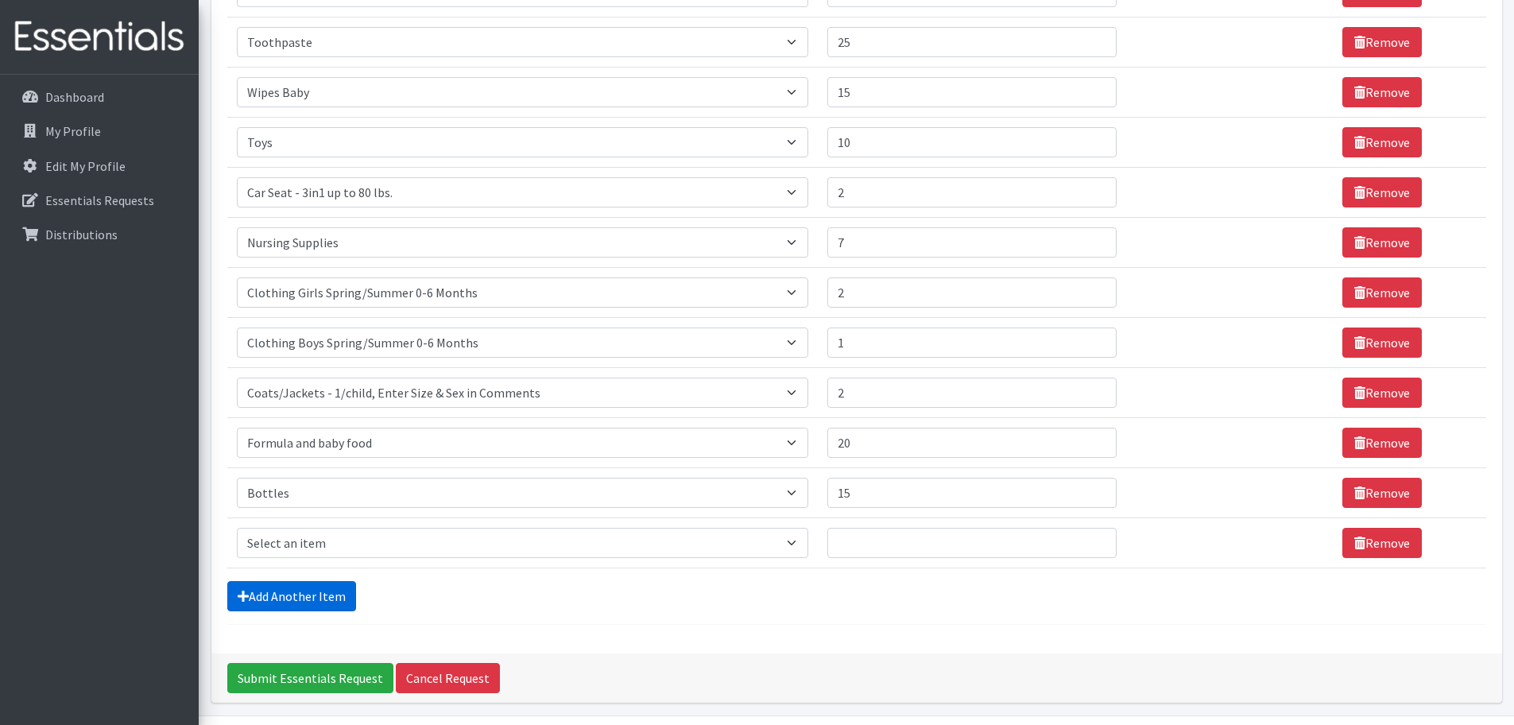
scroll to position [430, 0]
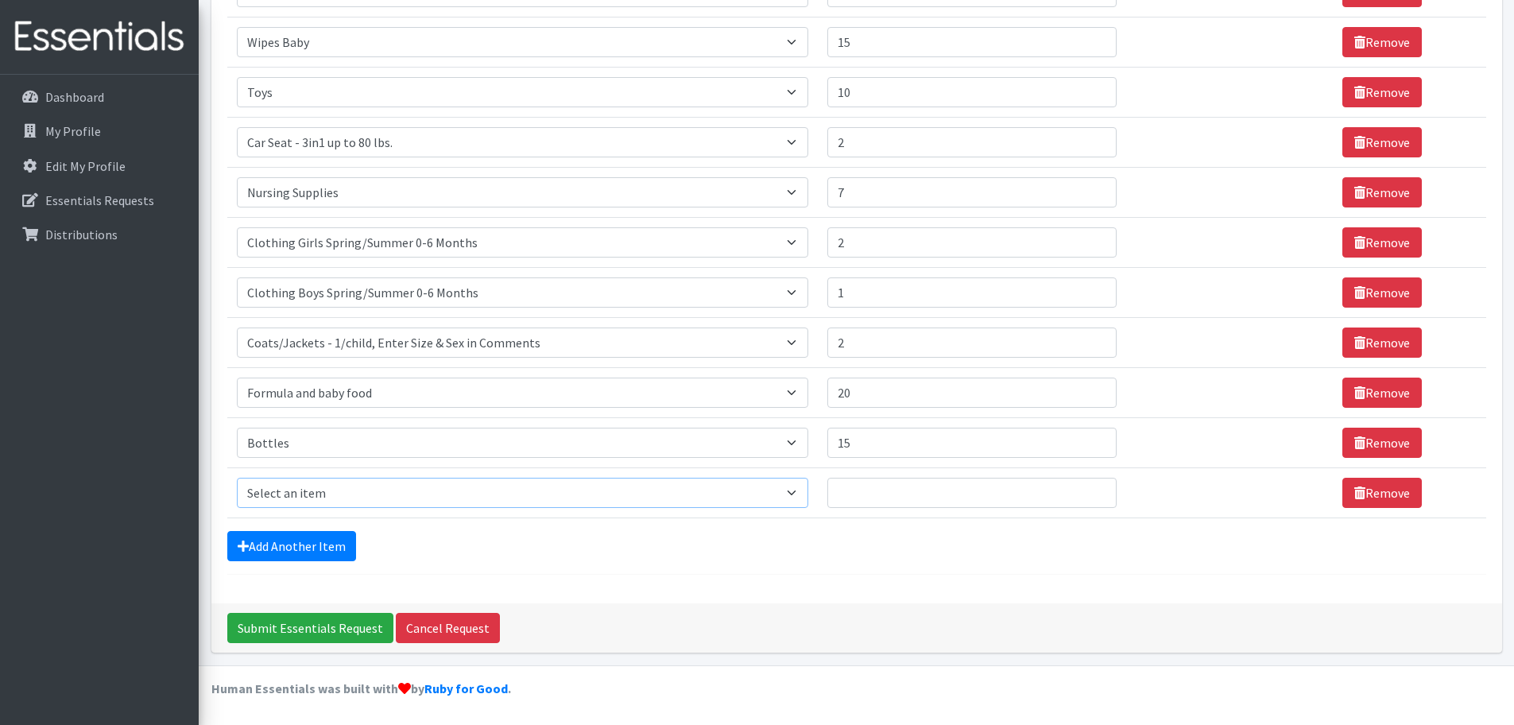
click at [384, 496] on select "Select an item # of Children this order will serve # of Individuals Living in H…" at bounding box center [522, 493] width 571 height 30
select select "1965"
click at [237, 478] on select "Select an item # of Children this order will serve # of Individuals Living in H…" at bounding box center [522, 493] width 571 height 30
click at [897, 500] on input "Quantity" at bounding box center [961, 493] width 285 height 30
type input "5"
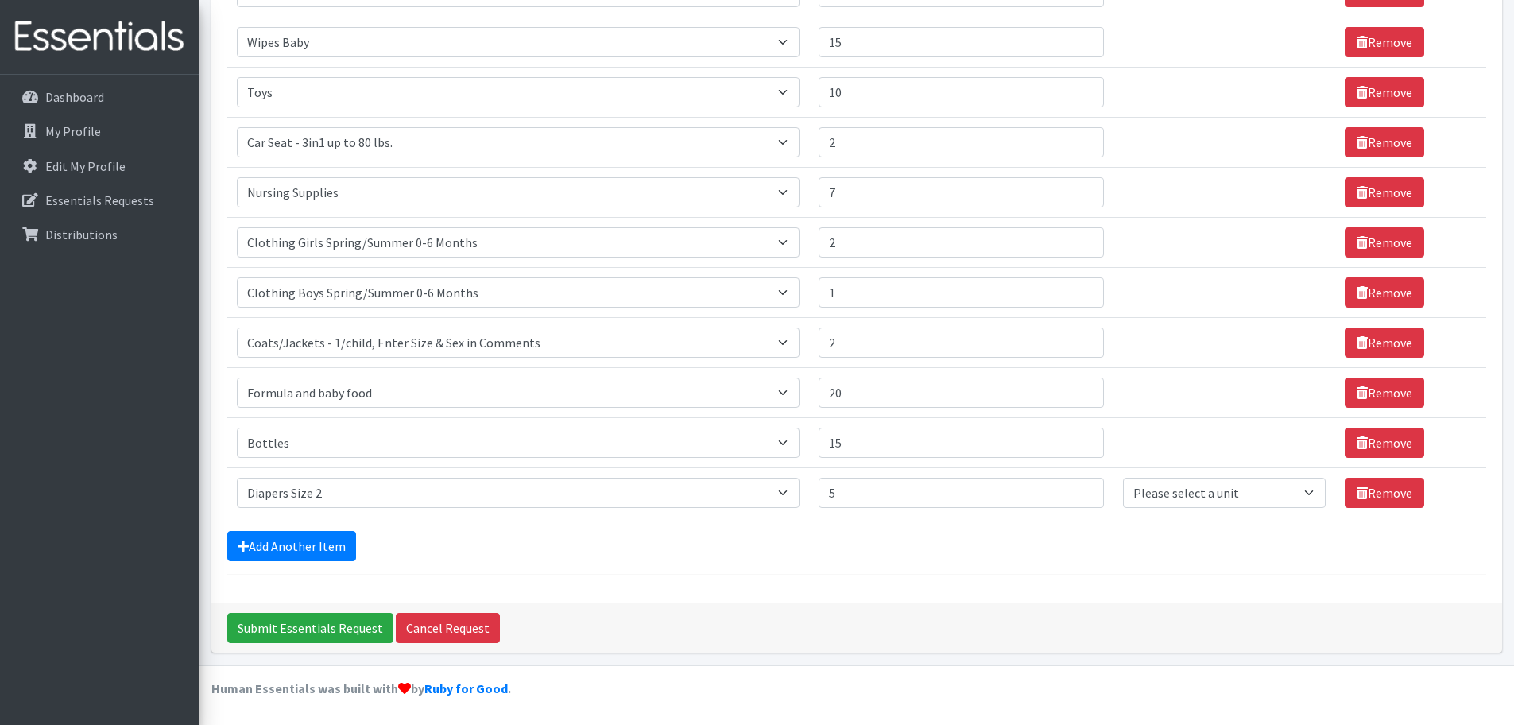
click at [1163, 471] on td "Unit Please select a unit units Packs" at bounding box center [1224, 492] width 222 height 50
click at [1171, 516] on td "Unit Please select a unit units Packs" at bounding box center [1224, 492] width 222 height 50
click at [1172, 495] on select "Please select a unit units Packs" at bounding box center [1224, 493] width 203 height 30
click at [1123, 478] on select "Please select a unit units Packs" at bounding box center [1224, 493] width 203 height 30
click at [1182, 469] on td "Unit Please select a unit units Packs" at bounding box center [1224, 492] width 222 height 50
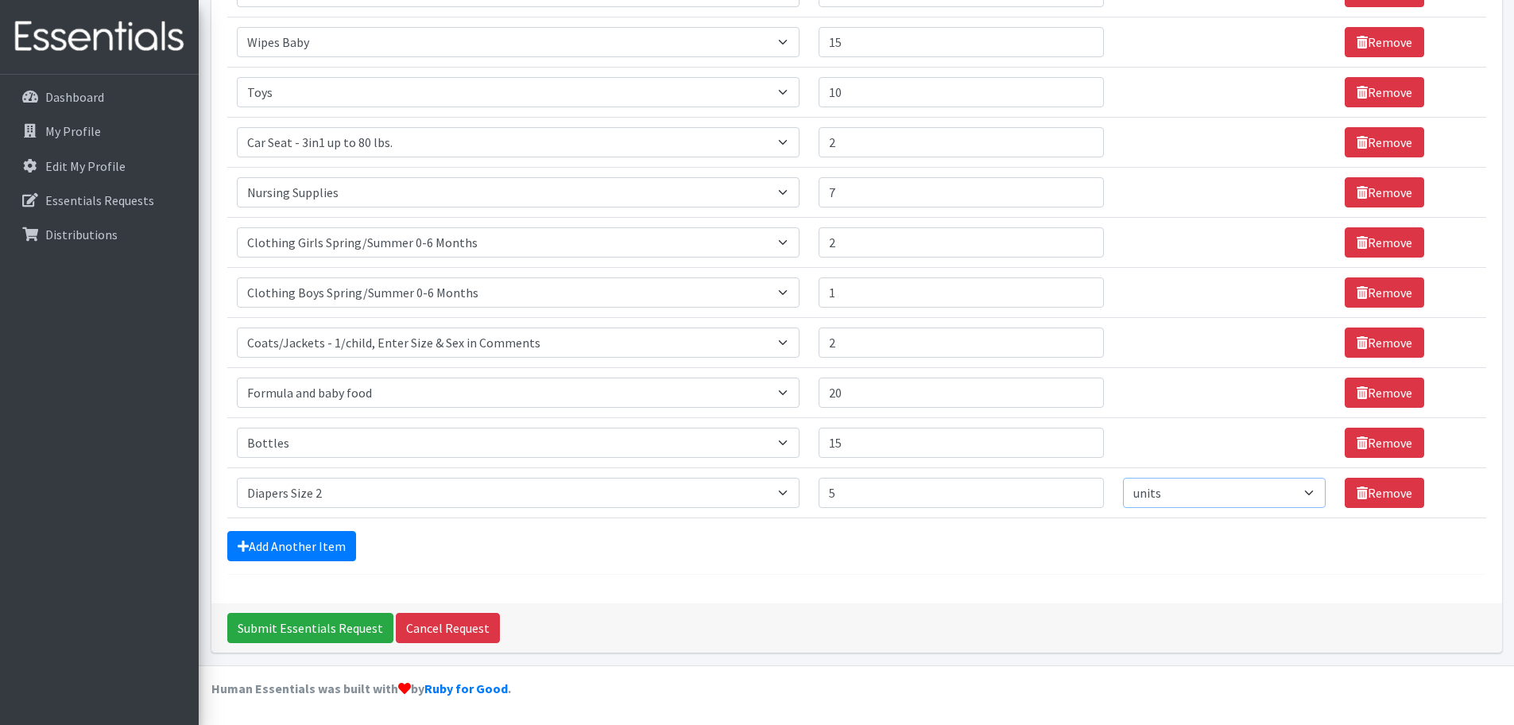
drag, startPoint x: 1182, startPoint y: 488, endPoint x: 1182, endPoint y: 504, distance: 15.9
click at [1182, 488] on select "Please select a unit units Packs" at bounding box center [1224, 493] width 203 height 30
select select "Pack"
click at [1123, 478] on select "Please select a unit units Packs" at bounding box center [1224, 493] width 203 height 30
click at [329, 532] on link "Add Another Item" at bounding box center [291, 546] width 129 height 30
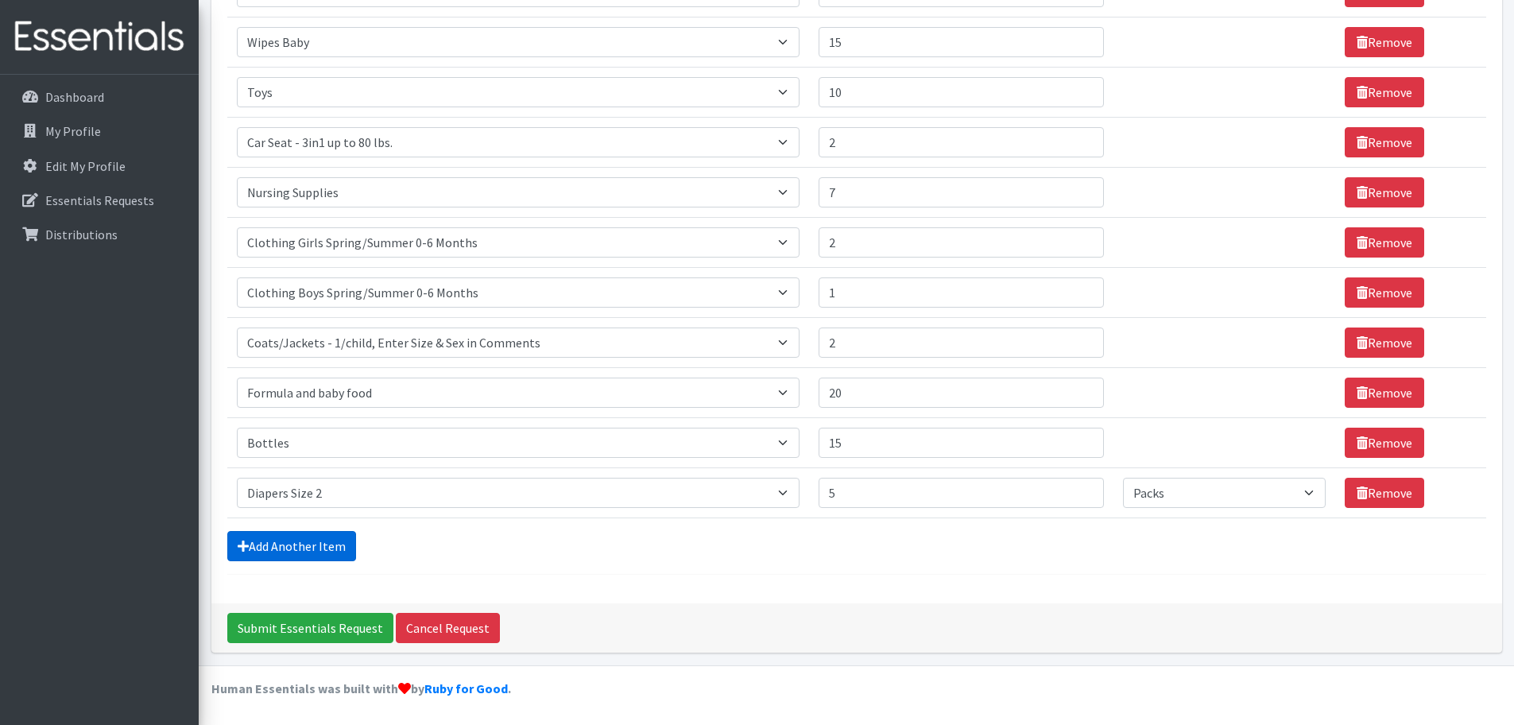
scroll to position [480, 0]
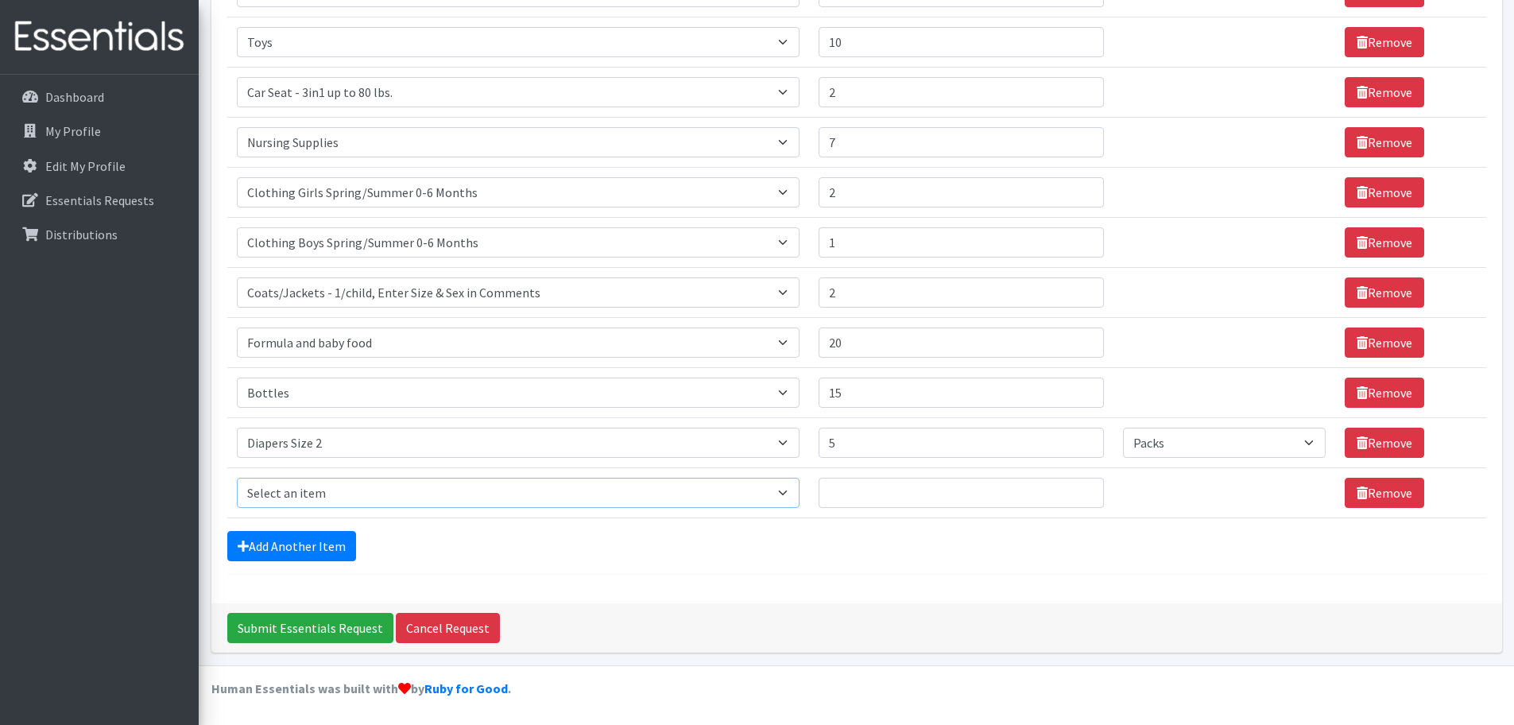
click at [329, 487] on select "Select an item # of Children this order will serve # of Individuals Living in H…" at bounding box center [518, 493] width 563 height 30
select select "1966"
click at [237, 478] on select "Select an item # of Children this order will serve # of Individuals Living in H…" at bounding box center [518, 493] width 563 height 30
click at [1024, 489] on input "Quantity" at bounding box center [961, 493] width 285 height 30
type input "5"
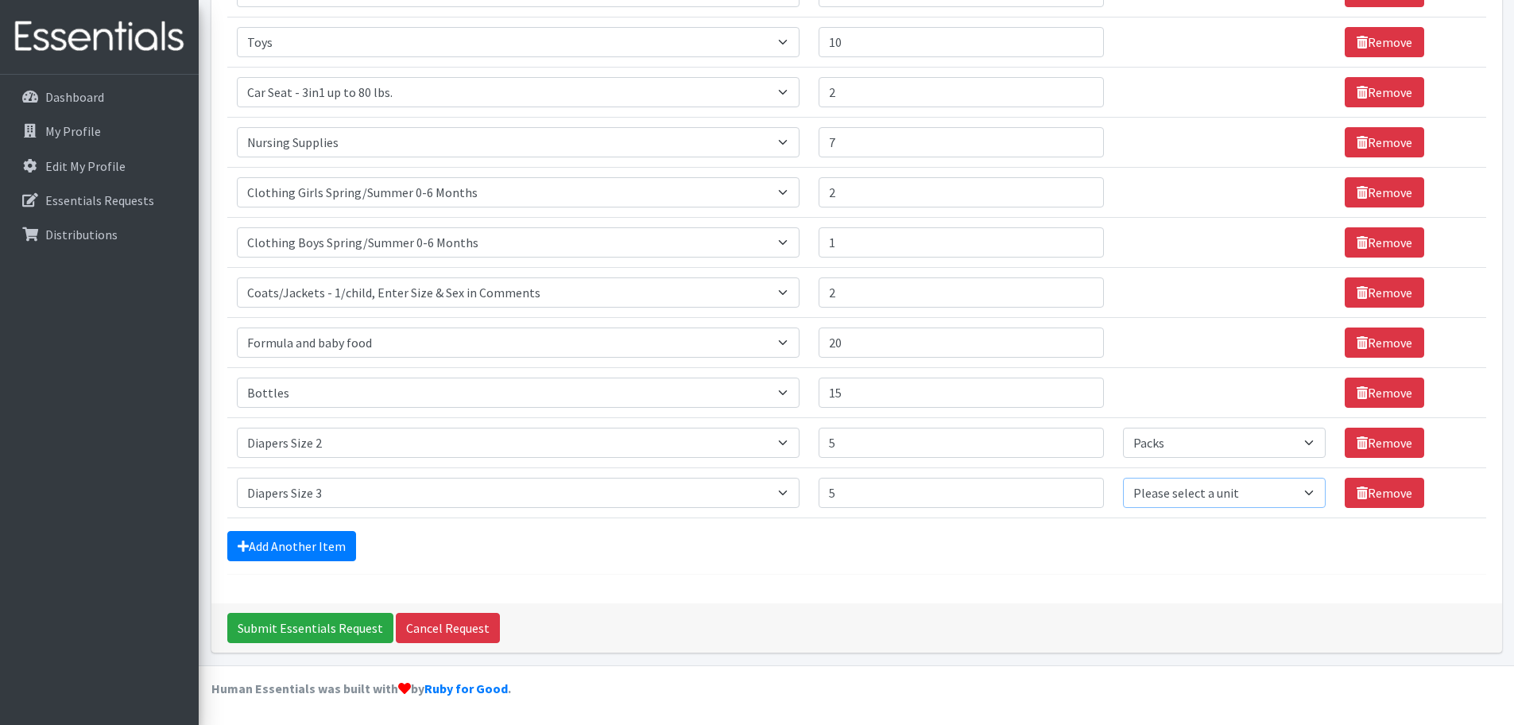
click at [1167, 497] on select "Please select a unit units Packs" at bounding box center [1224, 493] width 203 height 30
select select "Pack"
click at [1123, 478] on select "Please select a unit units Packs" at bounding box center [1224, 493] width 203 height 30
click at [308, 544] on link "Add Another Item" at bounding box center [291, 546] width 129 height 30
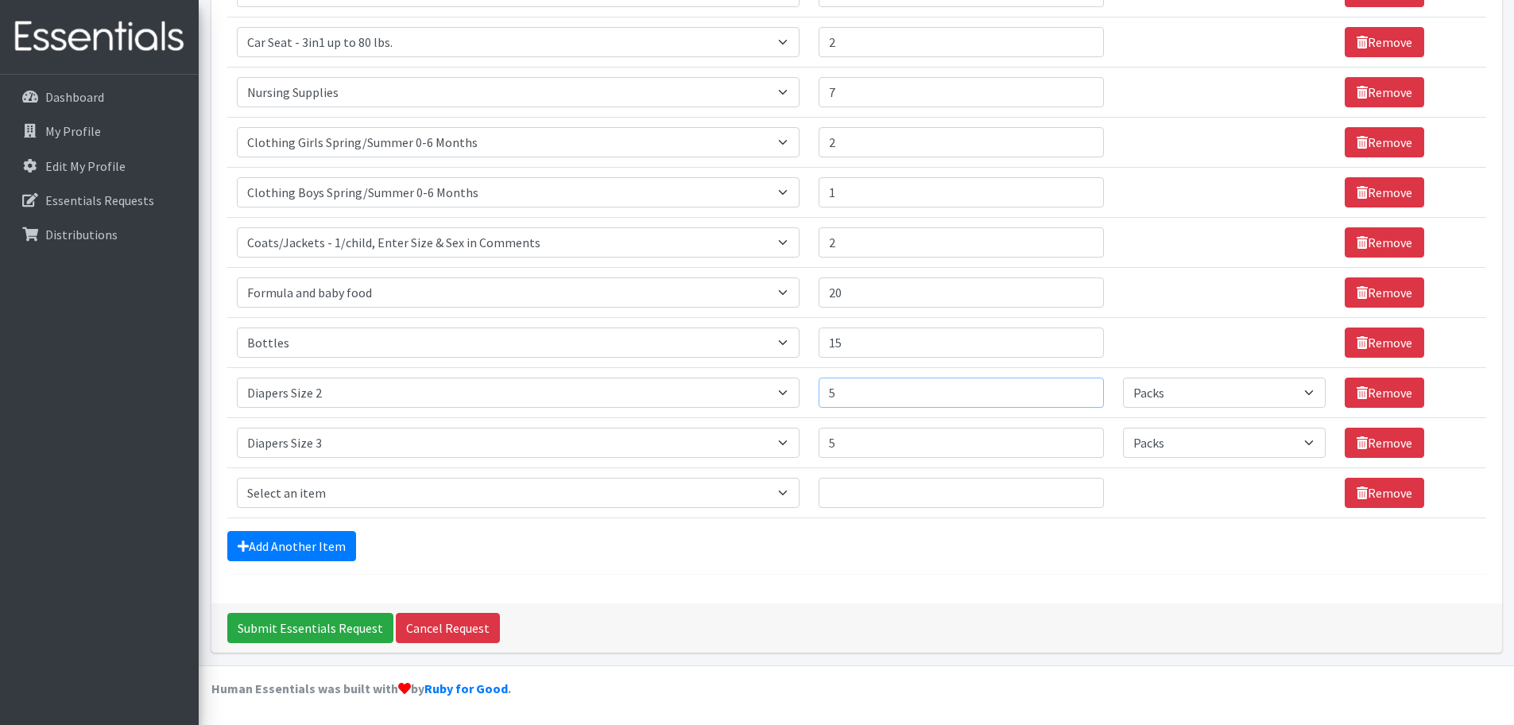
drag, startPoint x: 879, startPoint y: 397, endPoint x: 798, endPoint y: 399, distance: 81.1
click at [800, 399] on tr "Item Requested Select an item # of Children this order will serve # of Individu…" at bounding box center [856, 392] width 1259 height 50
type input "6"
drag, startPoint x: 853, startPoint y: 431, endPoint x: 826, endPoint y: 443, distance: 29.9
click at [826, 443] on td "Quantity 5" at bounding box center [961, 442] width 304 height 50
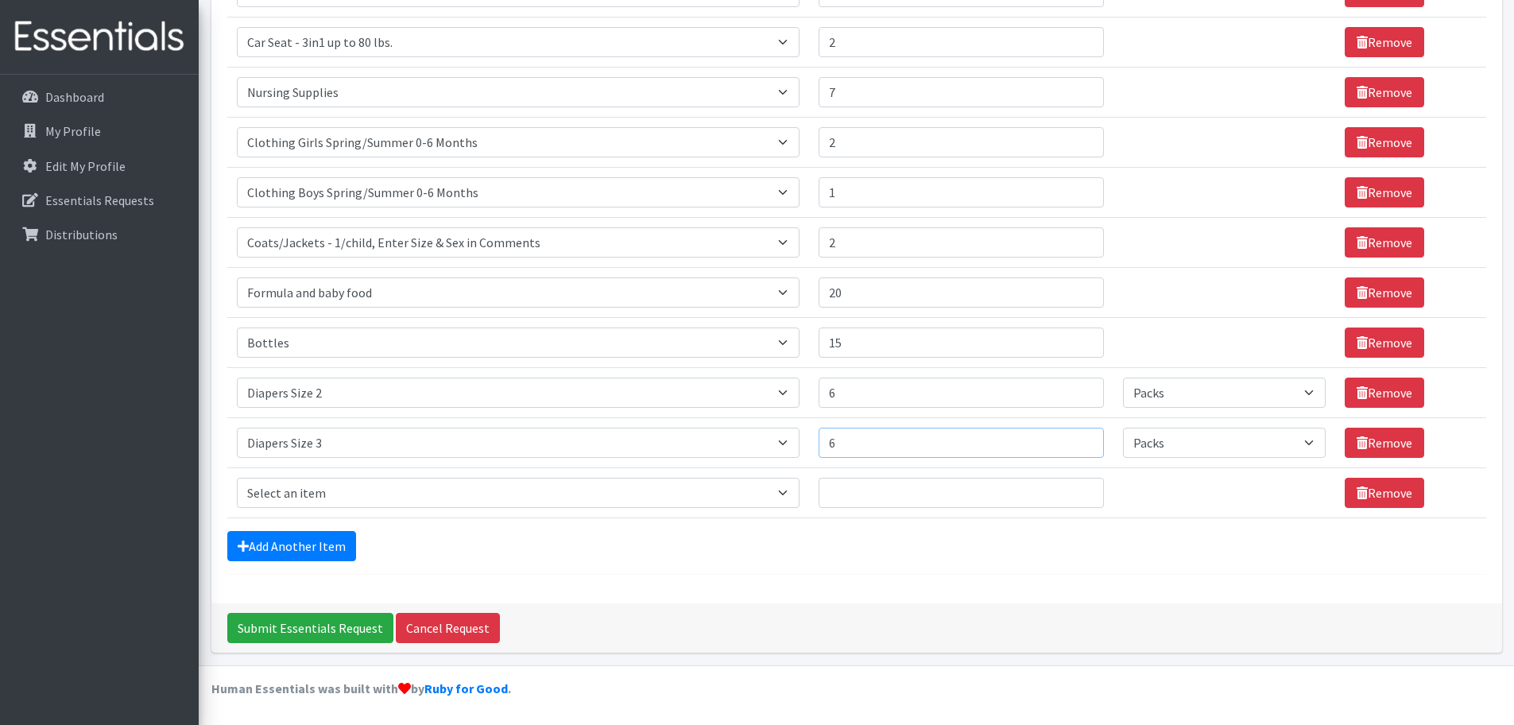
type input "6"
click at [384, 510] on td "Item Requested Select an item # of Children this order will serve # of Individu…" at bounding box center [518, 492] width 582 height 50
click at [387, 500] on select "Select an item # of Children this order will serve # of Individuals Living in H…" at bounding box center [518, 493] width 563 height 30
select select "1967"
click at [237, 478] on select "Select an item # of Children this order will serve # of Individuals Living in H…" at bounding box center [518, 493] width 563 height 30
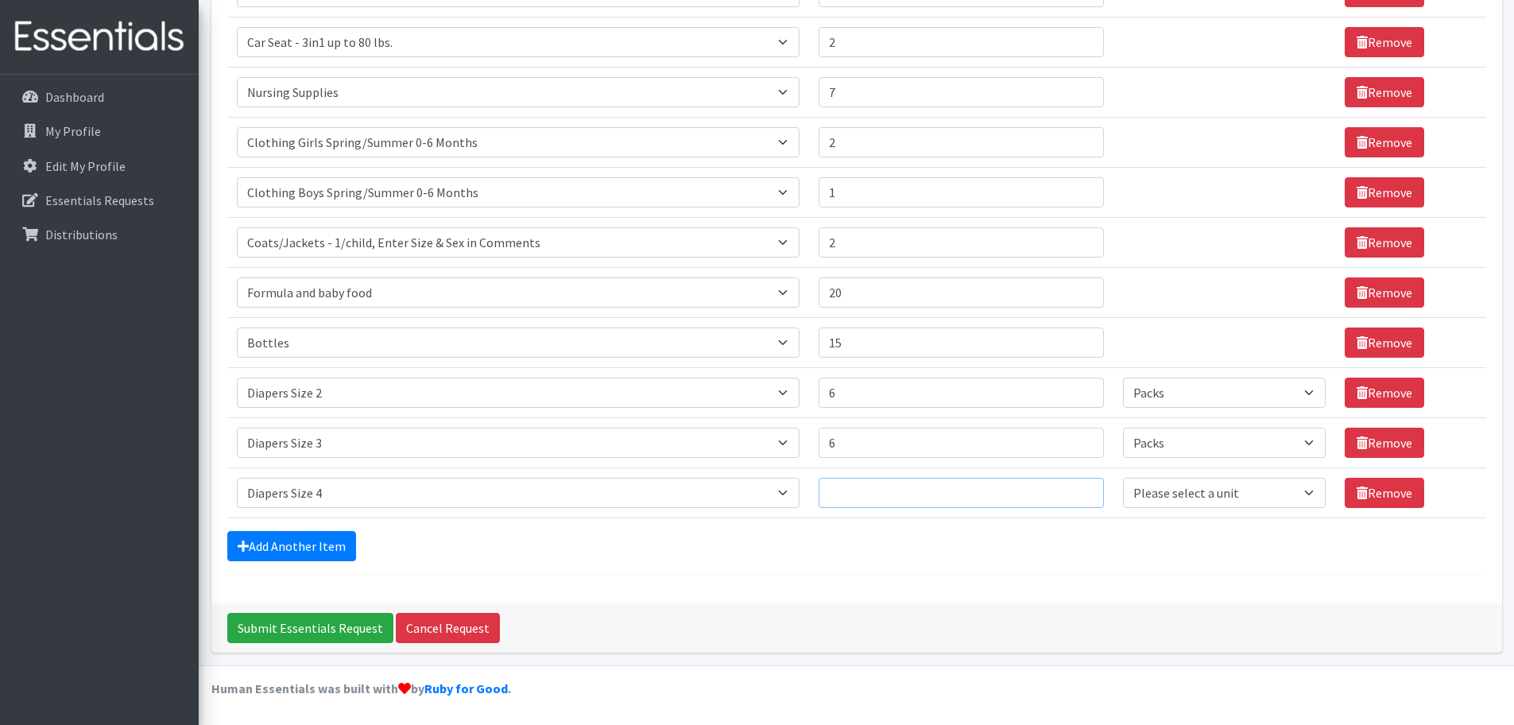
click at [915, 486] on input "Quantity" at bounding box center [961, 493] width 285 height 30
type input "6"
click at [323, 550] on link "Add Another Item" at bounding box center [291, 546] width 129 height 30
click at [313, 498] on select "Select an item # of Children this order will serve # of Individuals Living in H…" at bounding box center [518, 493] width 563 height 30
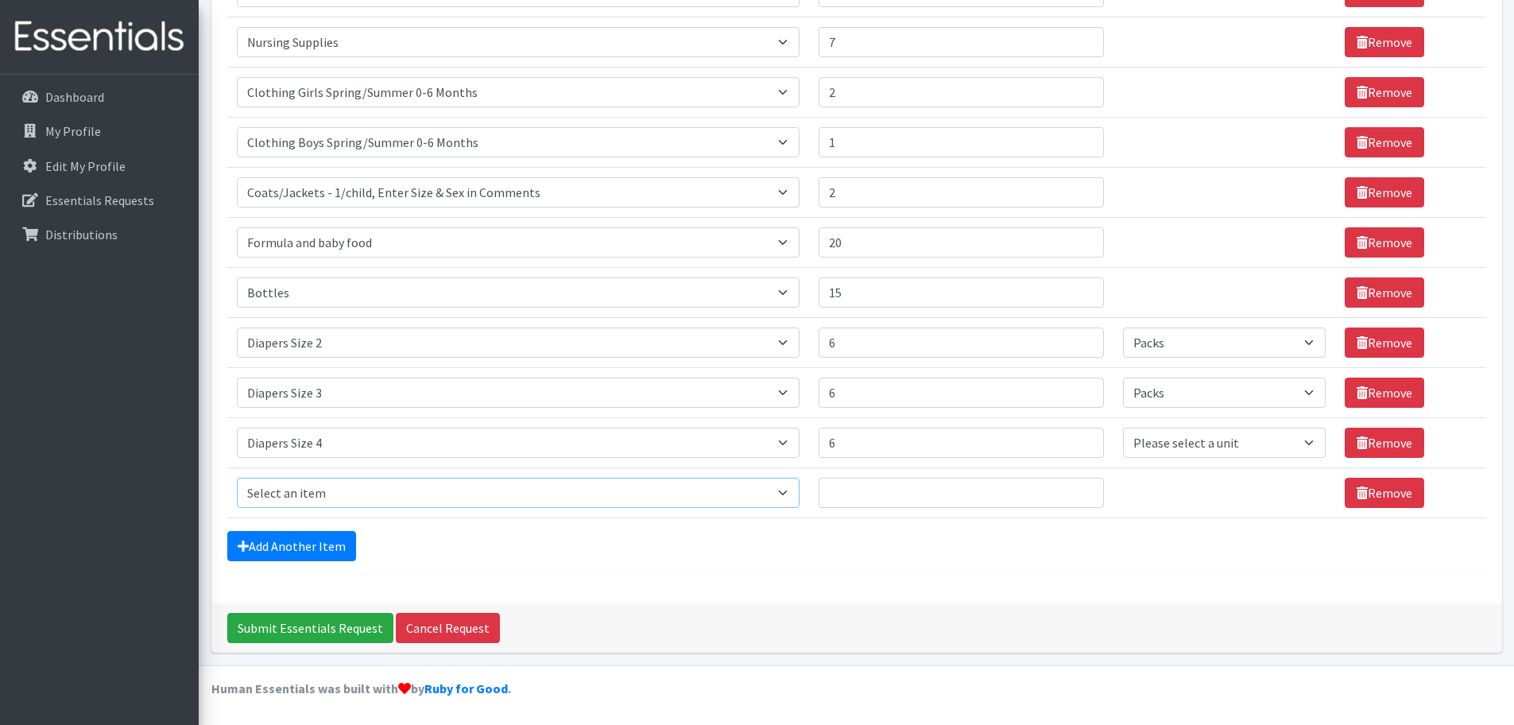
select select "1968"
click at [237, 478] on select "Select an item # of Children this order will serve # of Individuals Living in H…" at bounding box center [518, 493] width 563 height 30
click at [846, 504] on input "Quantity" at bounding box center [961, 493] width 285 height 30
type input "6"
click at [1241, 443] on select "Please select a unit units Packs" at bounding box center [1224, 443] width 203 height 30
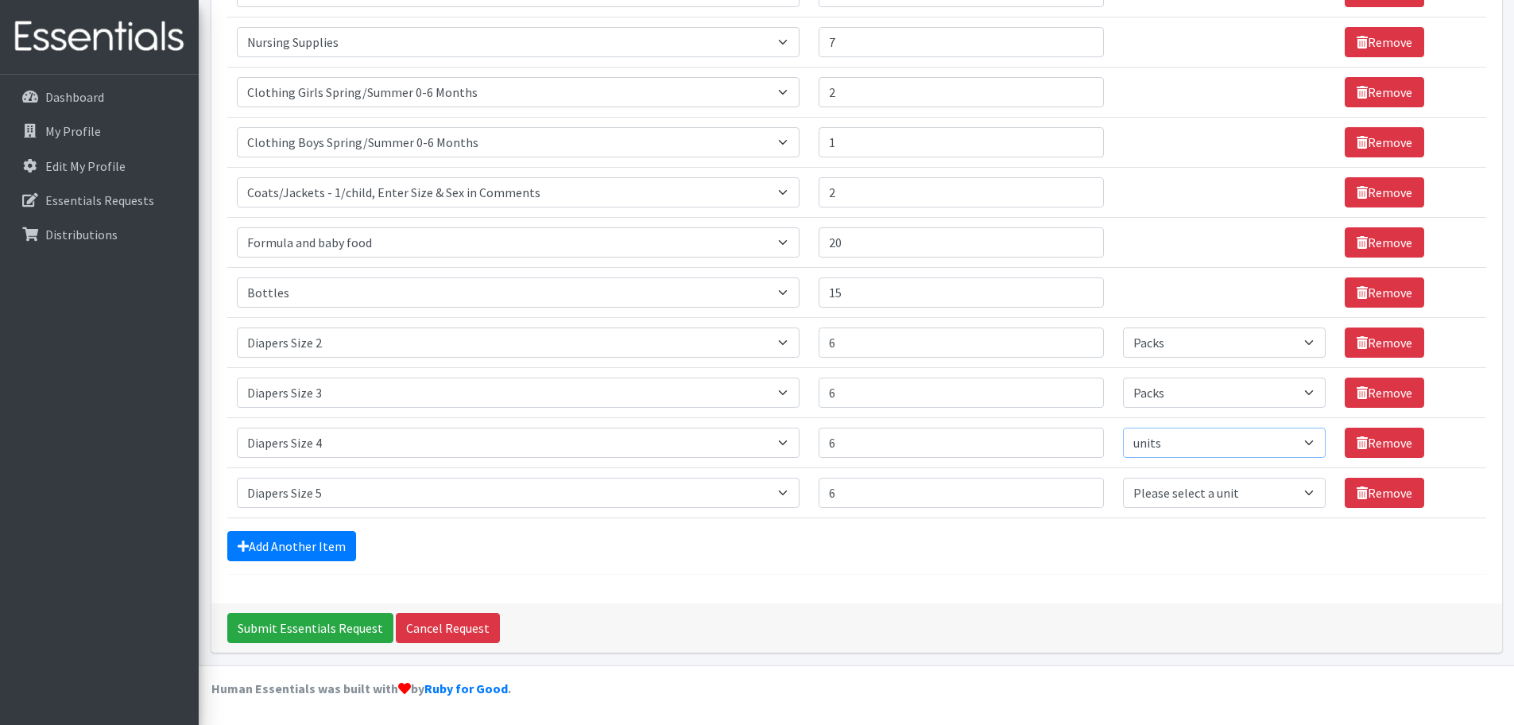
click at [1123, 428] on select "Please select a unit units Packs" at bounding box center [1224, 443] width 203 height 30
click at [1221, 445] on select "Please select a unit units Packs" at bounding box center [1224, 443] width 203 height 30
select select "Pack"
click at [1123, 428] on select "Please select a unit units Packs" at bounding box center [1224, 443] width 203 height 30
drag, startPoint x: 1210, startPoint y: 496, endPoint x: 1210, endPoint y: 506, distance: 10.4
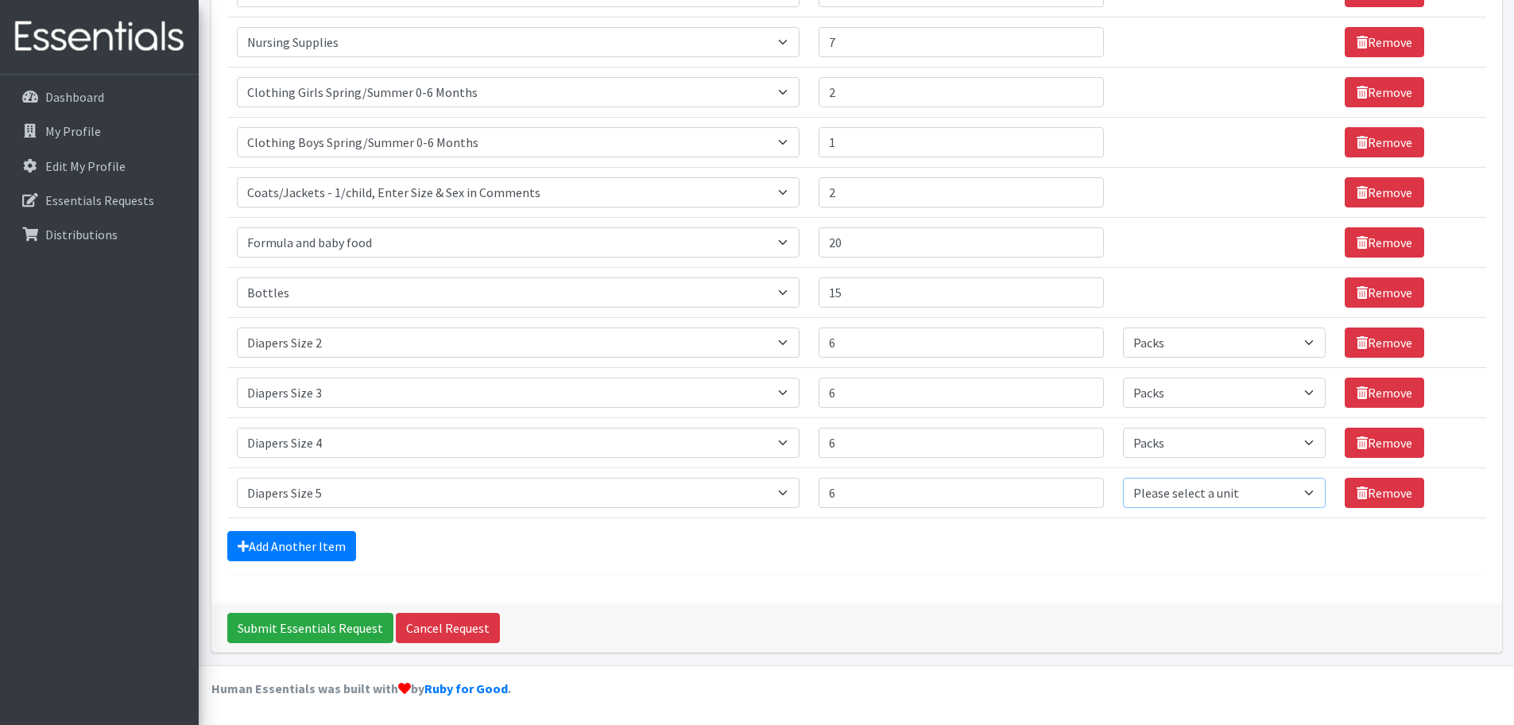
click at [1210, 496] on select "Please select a unit units Packs" at bounding box center [1224, 493] width 203 height 30
select select "Pack"
click at [1123, 478] on select "Please select a unit units Packs" at bounding box center [1224, 493] width 203 height 30
click at [308, 531] on link "Add Another Item" at bounding box center [291, 546] width 129 height 30
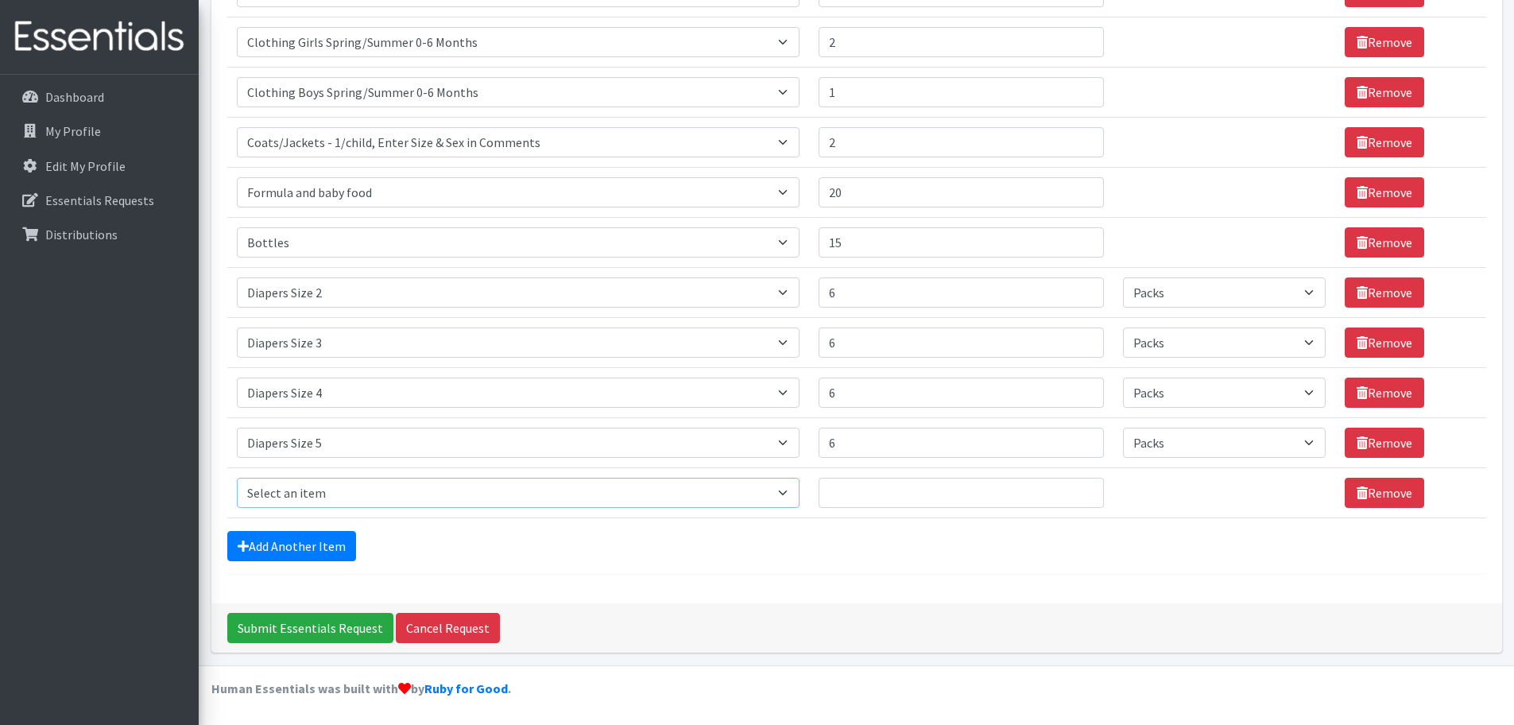
click at [316, 498] on select "Select an item # of Children this order will serve # of Individuals Living in H…" at bounding box center [518, 493] width 563 height 30
select select "1971"
click at [237, 478] on select "Select an item # of Children this order will serve # of Individuals Living in H…" at bounding box center [518, 493] width 563 height 30
click at [999, 487] on input "Quantity" at bounding box center [961, 493] width 285 height 30
type input "6"
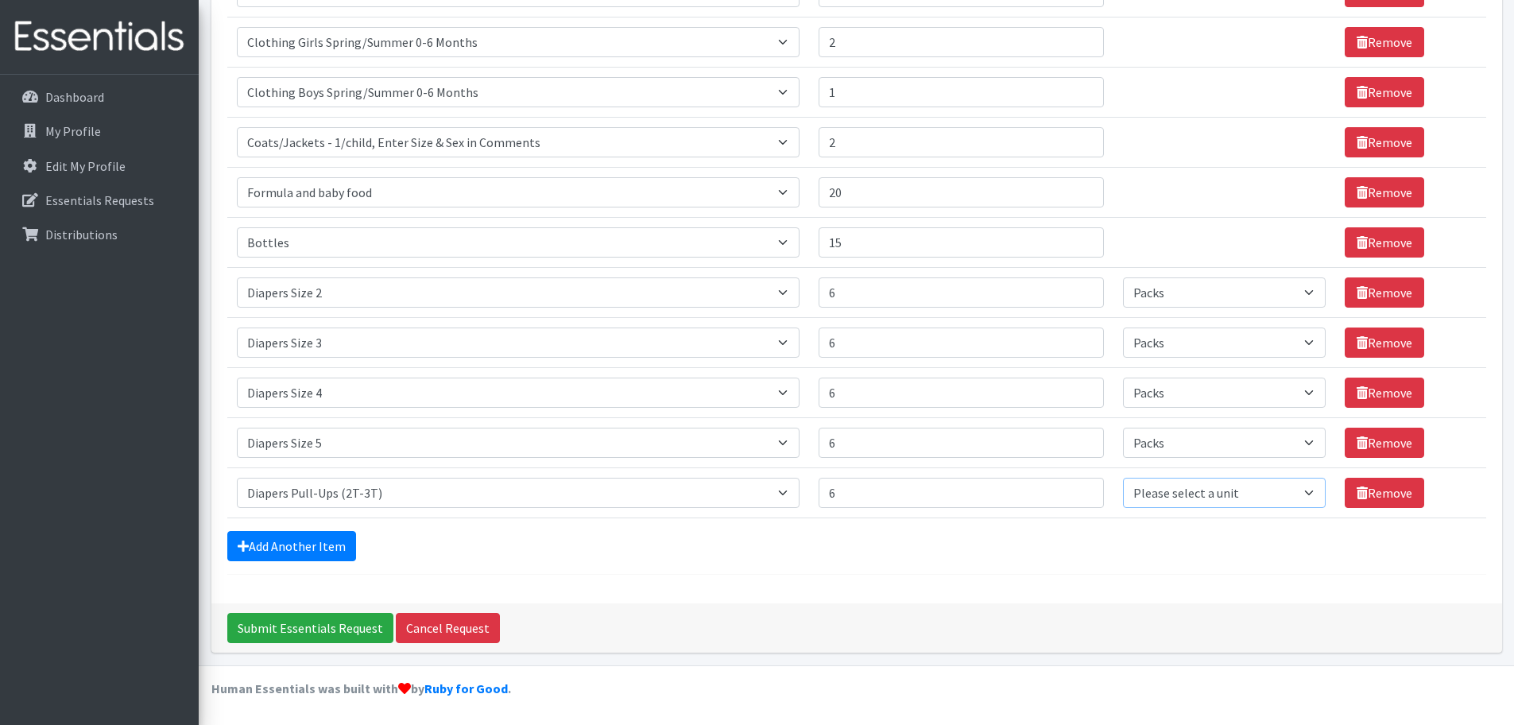
click at [1152, 484] on select "Please select a unit units Packs" at bounding box center [1224, 493] width 203 height 30
select select "Pack"
click at [1123, 478] on select "Please select a unit units Packs" at bounding box center [1224, 493] width 203 height 30
click at [210, 543] on div "Comments: Nursing supplies: if available, can I get nipple cream? Clothing Girl…" at bounding box center [856, 69] width 1303 height 1192
click at [266, 539] on link "Add Another Item" at bounding box center [291, 546] width 129 height 30
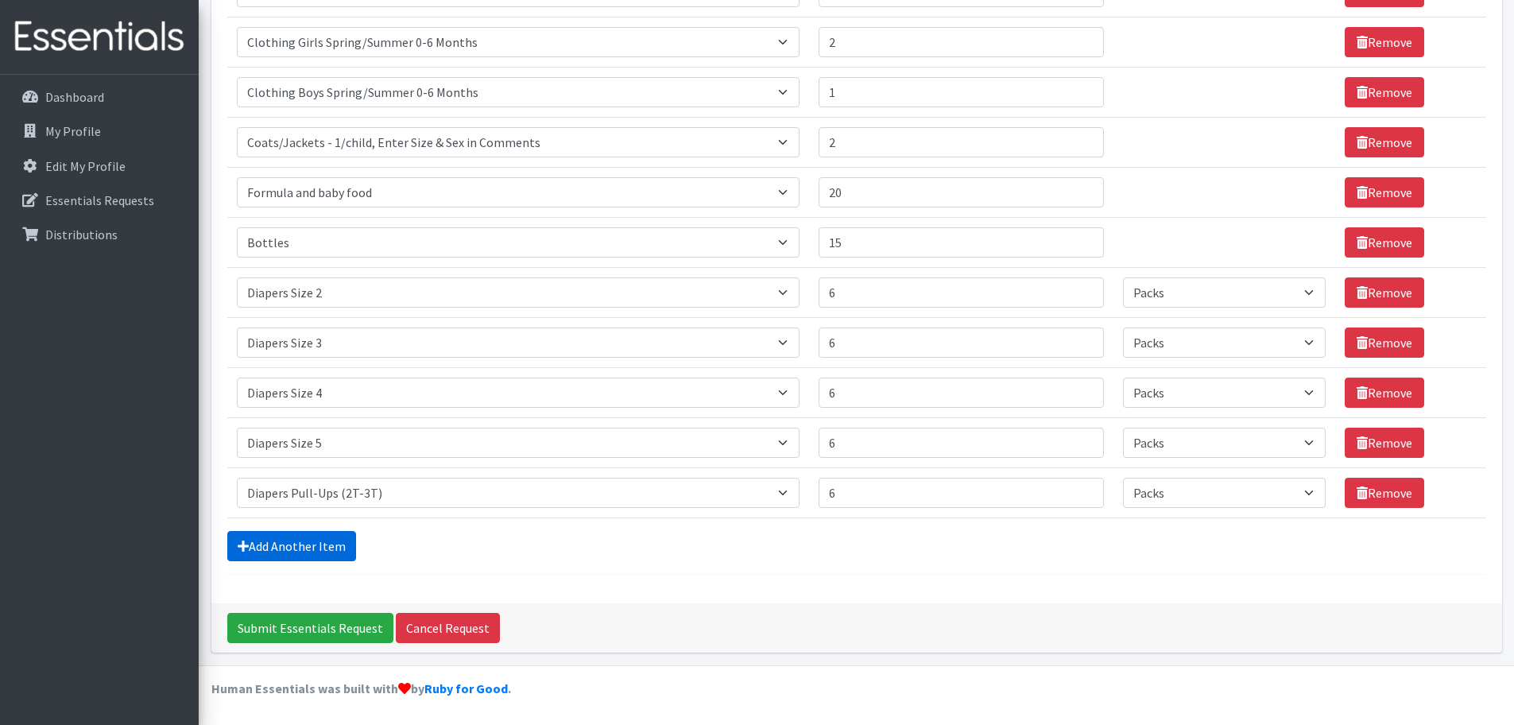
scroll to position [680, 0]
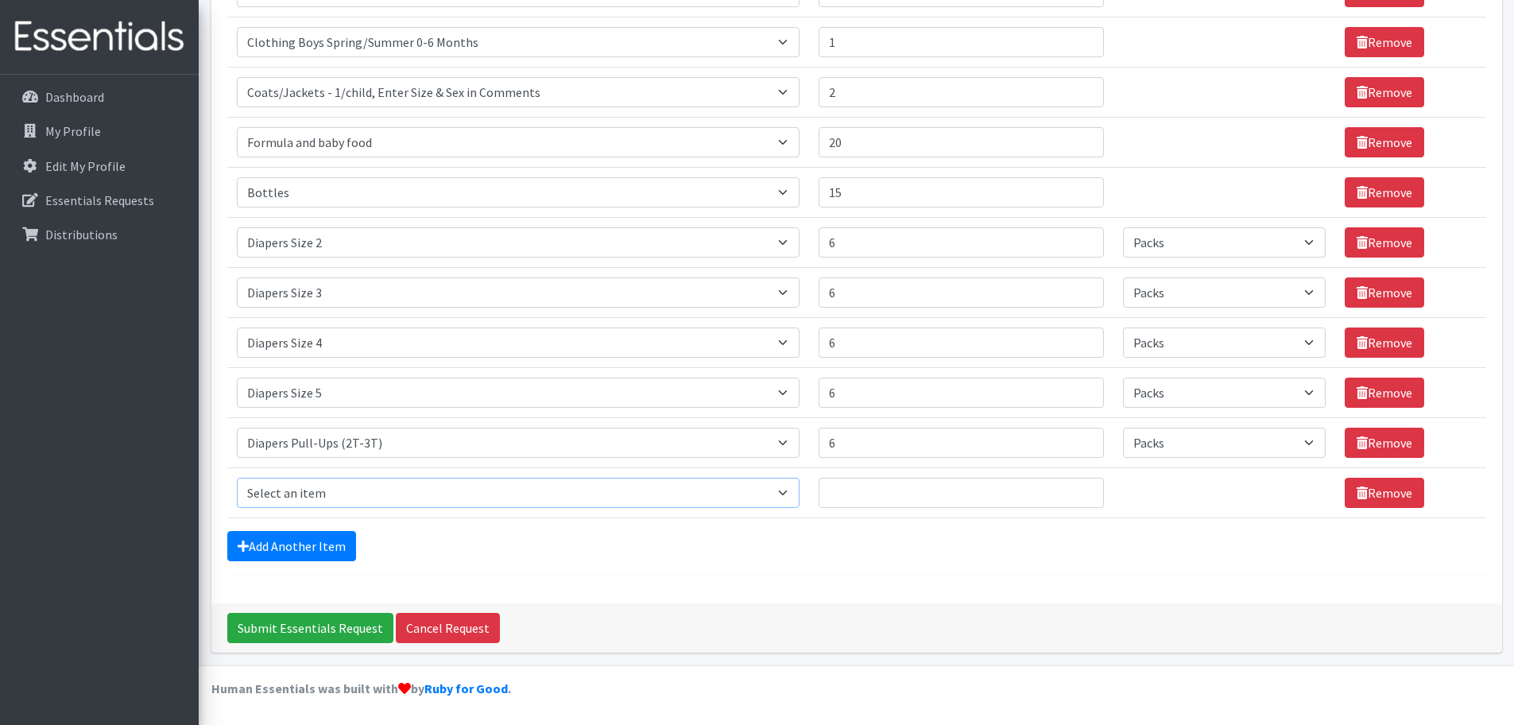
click at [281, 485] on select "Select an item # of Children this order will serve # of Individuals Living in H…" at bounding box center [518, 493] width 563 height 30
select select "1972"
click at [237, 478] on select "Select an item # of Children this order will serve # of Individuals Living in H…" at bounding box center [518, 493] width 563 height 30
click at [944, 493] on input "Quantity" at bounding box center [961, 493] width 285 height 30
type input "5"
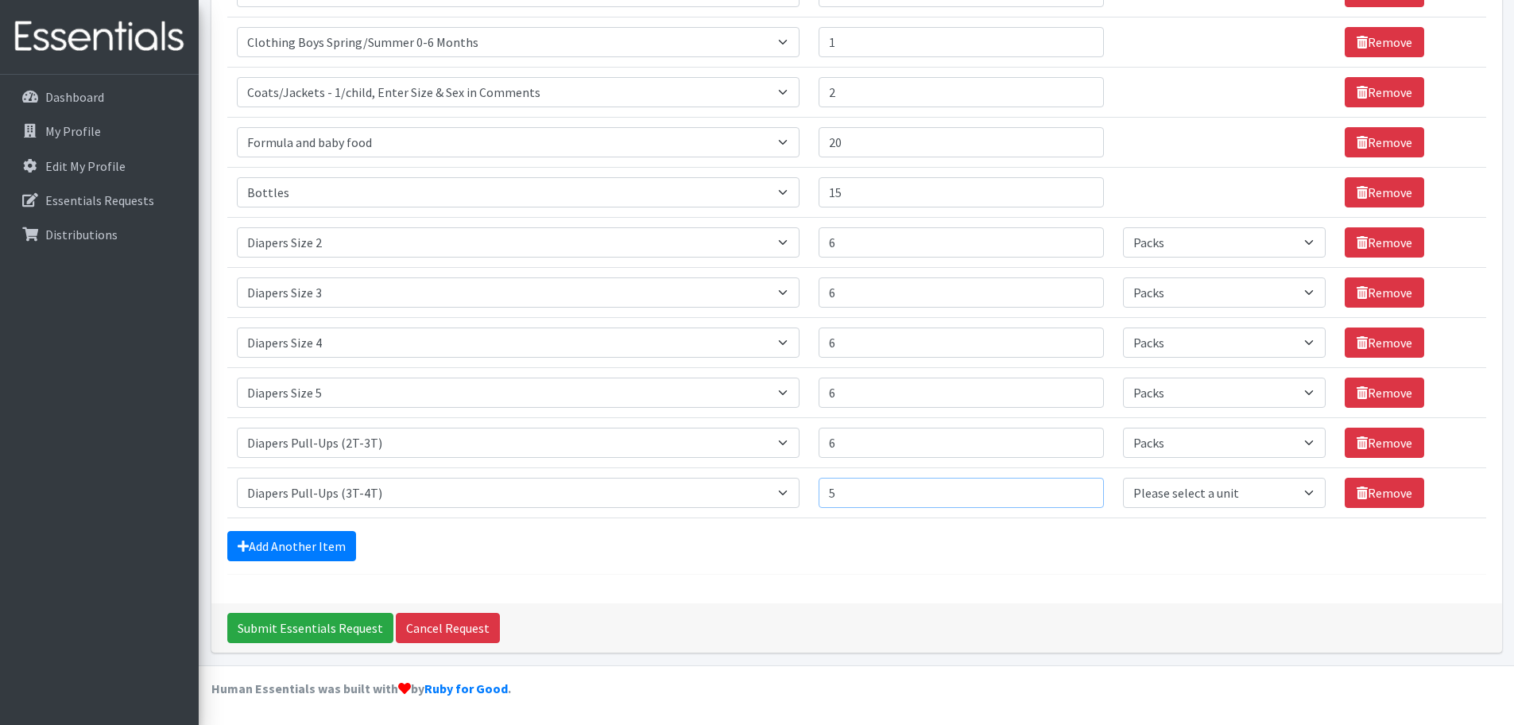
type input "5"
drag, startPoint x: 1146, startPoint y: 502, endPoint x: 1148, endPoint y: 492, distance: 10.6
click at [1147, 502] on select "Please select a unit units Packs" at bounding box center [1224, 493] width 203 height 30
select select "Pack"
click at [1123, 478] on select "Please select a unit units Packs" at bounding box center [1224, 493] width 203 height 30
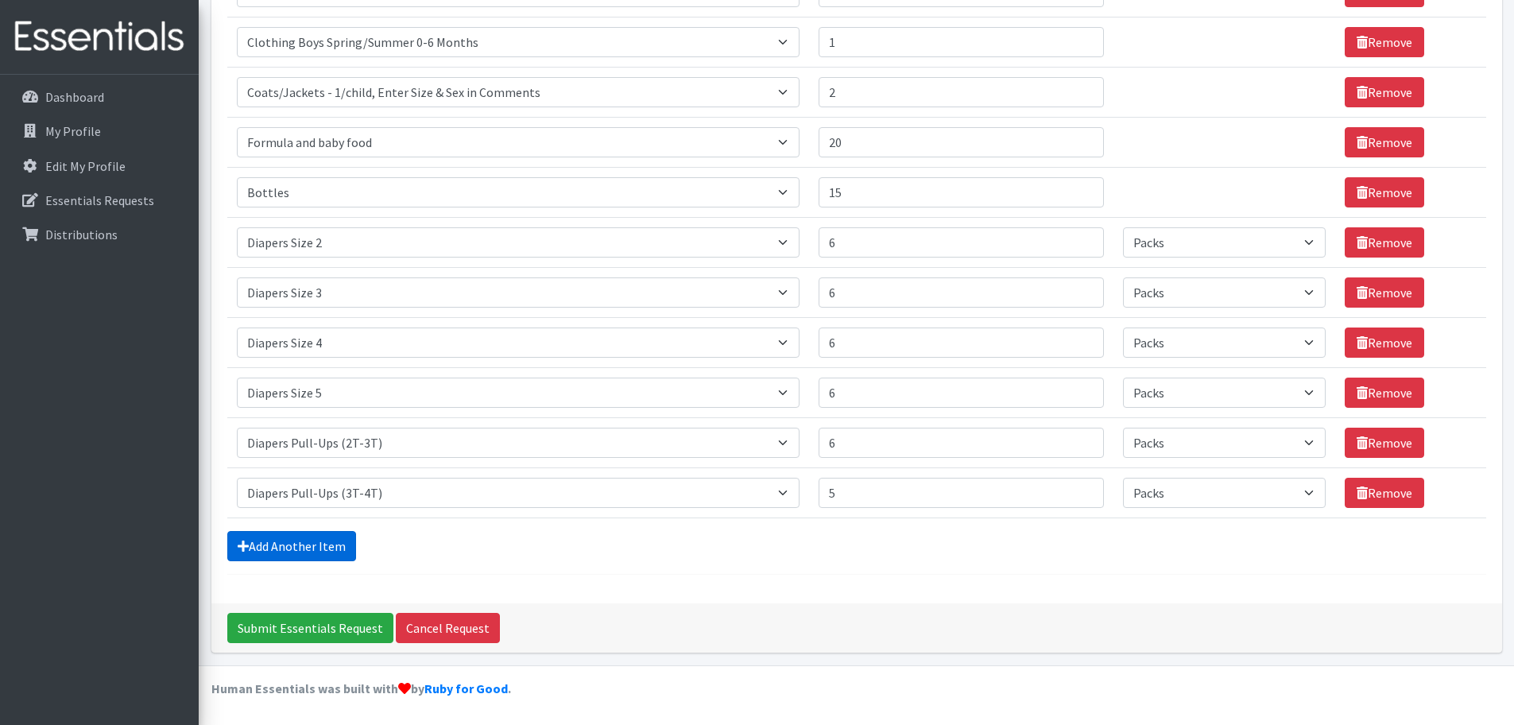
click at [291, 549] on link "Add Another Item" at bounding box center [291, 546] width 129 height 30
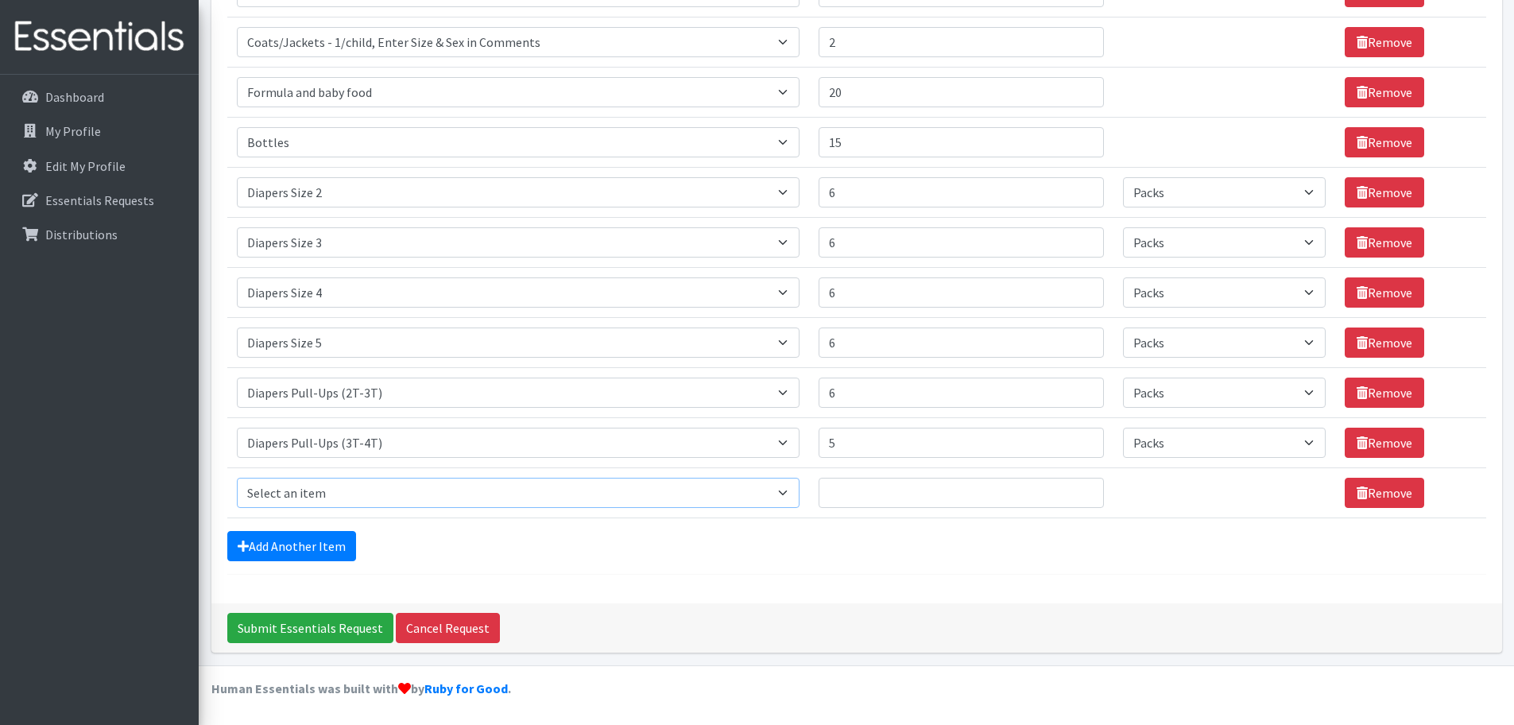
click at [316, 494] on select "Select an item # of Children this order will serve # of Individuals Living in H…" at bounding box center [518, 493] width 563 height 30
select select "1973"
click at [237, 478] on select "Select an item # of Children this order will serve # of Individuals Living in H…" at bounding box center [518, 493] width 563 height 30
click at [857, 498] on input "Quantity" at bounding box center [961, 493] width 285 height 30
type input "5"
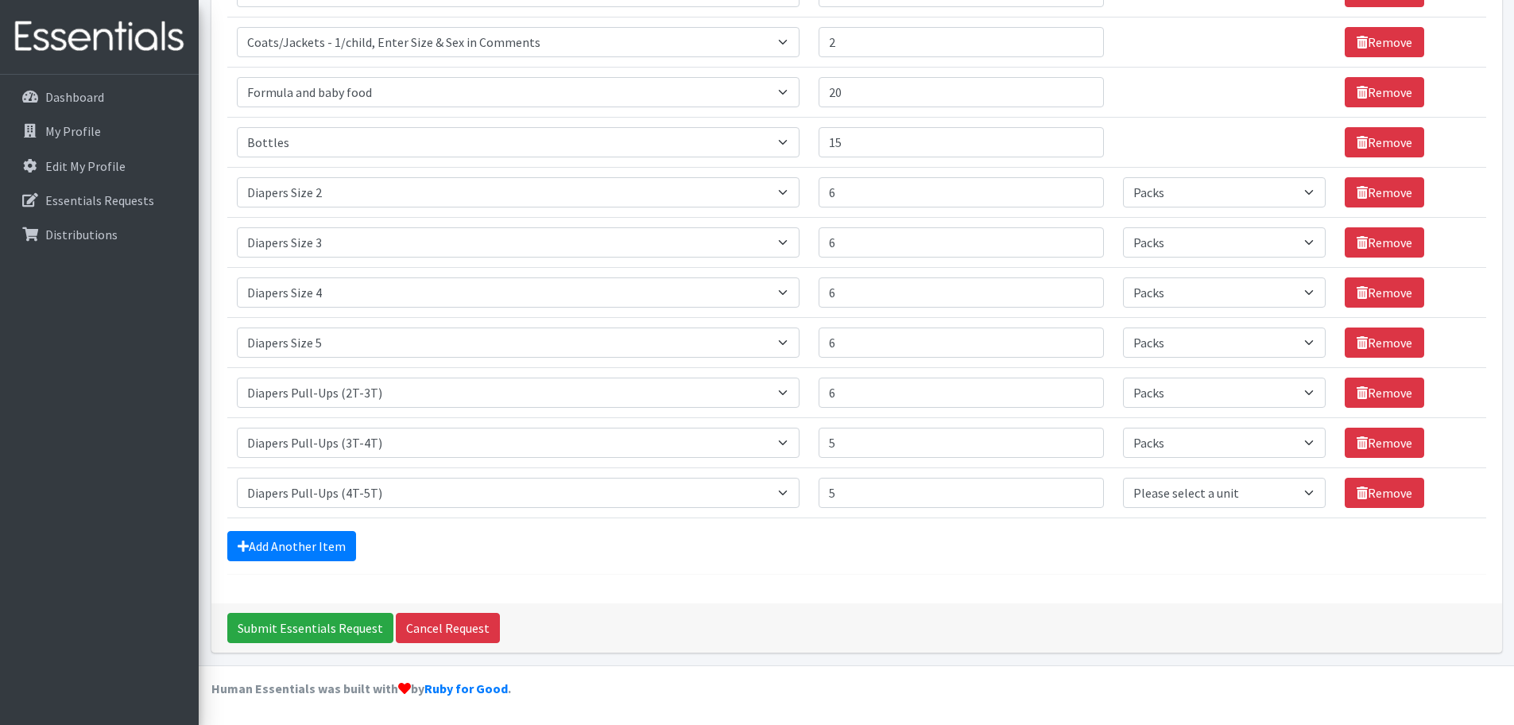
click at [859, 509] on td "Quantity 5" at bounding box center [961, 492] width 304 height 50
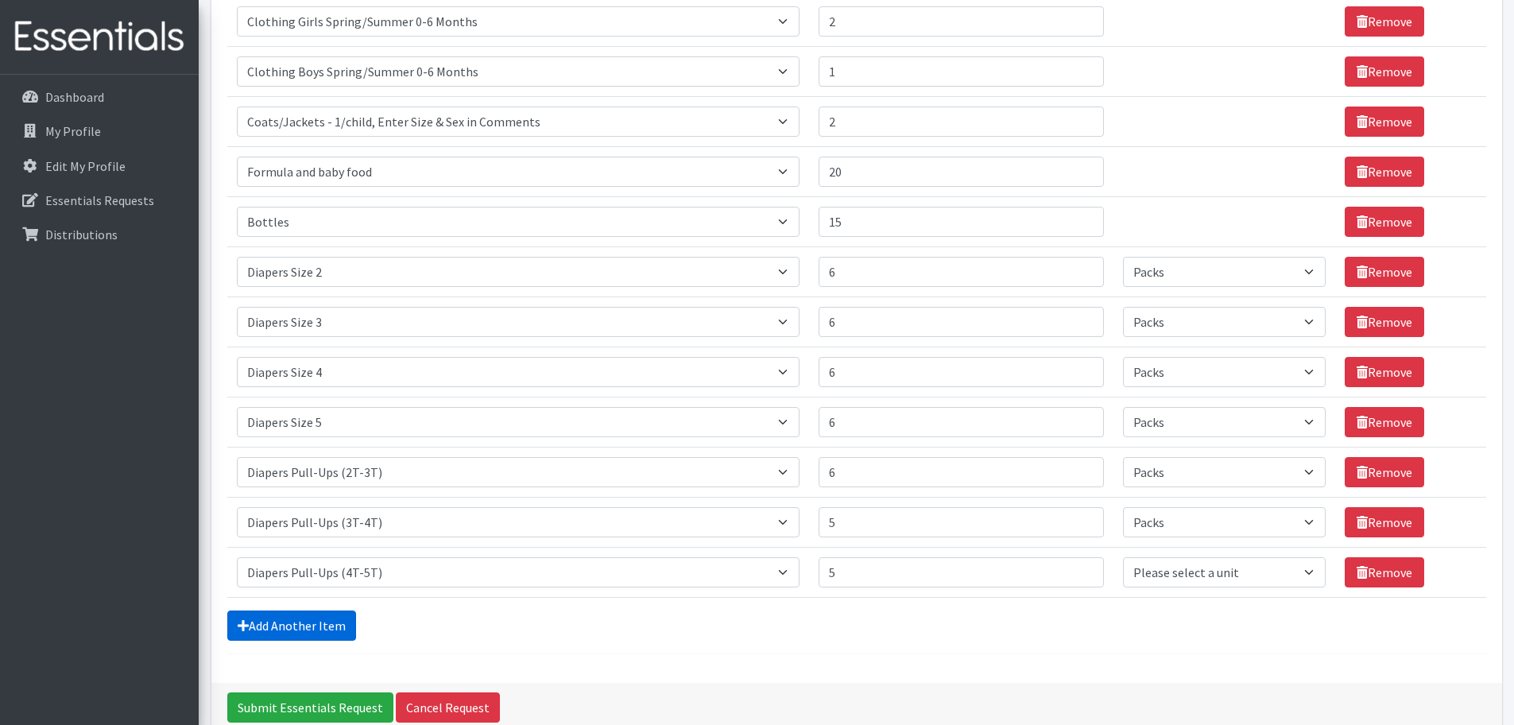
click at [337, 621] on link "Add Another Item" at bounding box center [291, 625] width 129 height 30
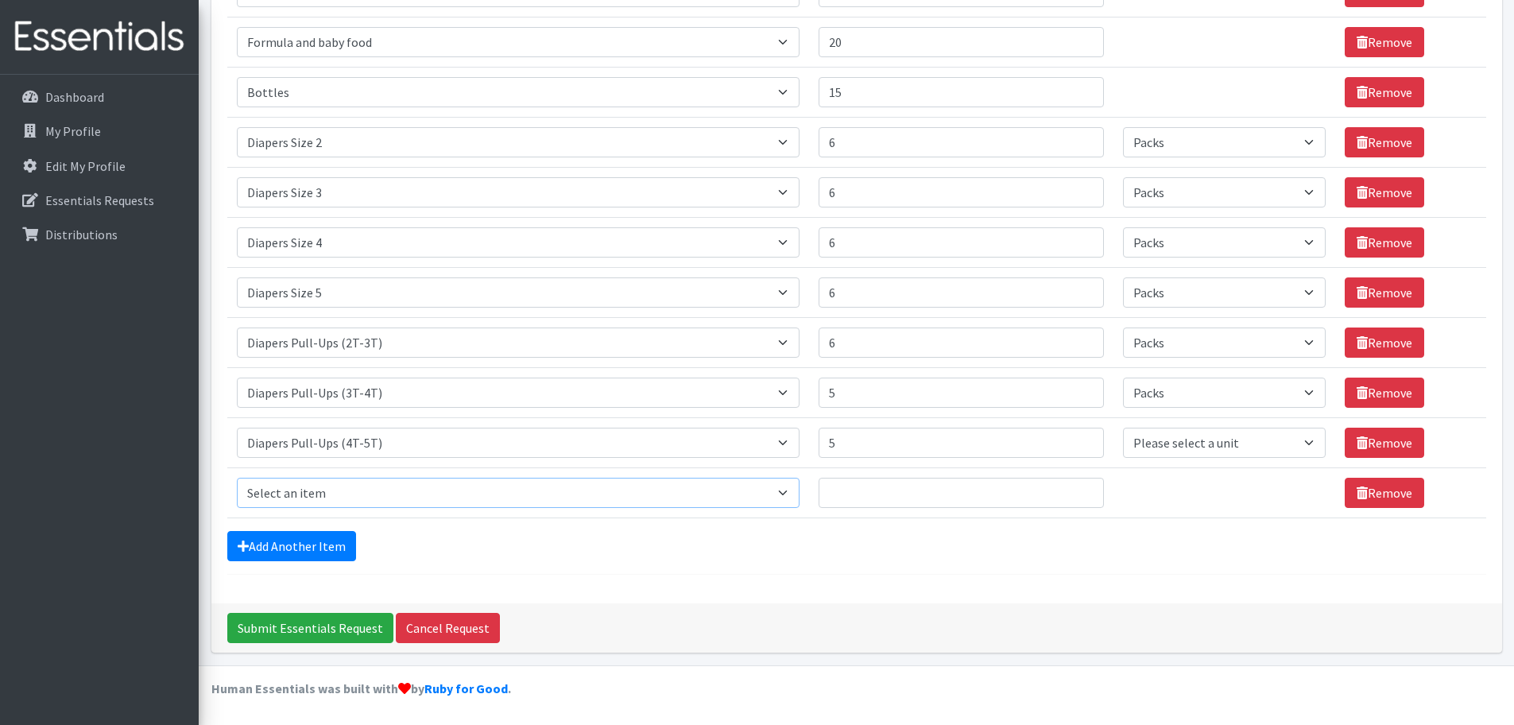
click at [331, 493] on select "Select an item # of Children this order will serve # of Individuals Living in H…" at bounding box center [518, 493] width 563 height 30
select select "1948"
click at [237, 478] on select "Select an item # of Children this order will serve # of Individuals Living in H…" at bounding box center [518, 493] width 563 height 30
click at [871, 478] on input "Quantity" at bounding box center [961, 493] width 285 height 30
type input "2"
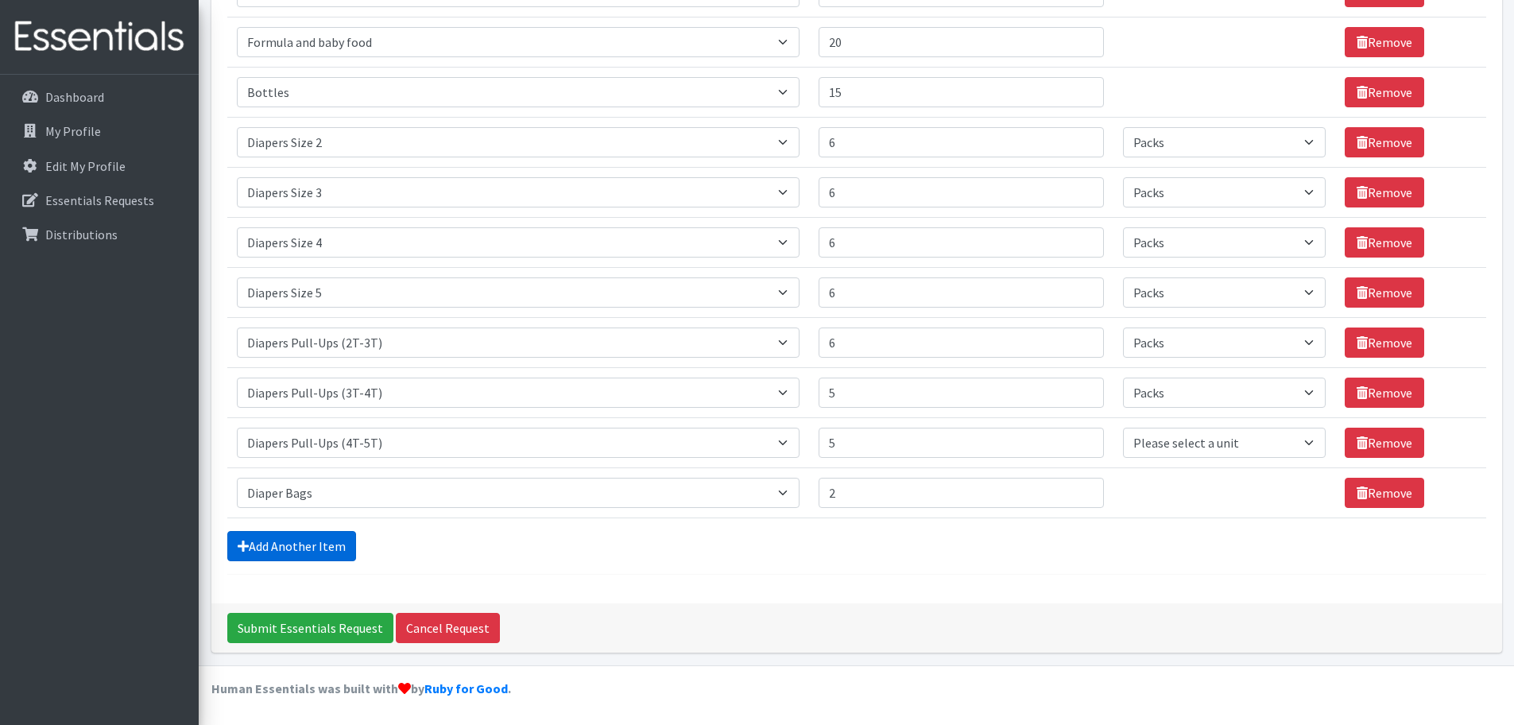
click at [284, 555] on link "Add Another Item" at bounding box center [291, 546] width 129 height 30
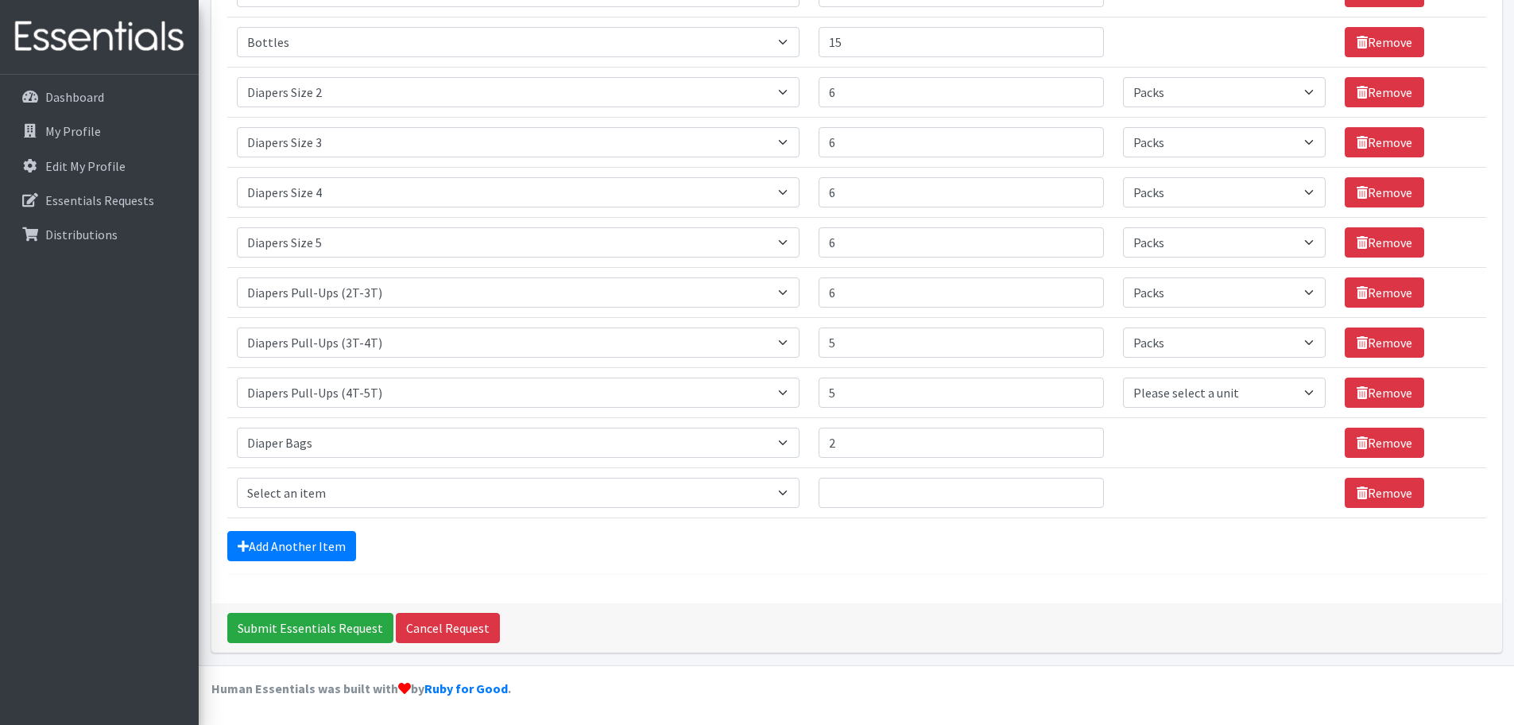
drag, startPoint x: 293, startPoint y: 508, endPoint x: 294, endPoint y: 498, distance: 9.6
click at [293, 505] on td "Item Requested Select an item # of Children this order will serve # of Individu…" at bounding box center [518, 492] width 582 height 50
click at [302, 482] on select "Select an item # of Children this order will serve # of Individuals Living in H…" at bounding box center [518, 493] width 563 height 30
select select "5659"
click at [237, 478] on select "Select an item # of Children this order will serve # of Individuals Living in H…" at bounding box center [518, 493] width 563 height 30
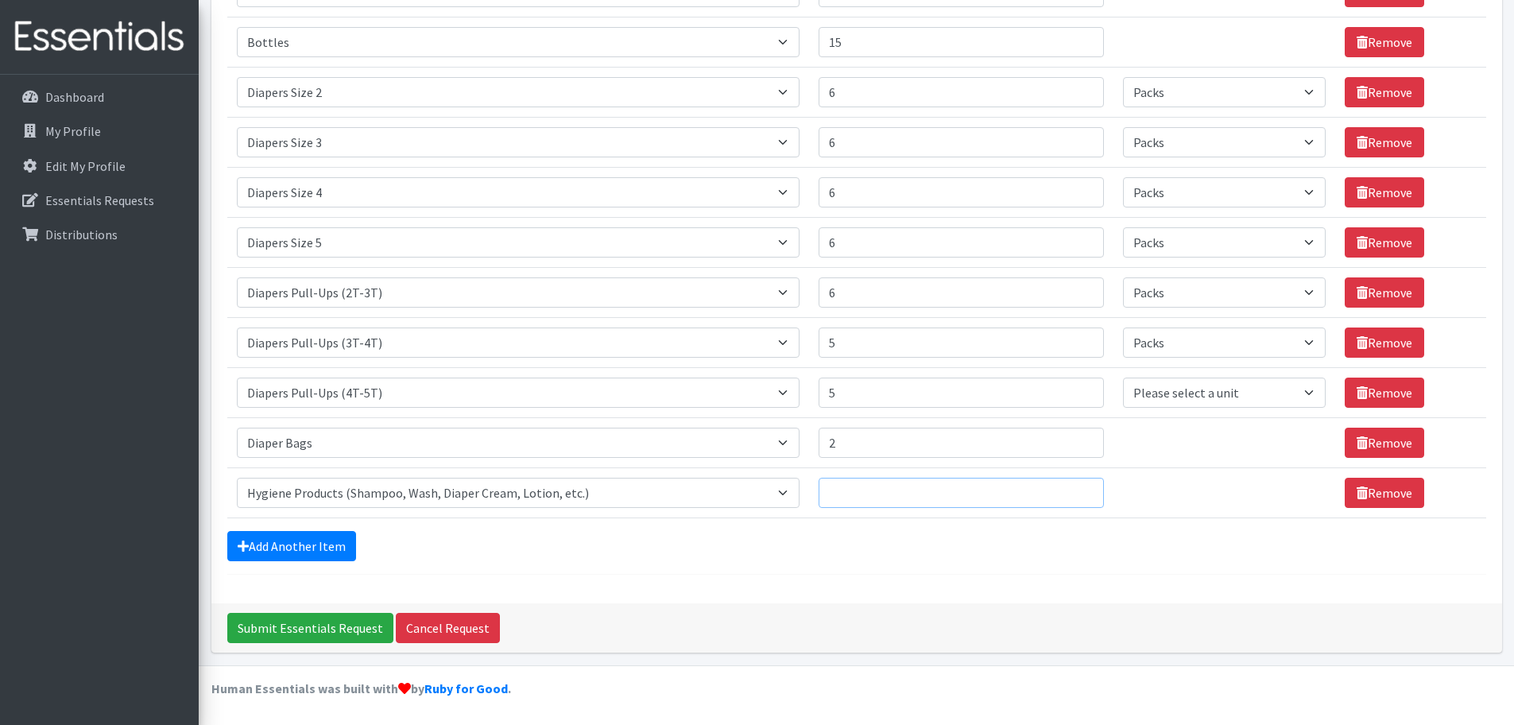
click at [867, 478] on input "Quantity" at bounding box center [961, 493] width 285 height 30
type input "20"
click at [312, 552] on link "Add Another Item" at bounding box center [291, 546] width 129 height 30
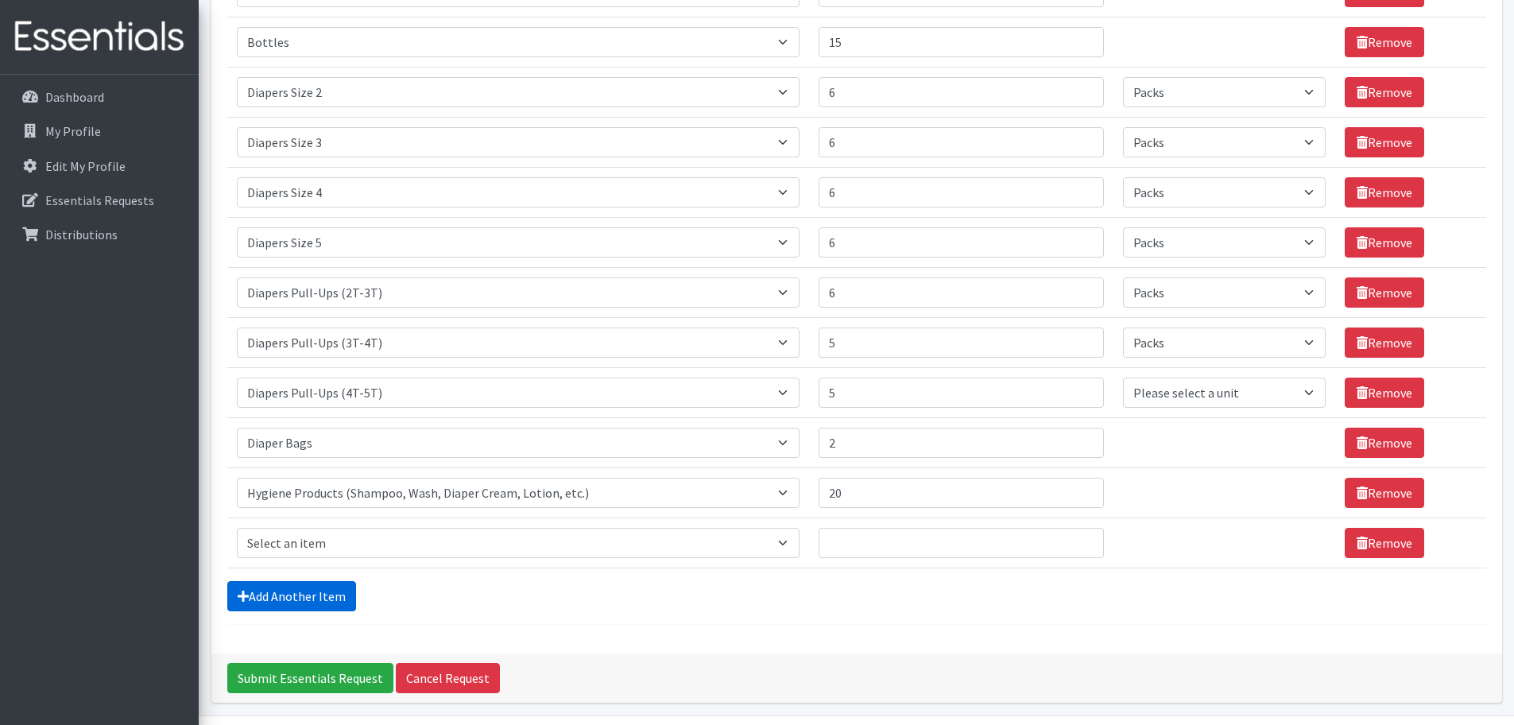
scroll to position [881, 0]
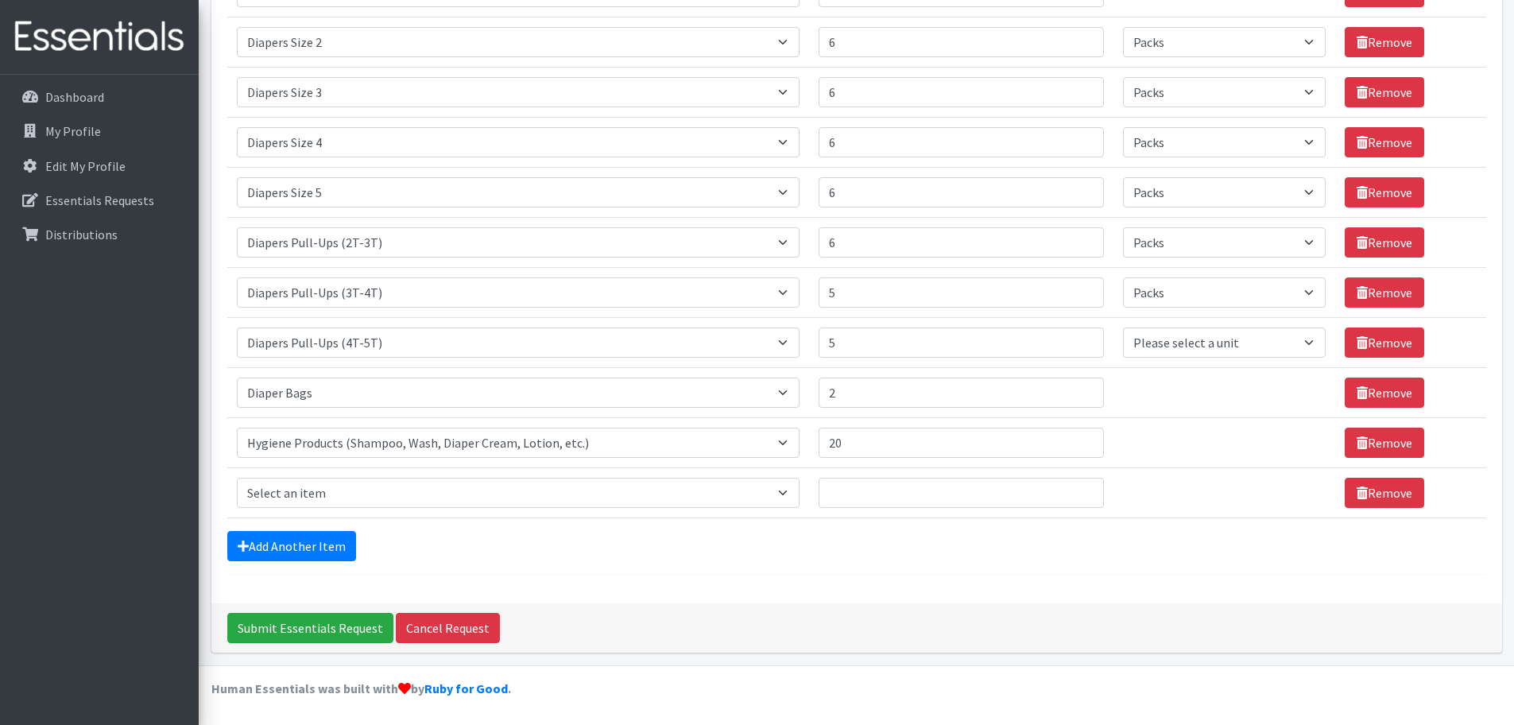
click at [355, 508] on td "Item Requested Select an item # of Children this order will serve # of Individu…" at bounding box center [518, 492] width 582 height 50
click at [327, 515] on td "Item Requested Select an item # of Children this order will serve # of Individu…" at bounding box center [518, 492] width 582 height 50
click at [321, 495] on select "Select an item # of Children this order will serve # of Individuals Living in H…" at bounding box center [518, 493] width 563 height 30
select select "5772"
click at [237, 478] on select "Select an item # of Children this order will serve # of Individuals Living in H…" at bounding box center [518, 493] width 563 height 30
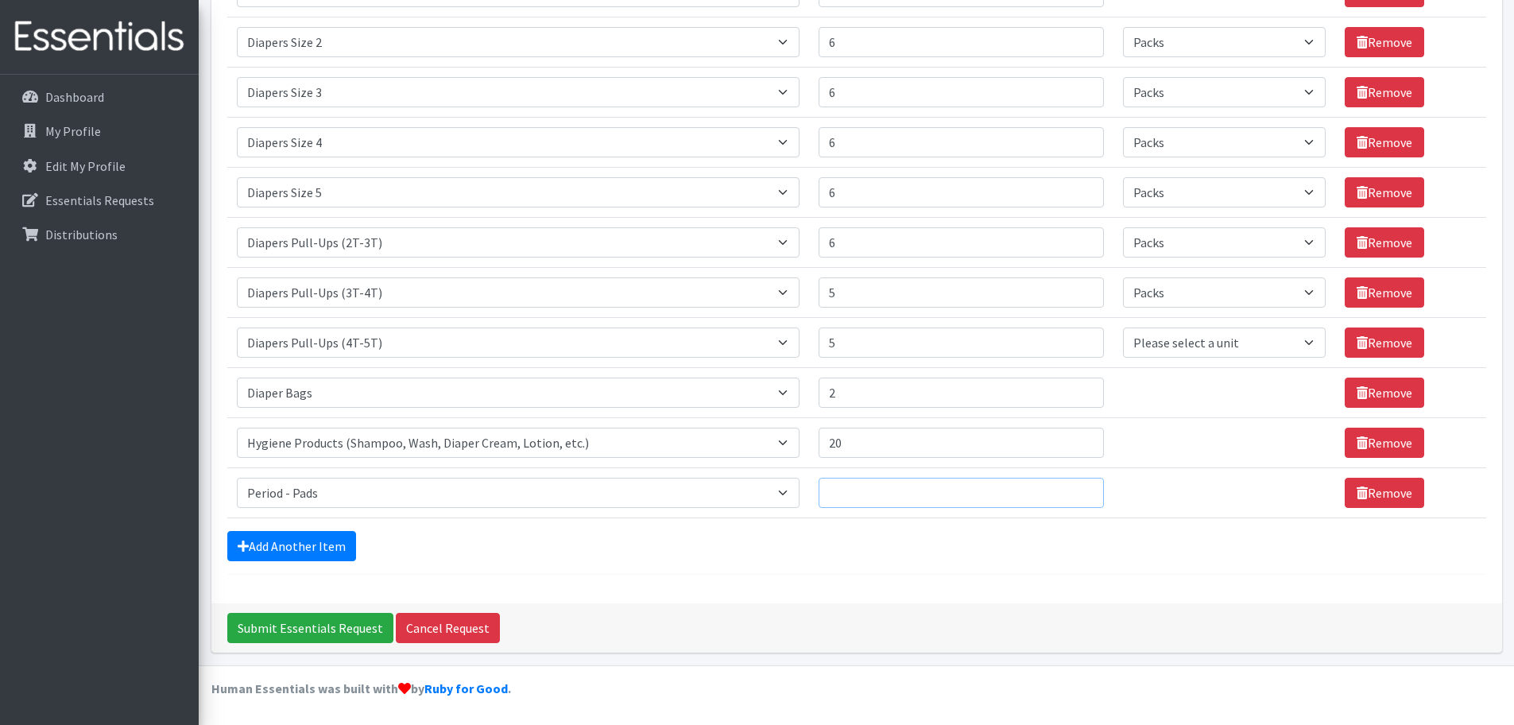
click at [990, 500] on input "Quantity" at bounding box center [961, 493] width 285 height 30
type input "15"
click at [304, 536] on link "Add Another Item" at bounding box center [291, 546] width 129 height 30
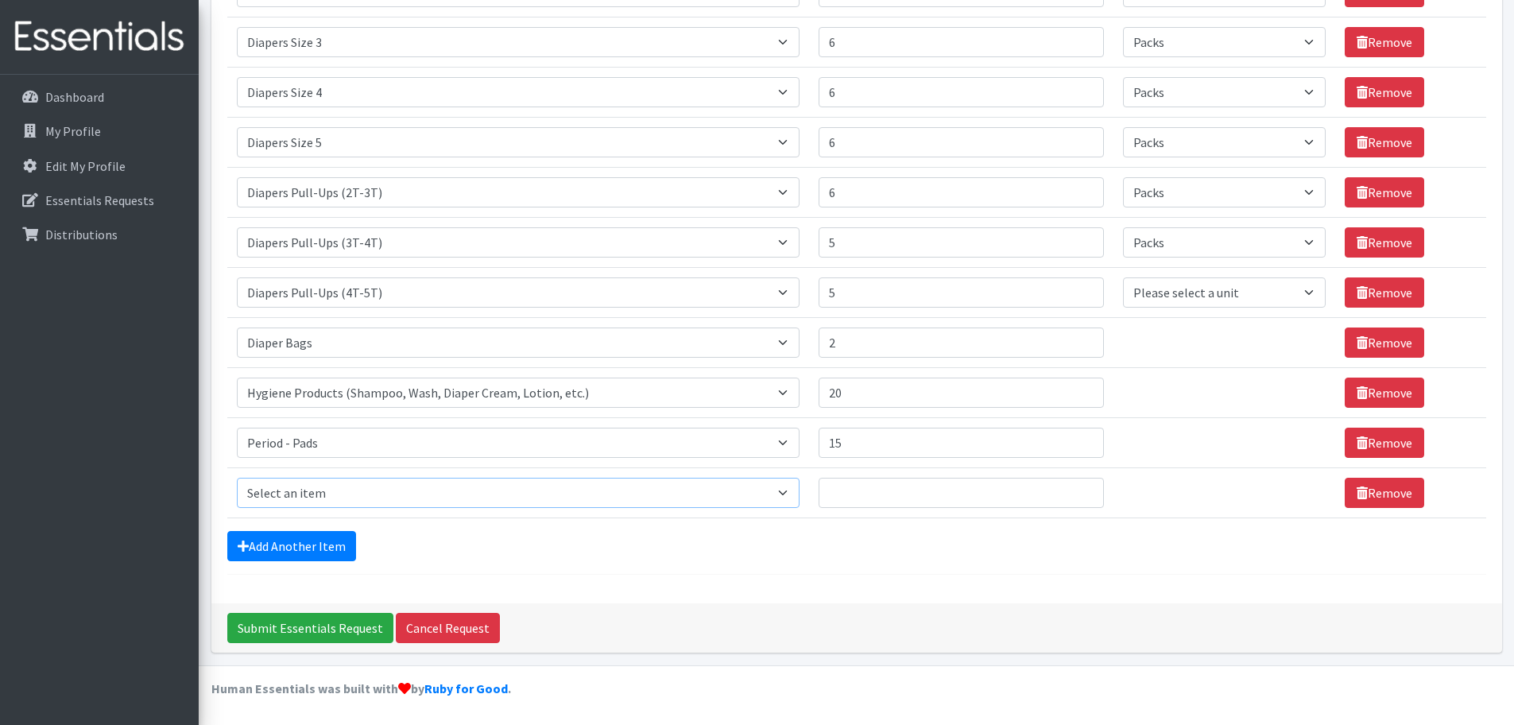
click at [316, 488] on select "Select an item # of Children this order will serve # of Individuals Living in H…" at bounding box center [518, 493] width 563 height 30
select select "5773"
click at [237, 478] on select "Select an item # of Children this order will serve # of Individuals Living in H…" at bounding box center [518, 493] width 563 height 30
click at [970, 491] on input "Quantity" at bounding box center [961, 493] width 285 height 30
type input "15"
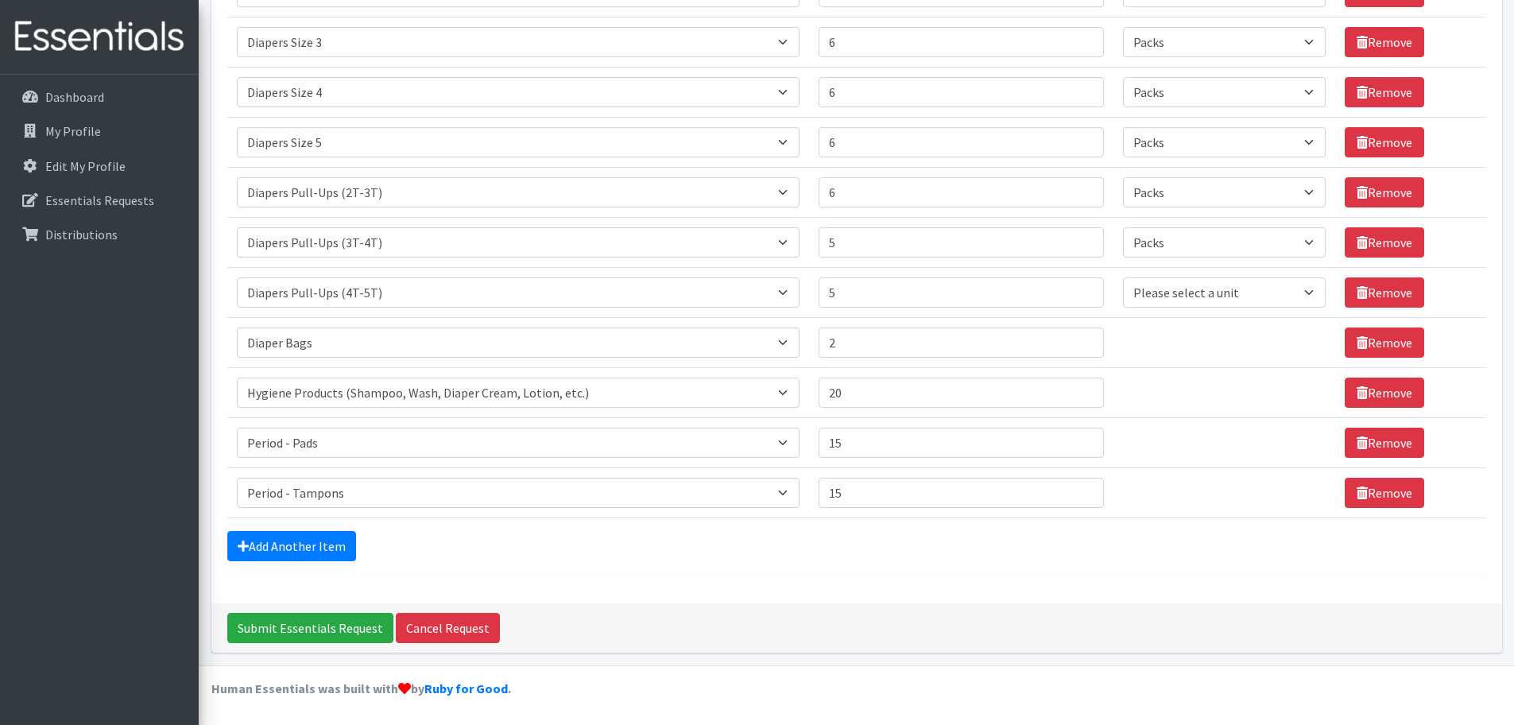
click at [296, 533] on link "Add Another Item" at bounding box center [291, 546] width 129 height 30
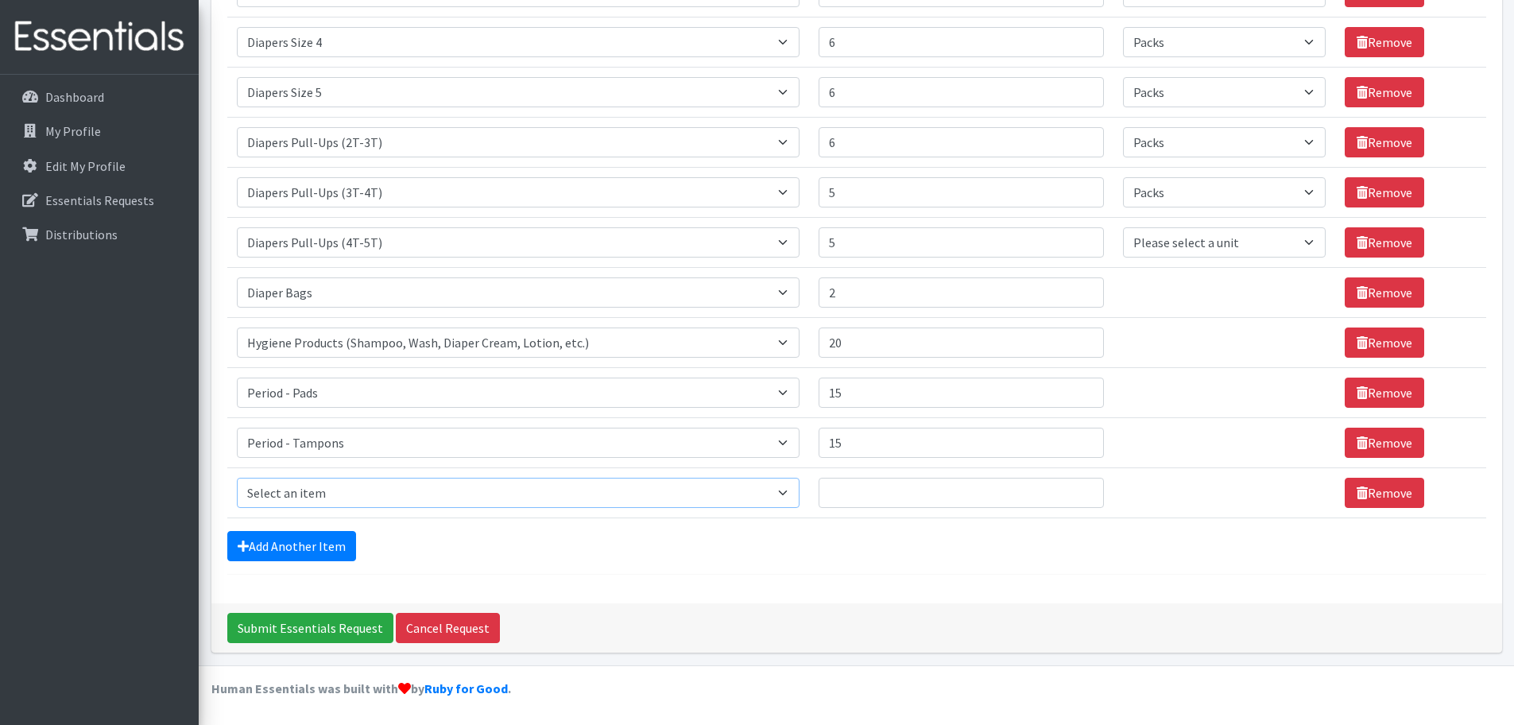
click at [315, 482] on select "Select an item # of Children this order will serve # of Individuals Living in H…" at bounding box center [518, 493] width 563 height 30
click at [745, 603] on div "Submit Essentials Request Cancel Request" at bounding box center [856, 627] width 1291 height 49
click at [1345, 486] on link "Remove" at bounding box center [1384, 493] width 79 height 30
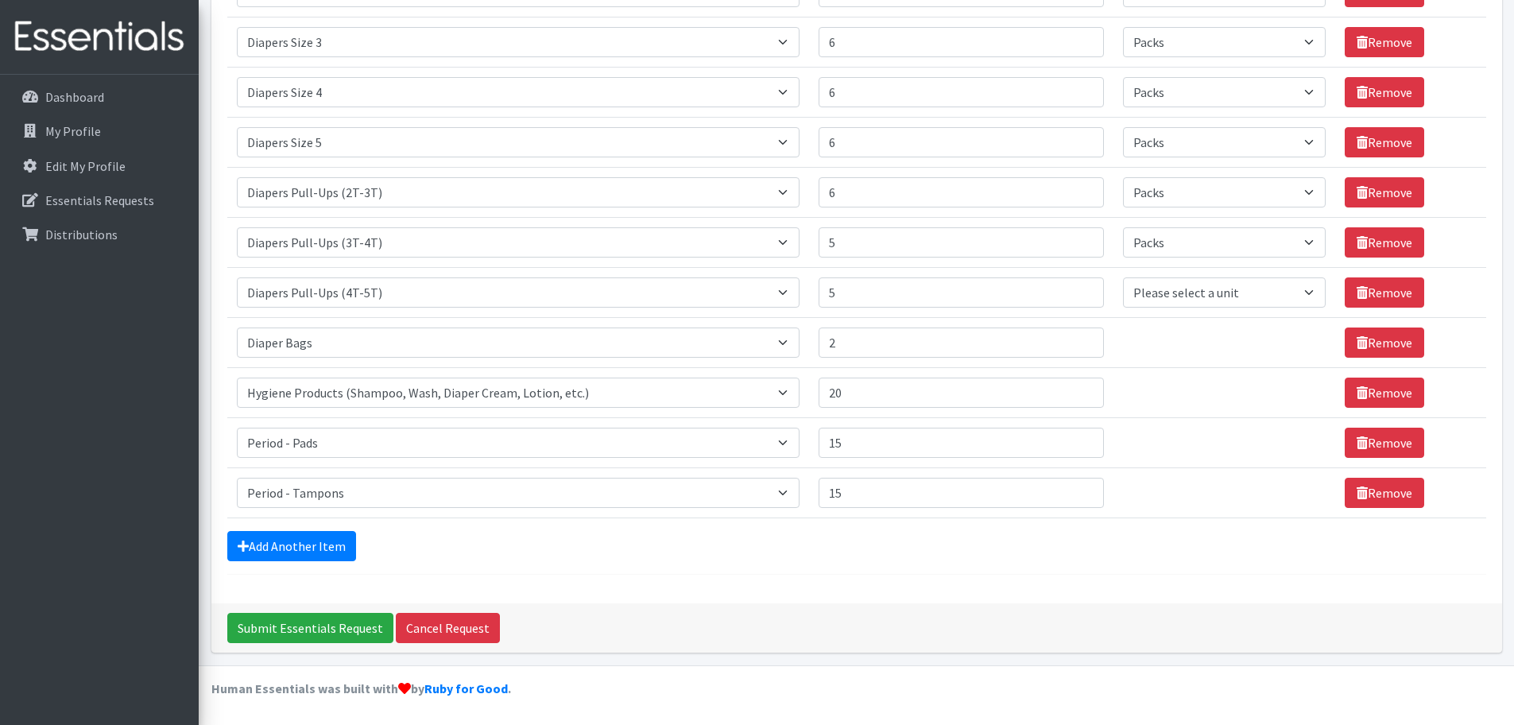
scroll to position [931, 0]
click at [296, 637] on input "Submit Essentials Request" at bounding box center [310, 628] width 166 height 30
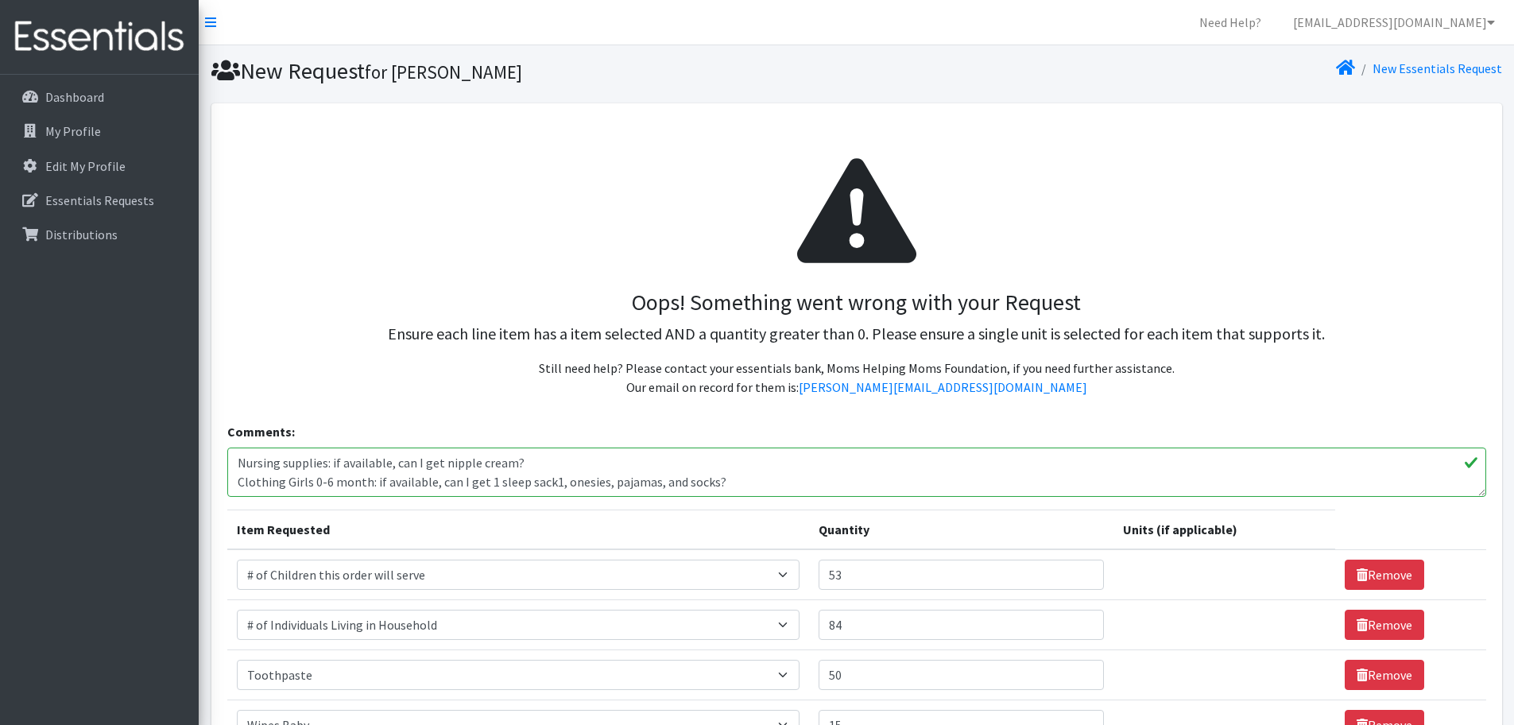
select select "Pack"
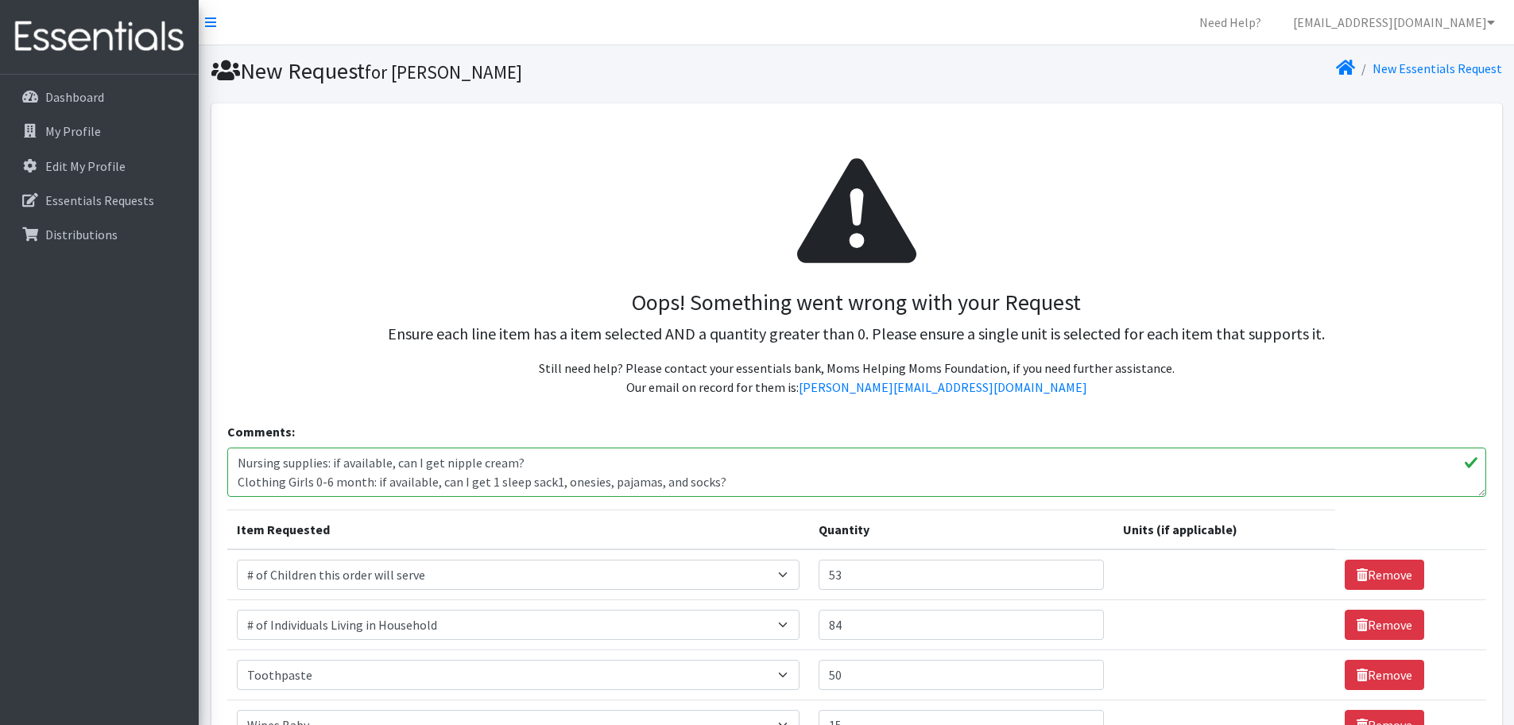
select select "Pack"
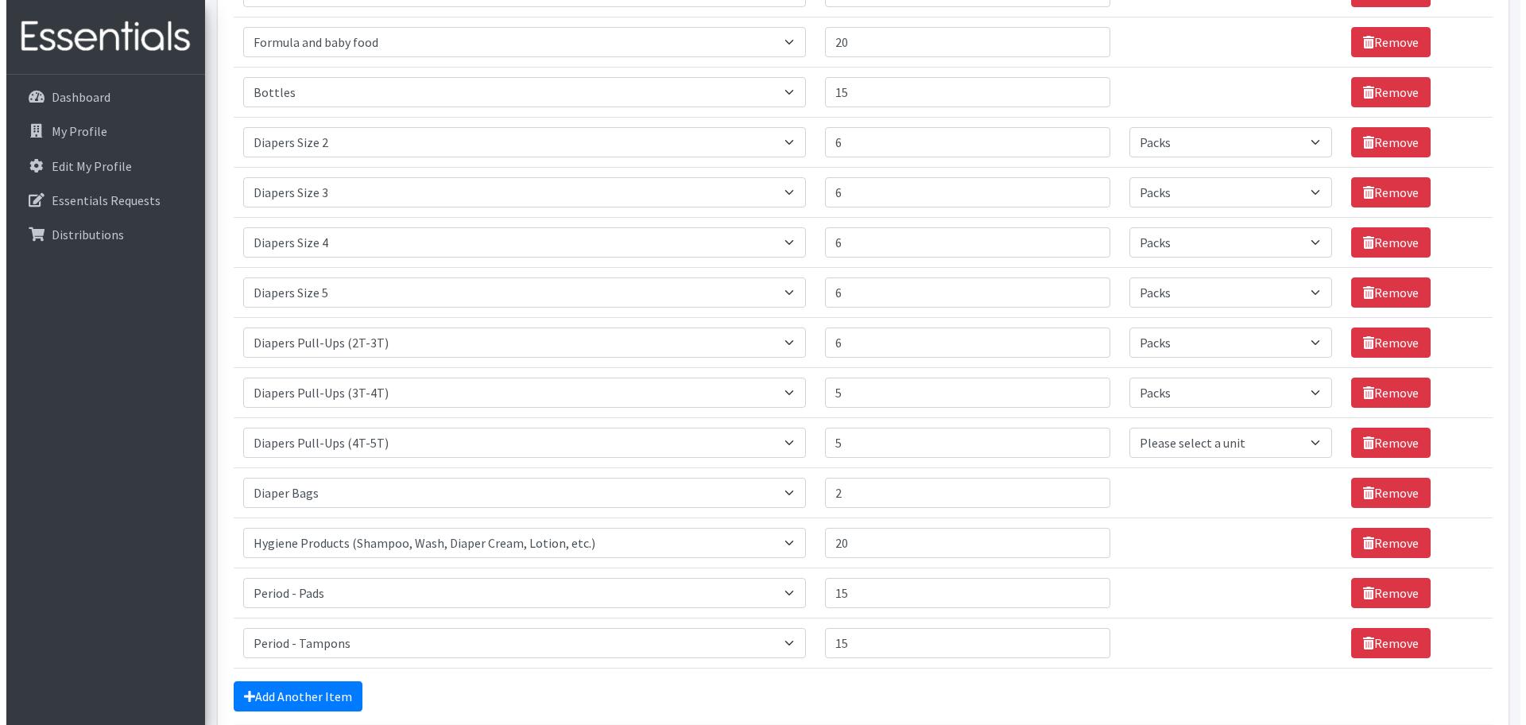
scroll to position [1113, 0]
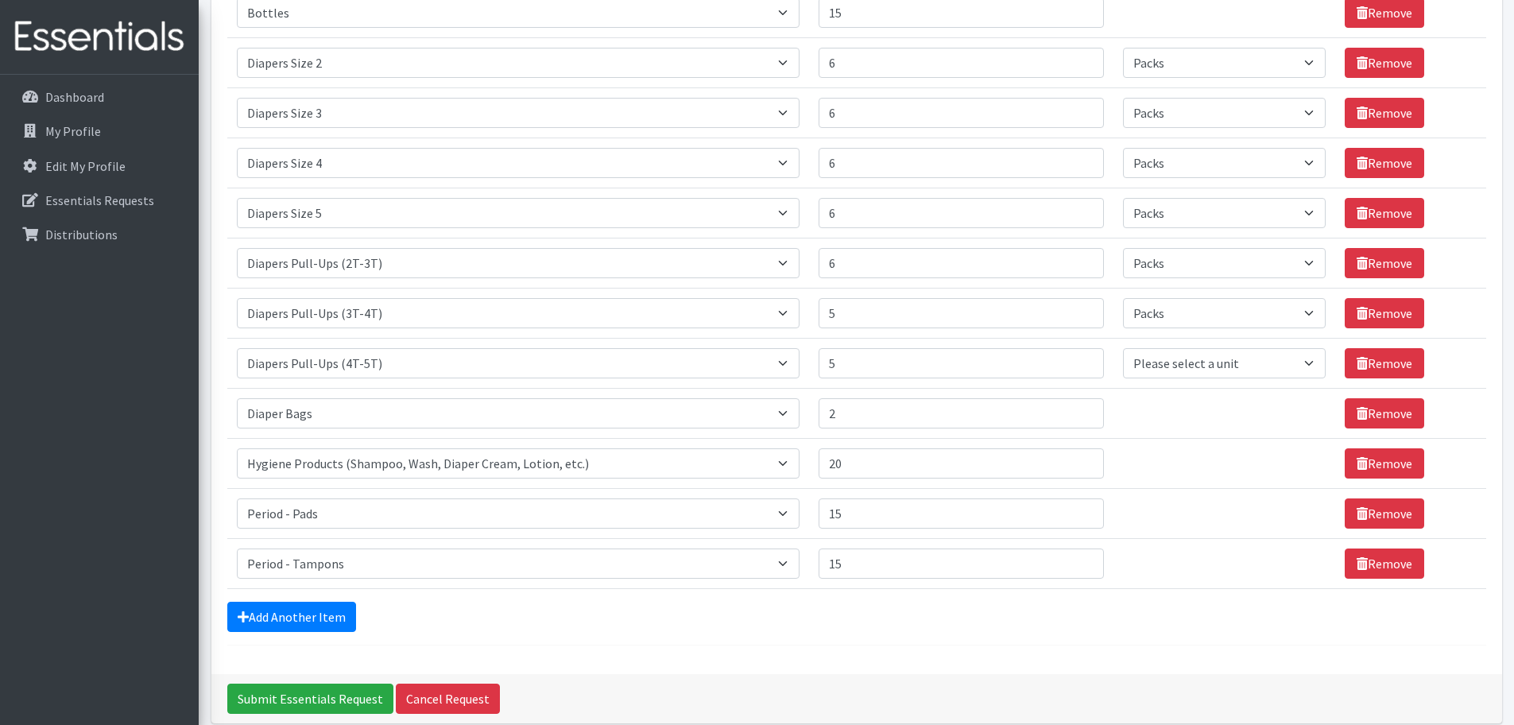
click at [1210, 381] on td "Unit Please select a unit units Packs" at bounding box center [1224, 364] width 222 height 50
click at [1208, 365] on select "Please select a unit units Packs" at bounding box center [1224, 363] width 203 height 30
select select "Pack"
click at [1123, 348] on select "Please select a unit units Packs" at bounding box center [1224, 363] width 203 height 30
click at [316, 689] on input "Submit Essentials Request" at bounding box center [310, 698] width 166 height 30
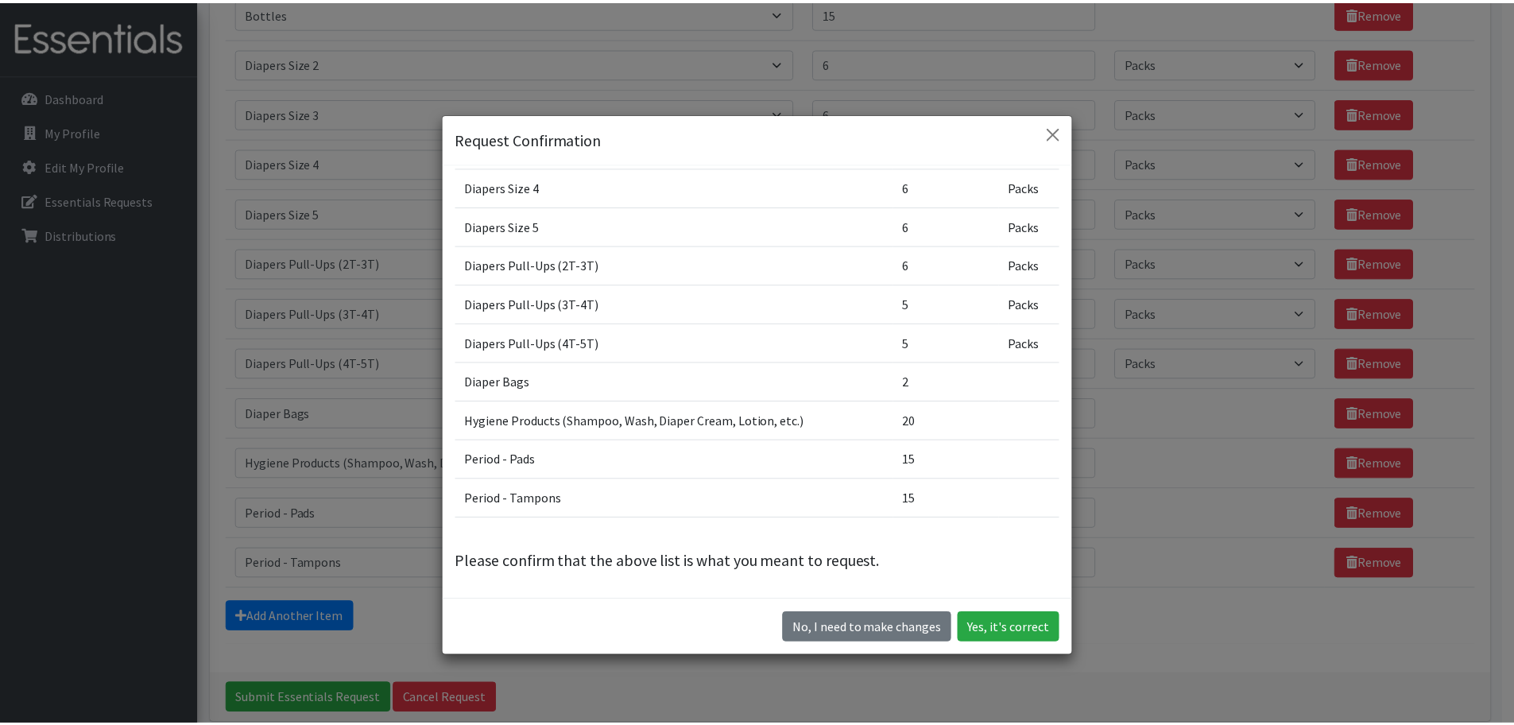
scroll to position [45, 0]
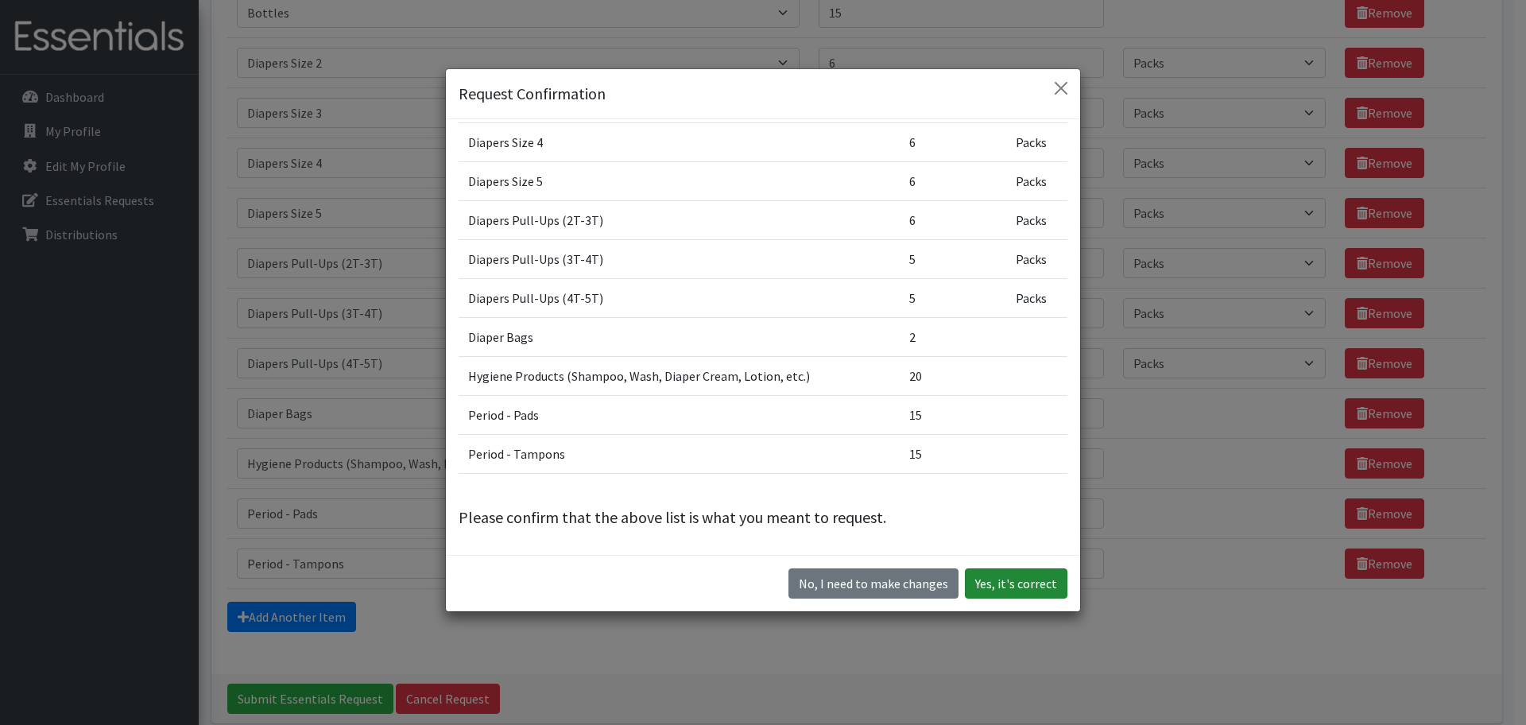
click at [987, 588] on button "Yes, it's correct" at bounding box center [1016, 583] width 103 height 30
